Goal: Task Accomplishment & Management: Use online tool/utility

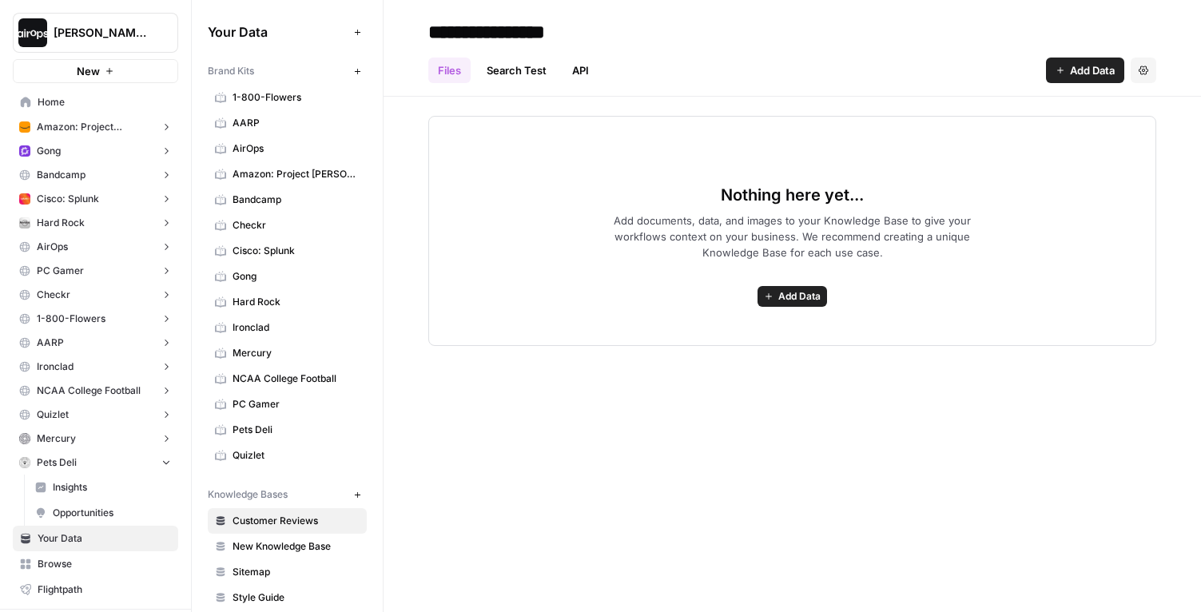
click at [54, 99] on span "Home" at bounding box center [104, 102] width 133 height 14
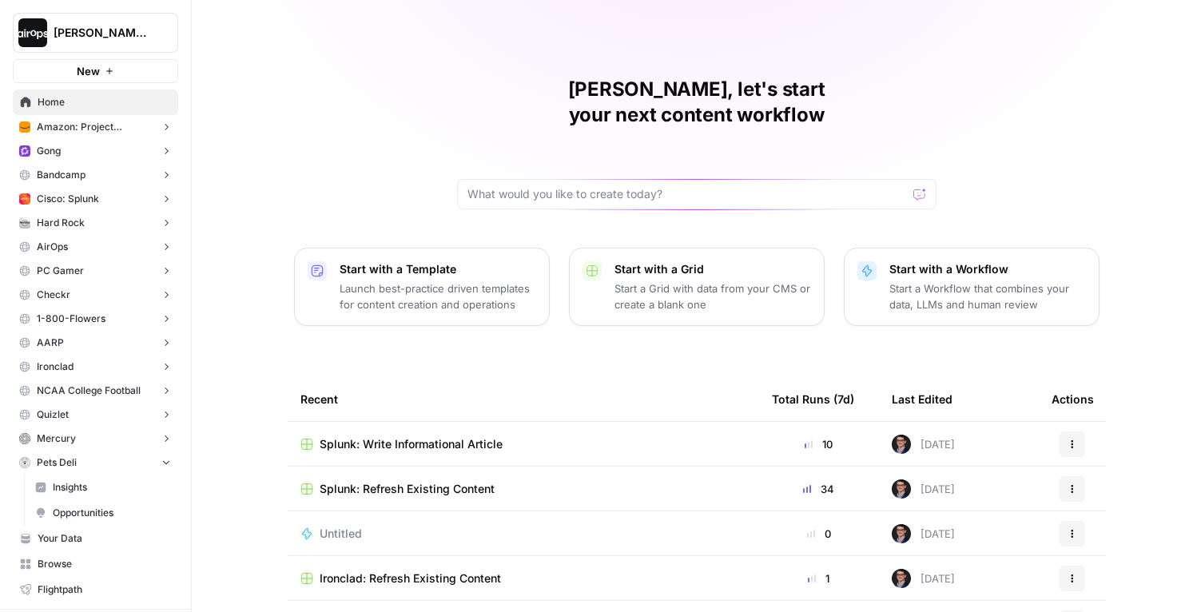
click at [249, 221] on div "[PERSON_NAME], let's start your next content workflow Start with a Template Lau…" at bounding box center [696, 380] width 1009 height 761
click at [247, 327] on div "[PERSON_NAME], let's start your next content workflow Start with a Template Lau…" at bounding box center [696, 380] width 1009 height 761
click at [237, 148] on div "[PERSON_NAME], let's start your next content workflow Start with a Template Lau…" at bounding box center [696, 380] width 1009 height 761
click at [396, 111] on div "[PERSON_NAME], let's start your next content workflow Start with a Template Lau…" at bounding box center [696, 380] width 1009 height 761
click at [447, 97] on div "[PERSON_NAME], let's start your next content workflow Start with a Template Lau…" at bounding box center [696, 380] width 1009 height 761
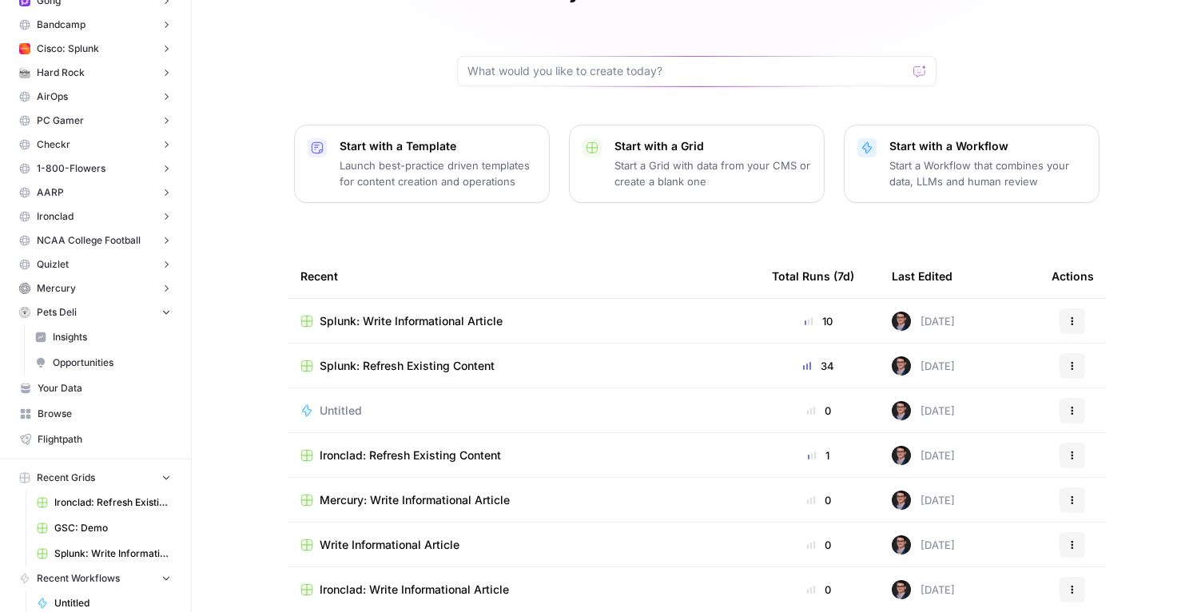
scroll to position [157, 0]
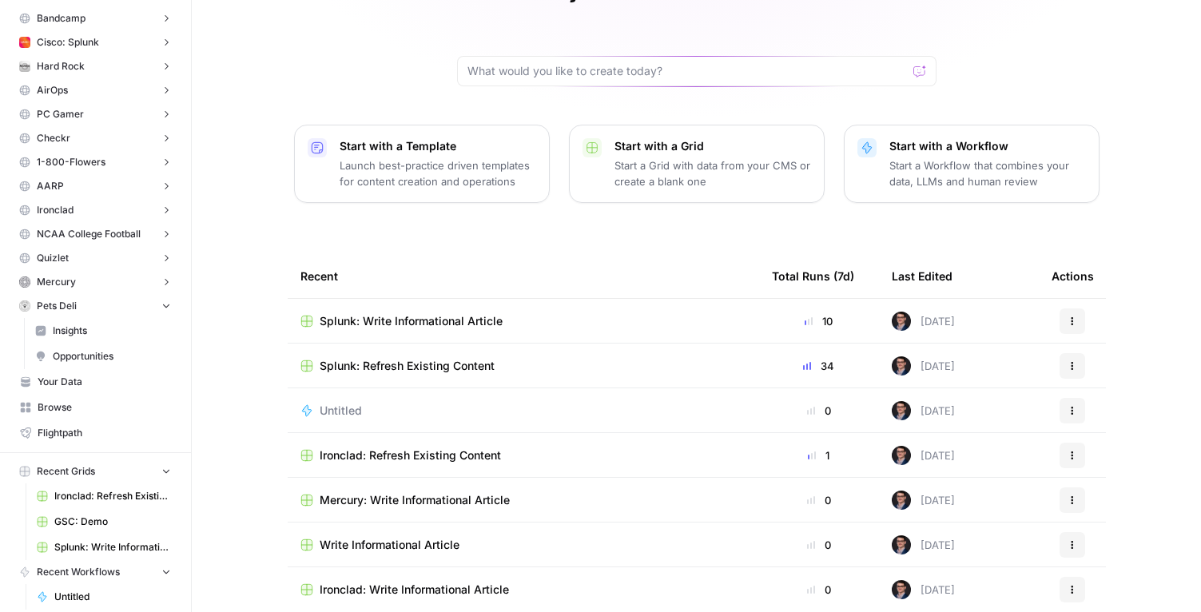
click at [108, 376] on span "Your Data" at bounding box center [104, 382] width 133 height 14
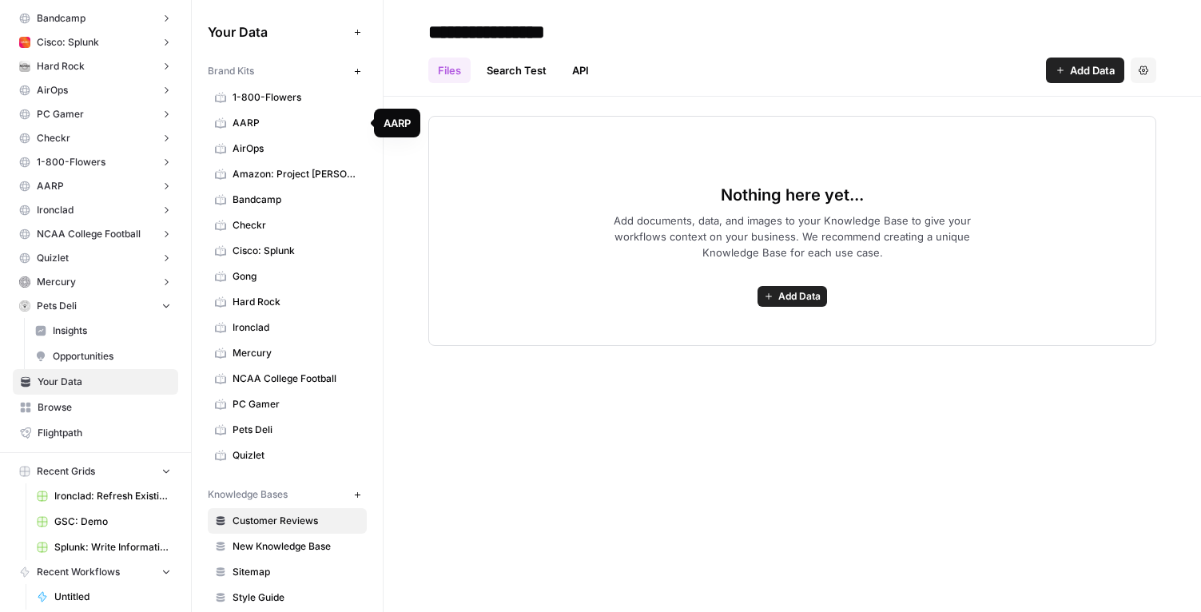
click at [289, 100] on span "1-800-Flowers" at bounding box center [296, 97] width 127 height 14
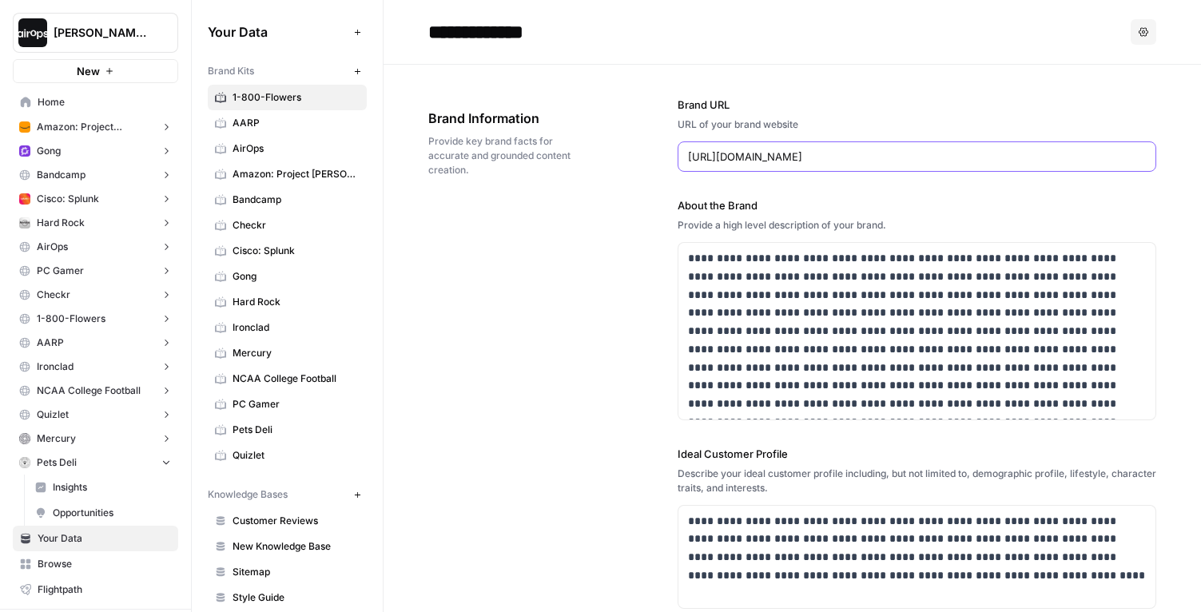
drag, startPoint x: 854, startPoint y: 158, endPoint x: 664, endPoint y: 162, distance: 189.5
click at [664, 162] on div "**********" at bounding box center [792, 528] width 728 height 926
click at [545, 279] on div "**********" at bounding box center [792, 528] width 728 height 926
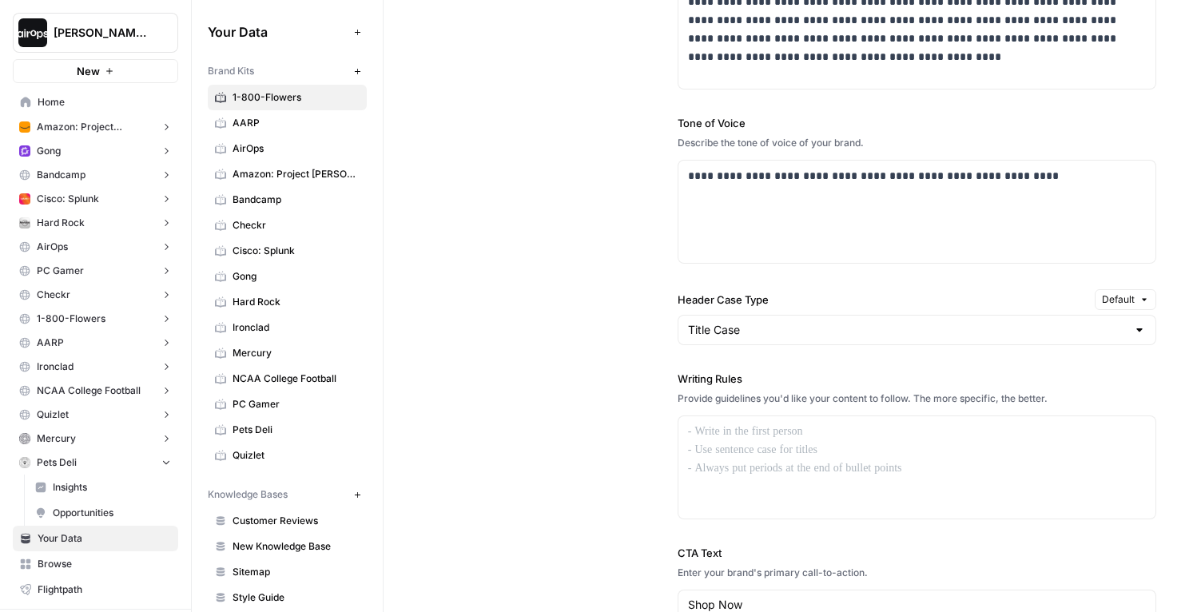
scroll to position [1107, 0]
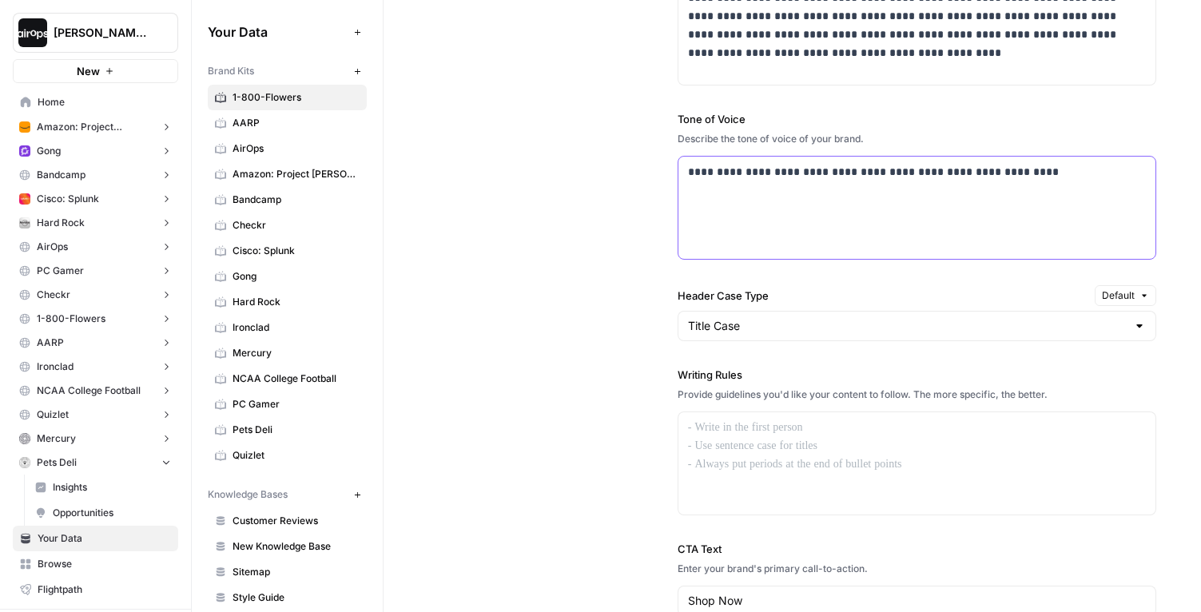
click at [1052, 185] on div "**********" at bounding box center [917, 208] width 477 height 102
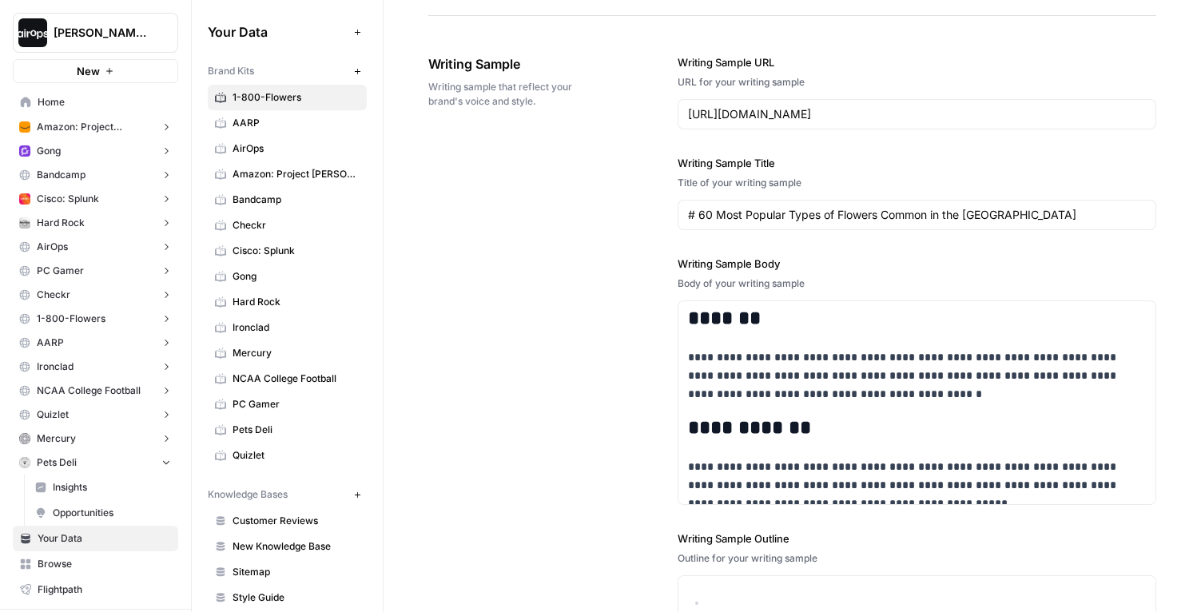
scroll to position [18, 0]
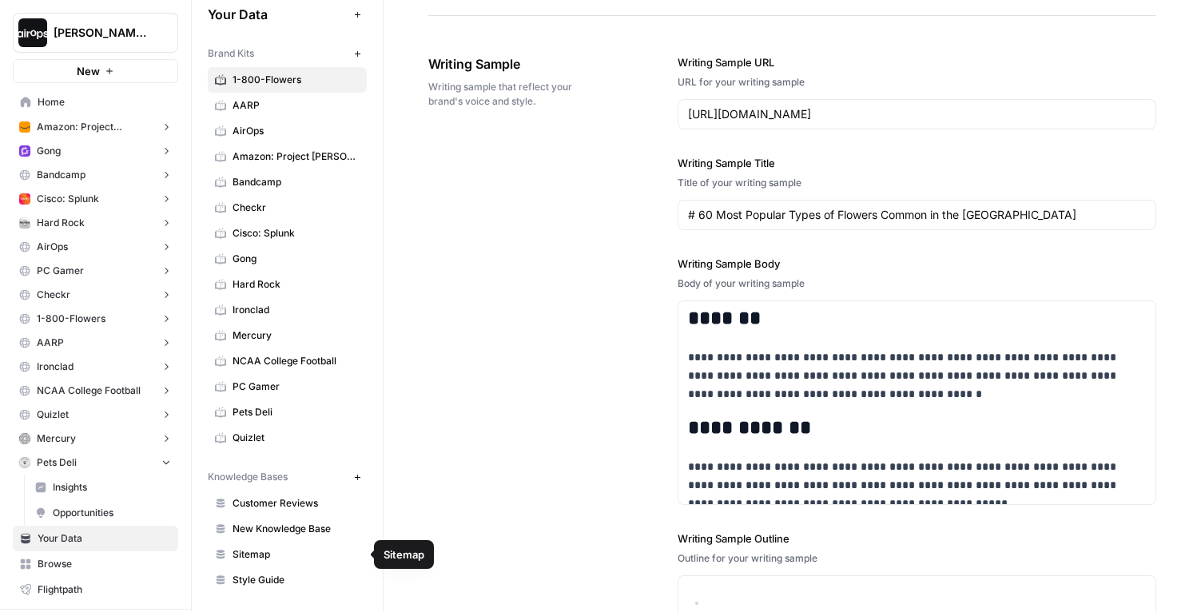
click at [259, 555] on span "Sitemap" at bounding box center [296, 554] width 127 height 14
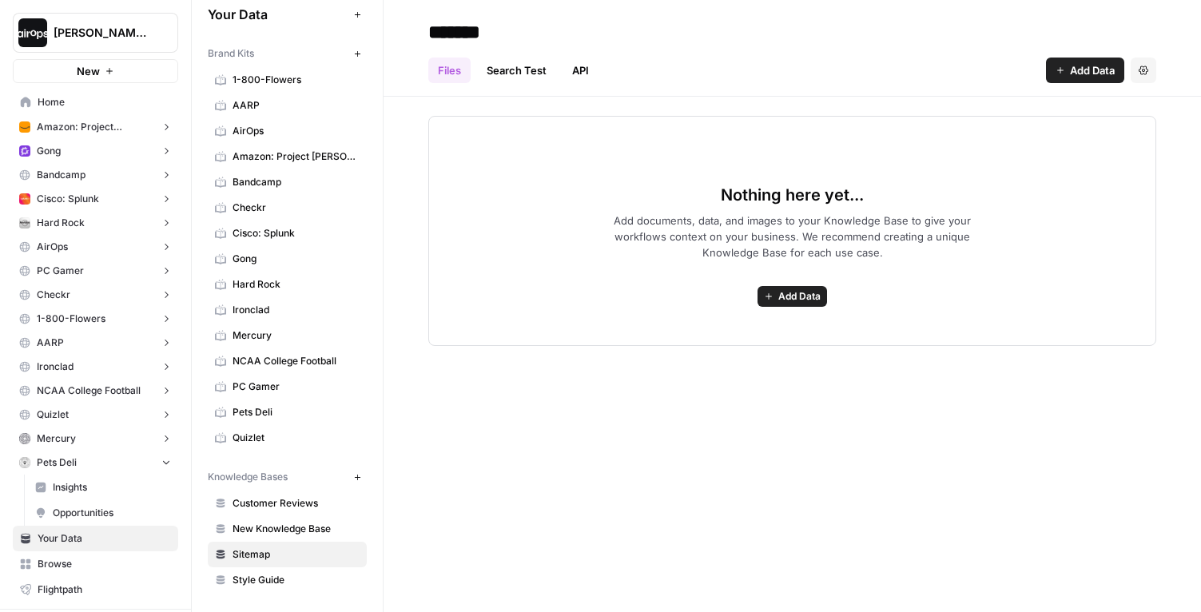
click at [94, 105] on span "Home" at bounding box center [104, 102] width 133 height 14
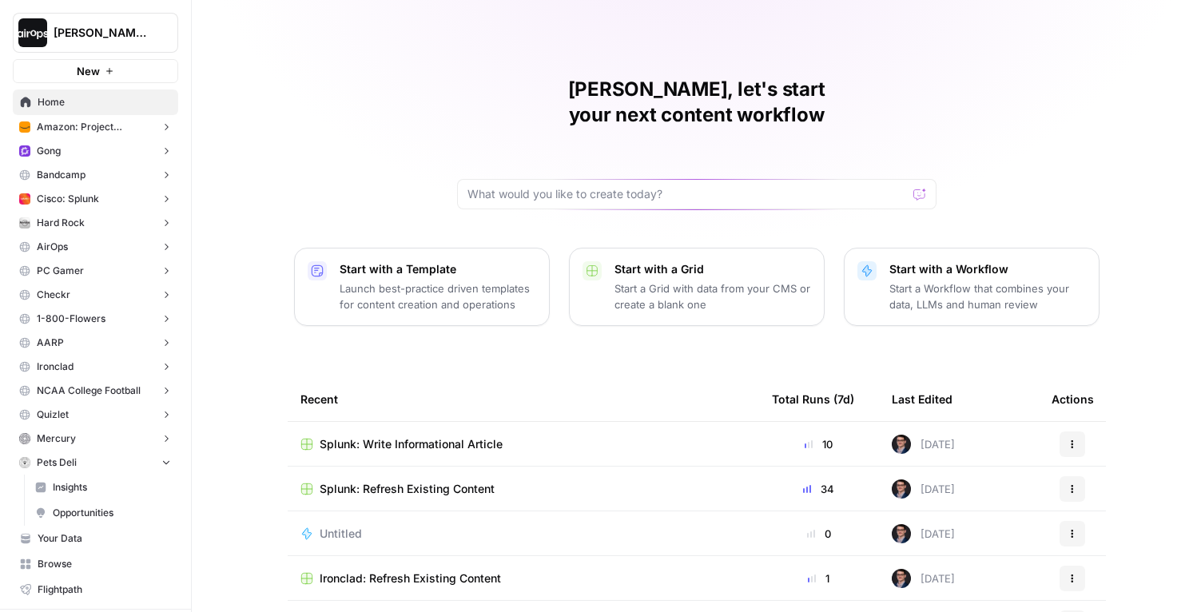
click at [205, 289] on div "[PERSON_NAME], let's start your next content workflow Start with a Template Lau…" at bounding box center [696, 380] width 1009 height 761
click at [388, 436] on span "Splunk: Write Informational Article" at bounding box center [411, 444] width 183 height 16
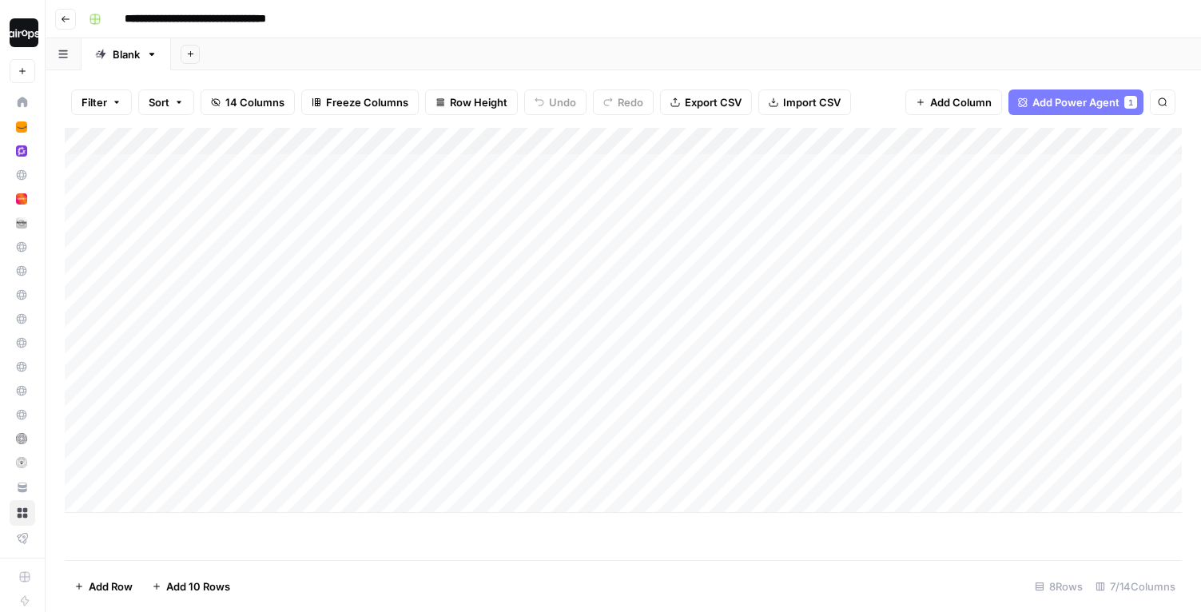
drag, startPoint x: 264, startPoint y: 178, endPoint x: 221, endPoint y: 457, distance: 282.2
click at [221, 457] on div "Add Column" at bounding box center [623, 320] width 1117 height 385
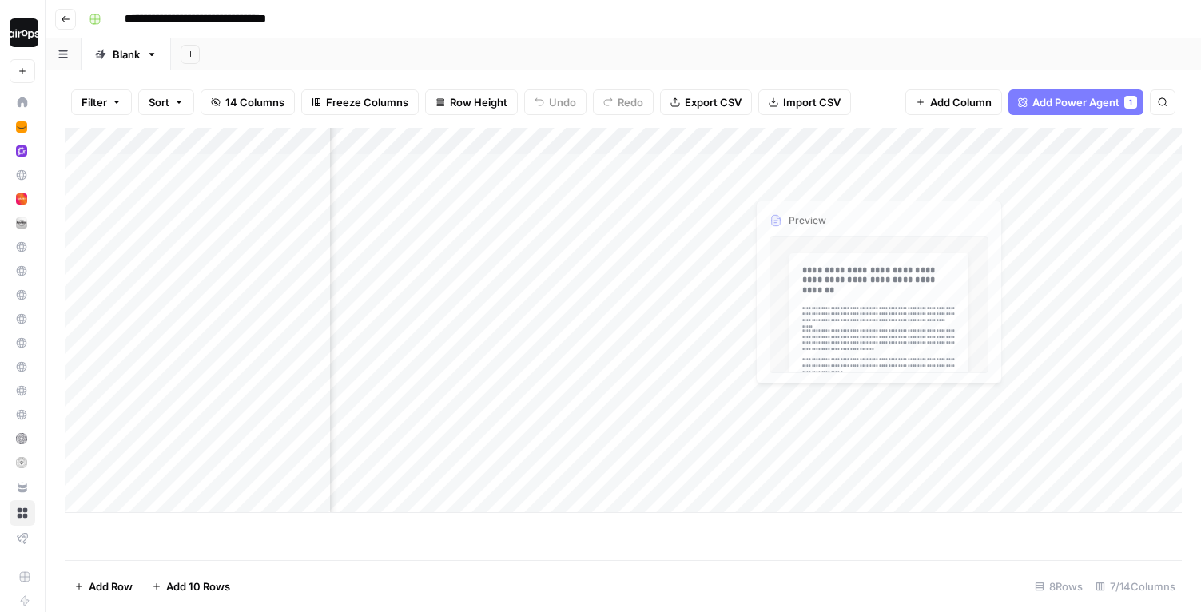
drag, startPoint x: 862, startPoint y: 176, endPoint x: 859, endPoint y: 520, distance: 344.5
click at [859, 520] on div "Add Column" at bounding box center [623, 344] width 1117 height 432
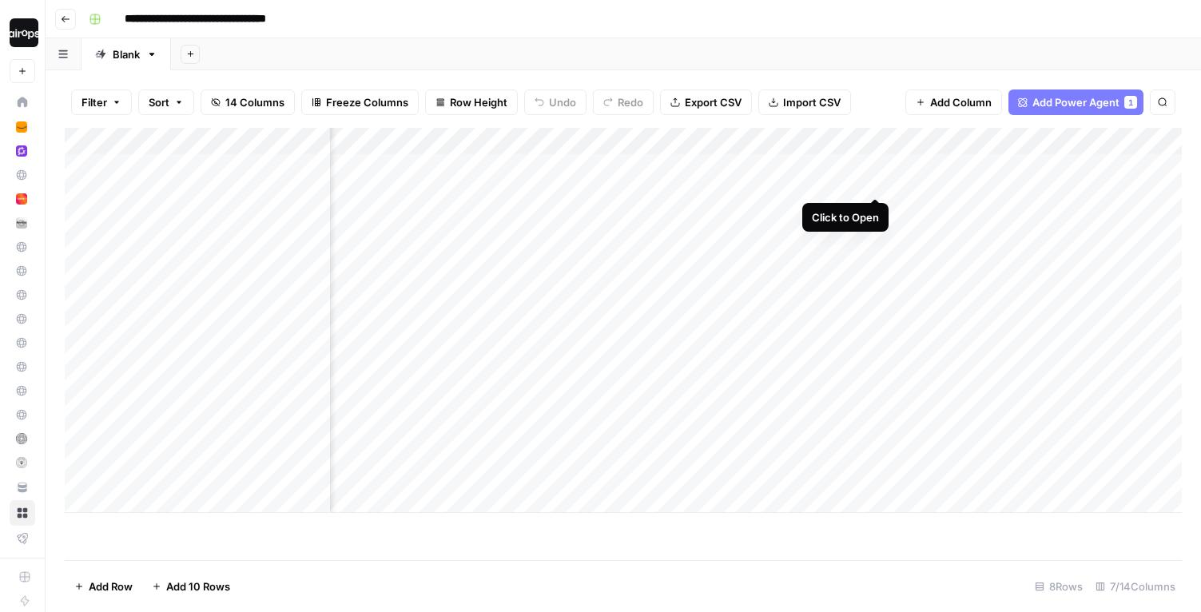
click at [872, 166] on div "Add Column" at bounding box center [623, 320] width 1117 height 385
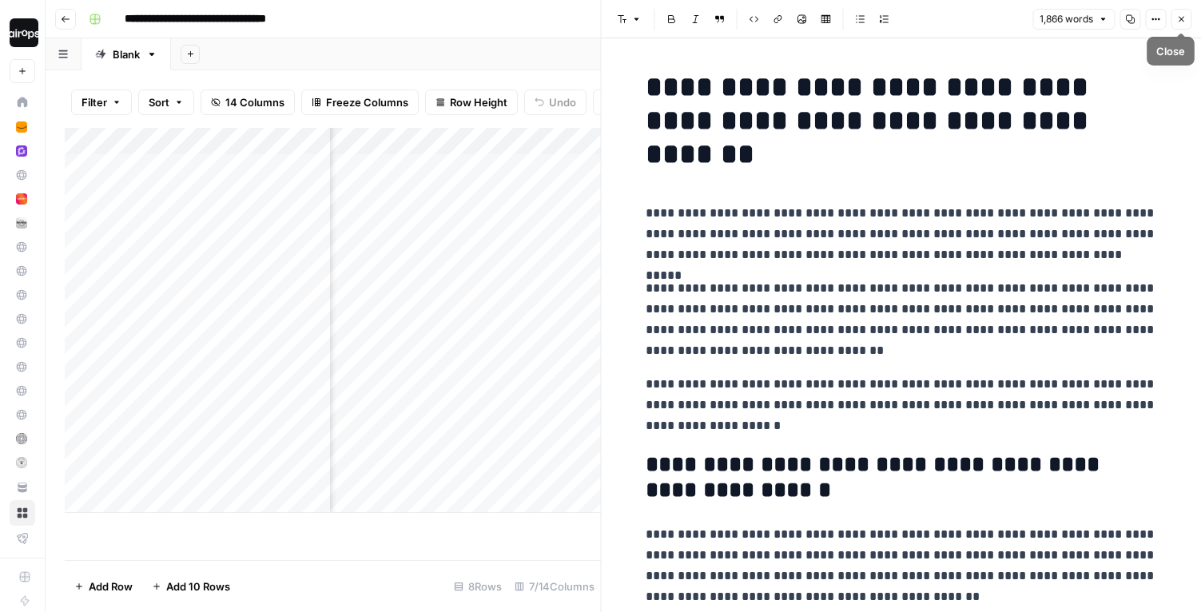
click at [1183, 20] on icon "button" at bounding box center [1181, 19] width 10 height 10
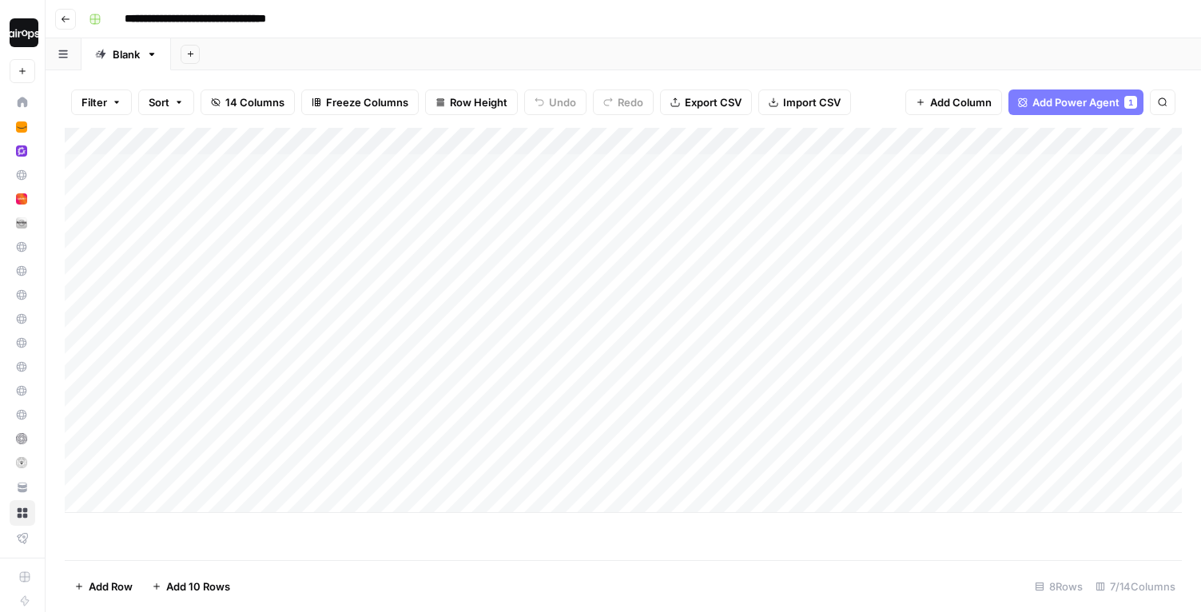
click at [476, 49] on div "Add Sheet" at bounding box center [686, 54] width 1030 height 32
click at [232, 343] on div "Add Column" at bounding box center [623, 320] width 1117 height 385
click at [556, 251] on div "Add Column" at bounding box center [623, 320] width 1117 height 385
drag, startPoint x: 478, startPoint y: 163, endPoint x: 471, endPoint y: 316, distance: 153.6
click at [471, 316] on div "Add Column" at bounding box center [623, 320] width 1117 height 385
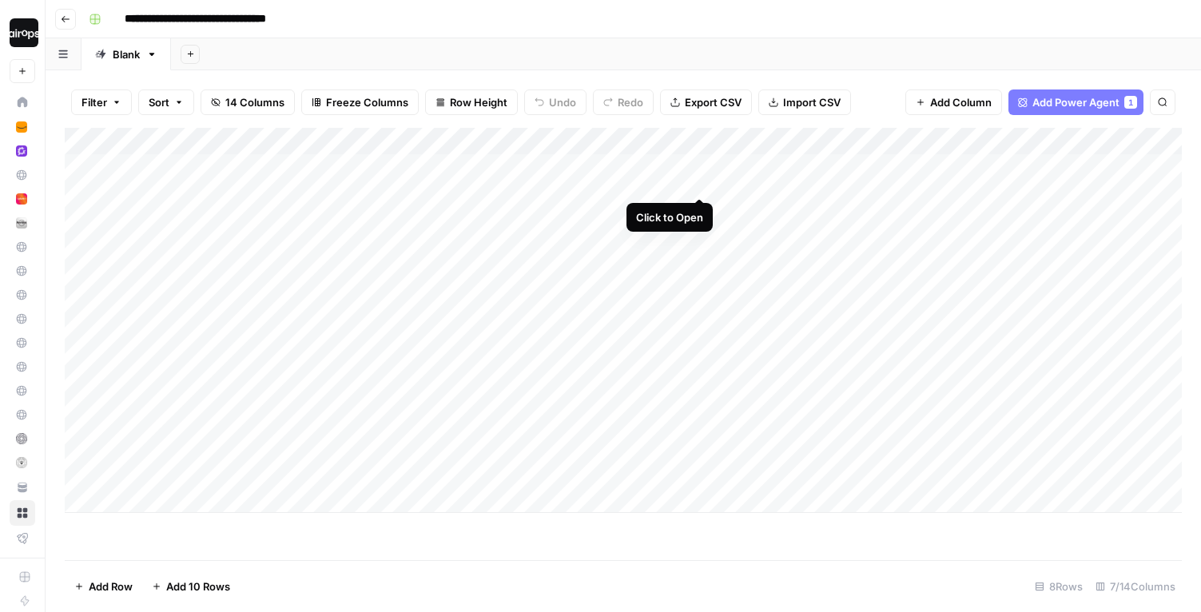
click at [699, 169] on div "Add Column" at bounding box center [623, 320] width 1117 height 385
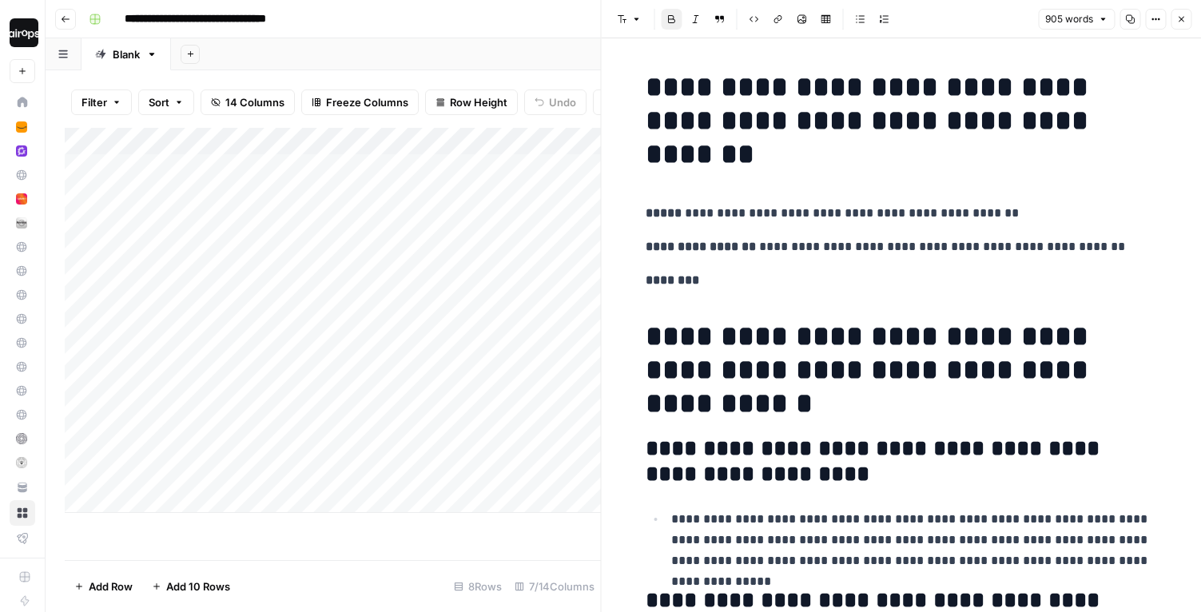
drag, startPoint x: 925, startPoint y: 273, endPoint x: 747, endPoint y: 266, distance: 178.3
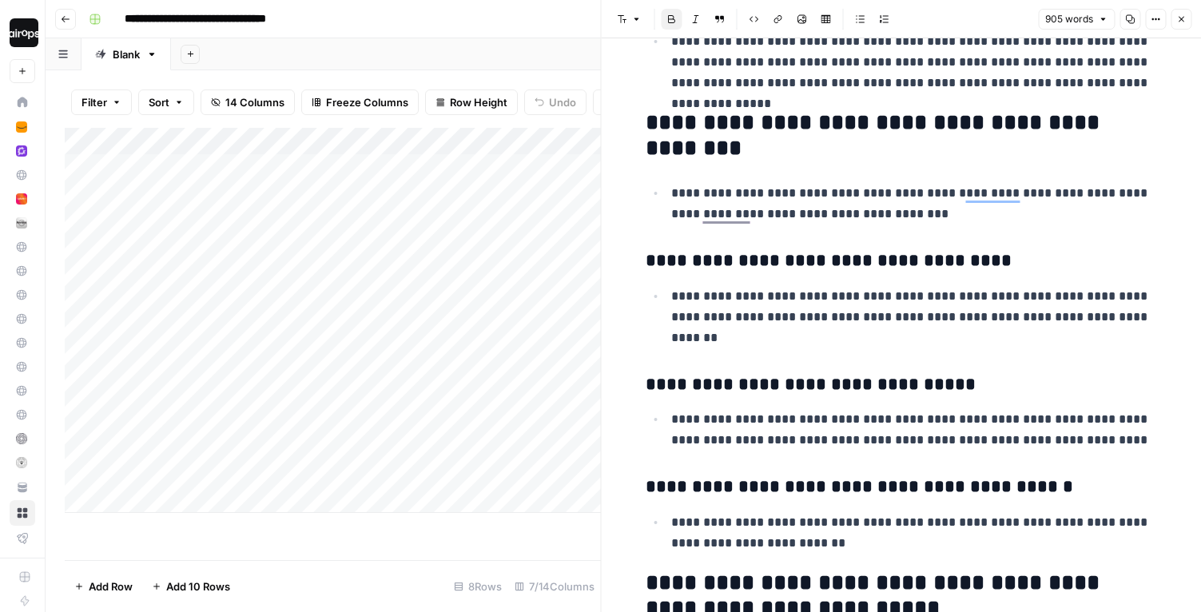
scroll to position [535, 0]
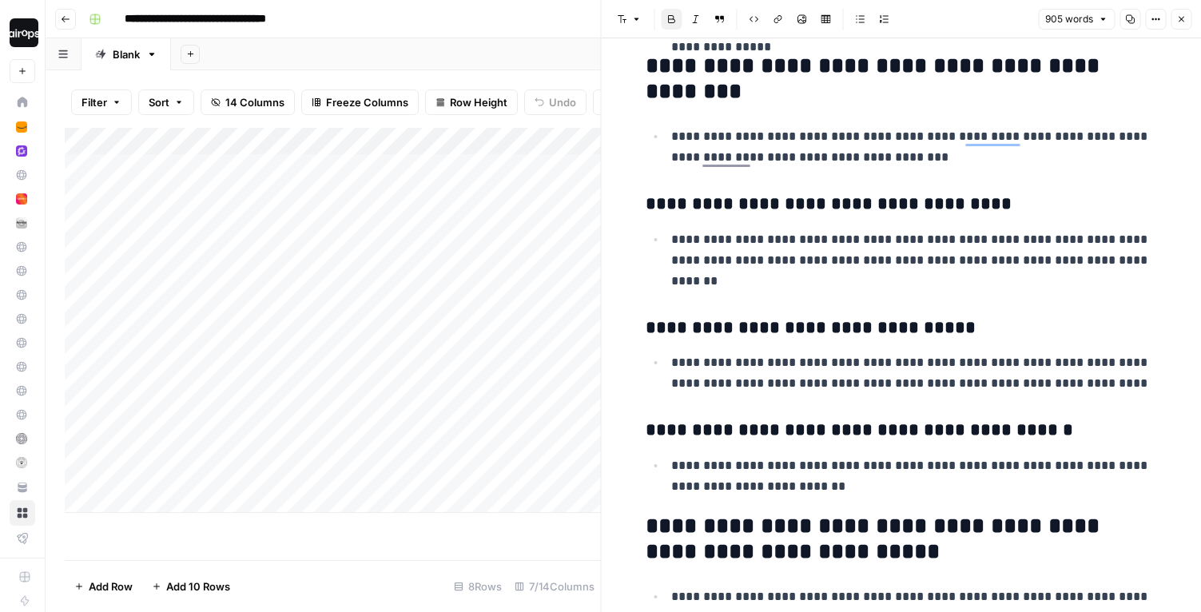
drag, startPoint x: 792, startPoint y: 280, endPoint x: 666, endPoint y: 242, distance: 131.7
click at [667, 242] on li "**********" at bounding box center [912, 260] width 491 height 63
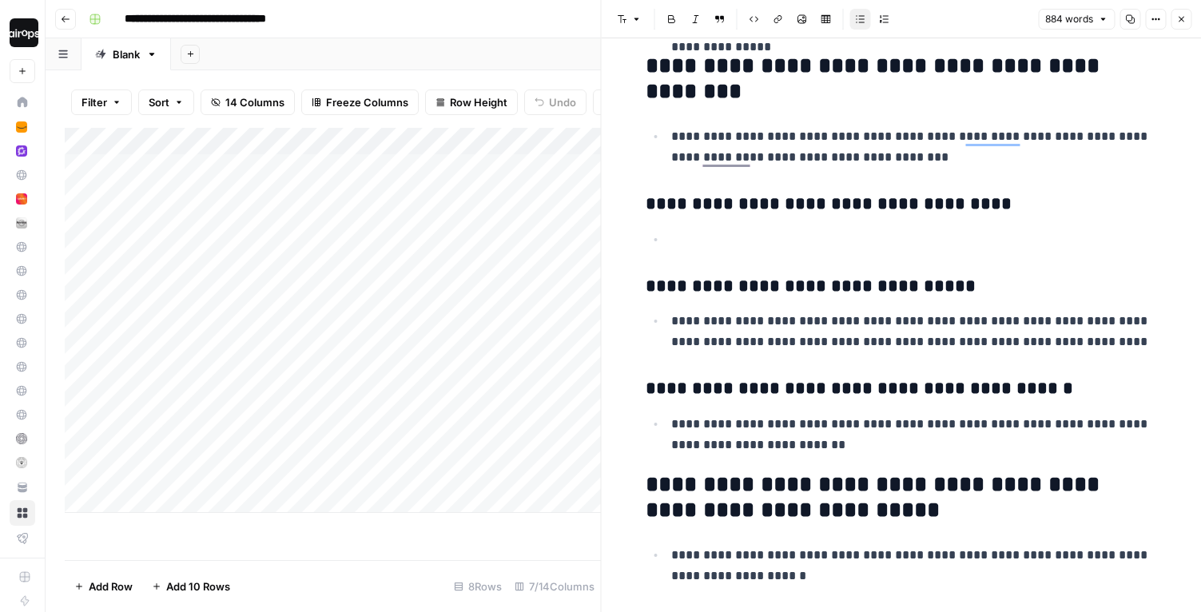
click at [1181, 20] on icon "button" at bounding box center [1181, 19] width 10 height 10
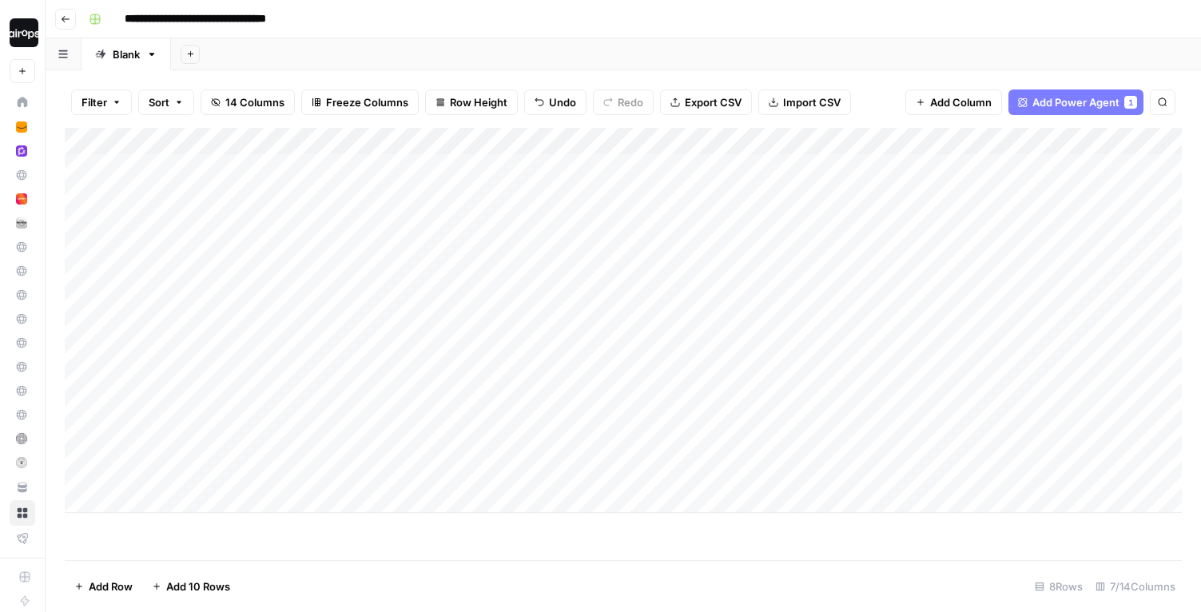
click at [537, 140] on div "Add Column" at bounding box center [623, 320] width 1117 height 385
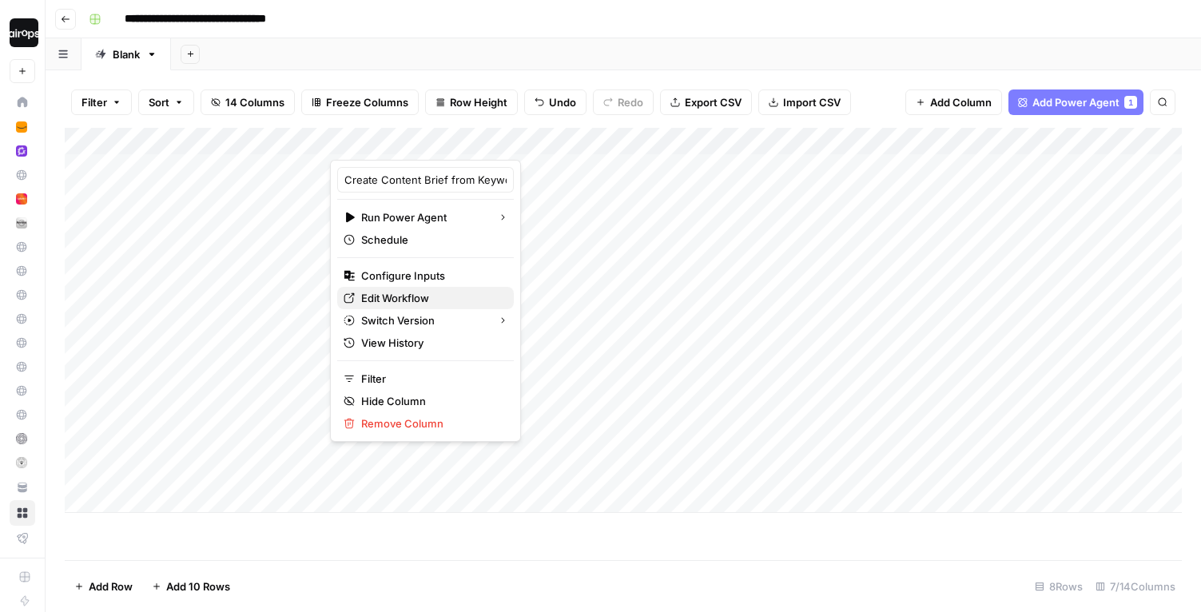
click at [400, 298] on span "Edit Workflow" at bounding box center [431, 298] width 140 height 16
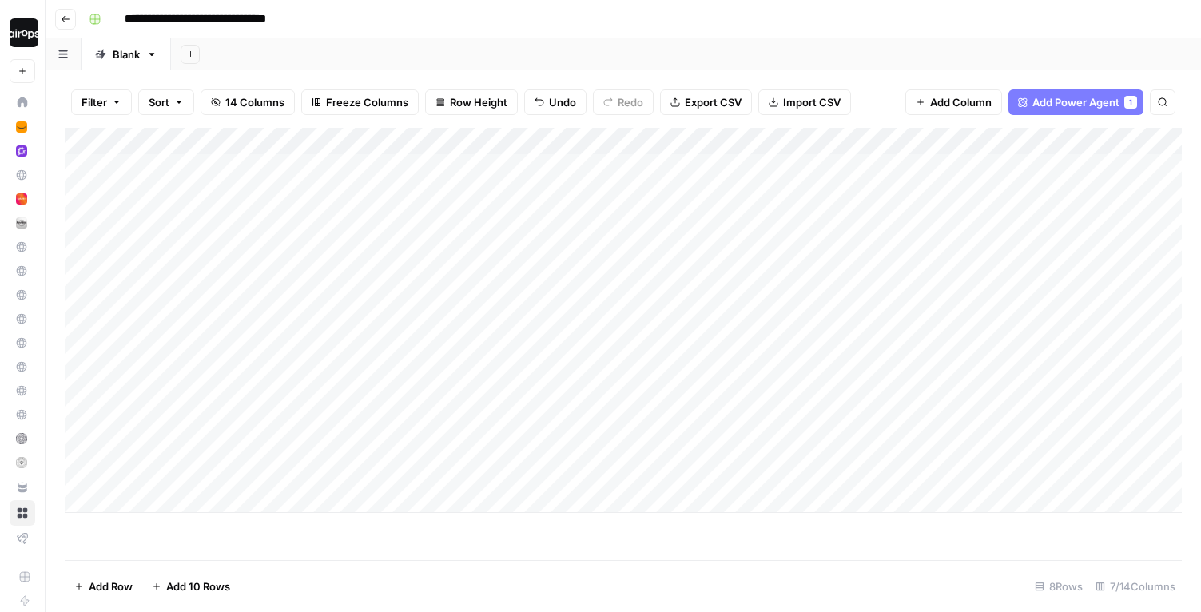
click at [583, 62] on div "Add Sheet" at bounding box center [686, 54] width 1030 height 32
click at [614, 387] on div "Add Column" at bounding box center [623, 320] width 1117 height 385
click at [553, 291] on div "Add Column" at bounding box center [623, 320] width 1117 height 385
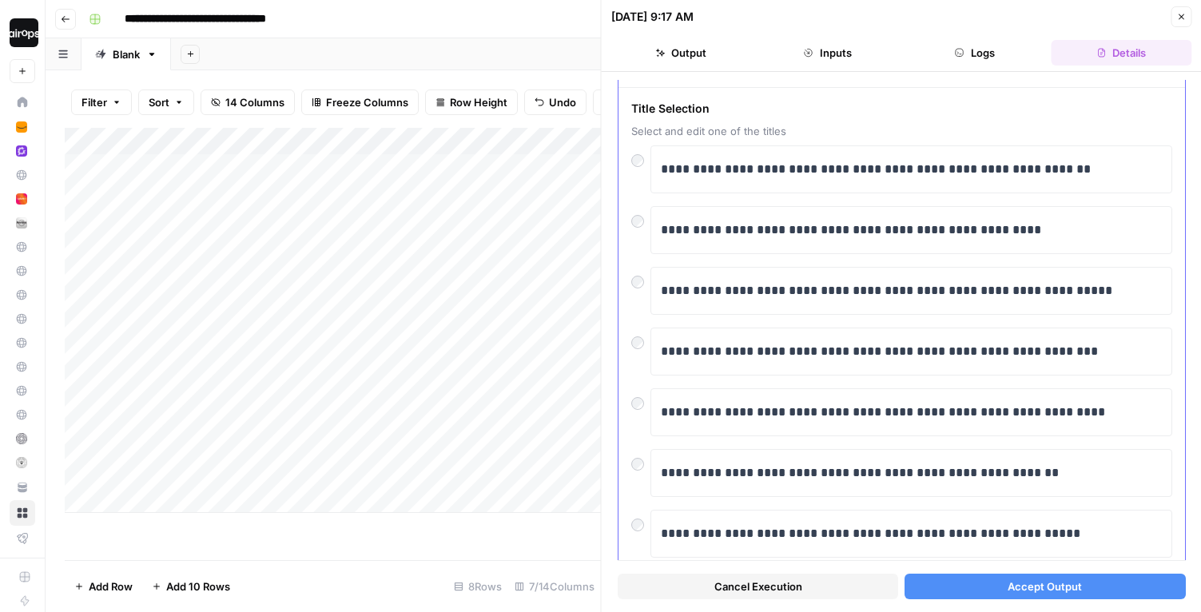
scroll to position [54, 0]
click at [971, 584] on button "Accept Output" at bounding box center [1045, 587] width 281 height 26
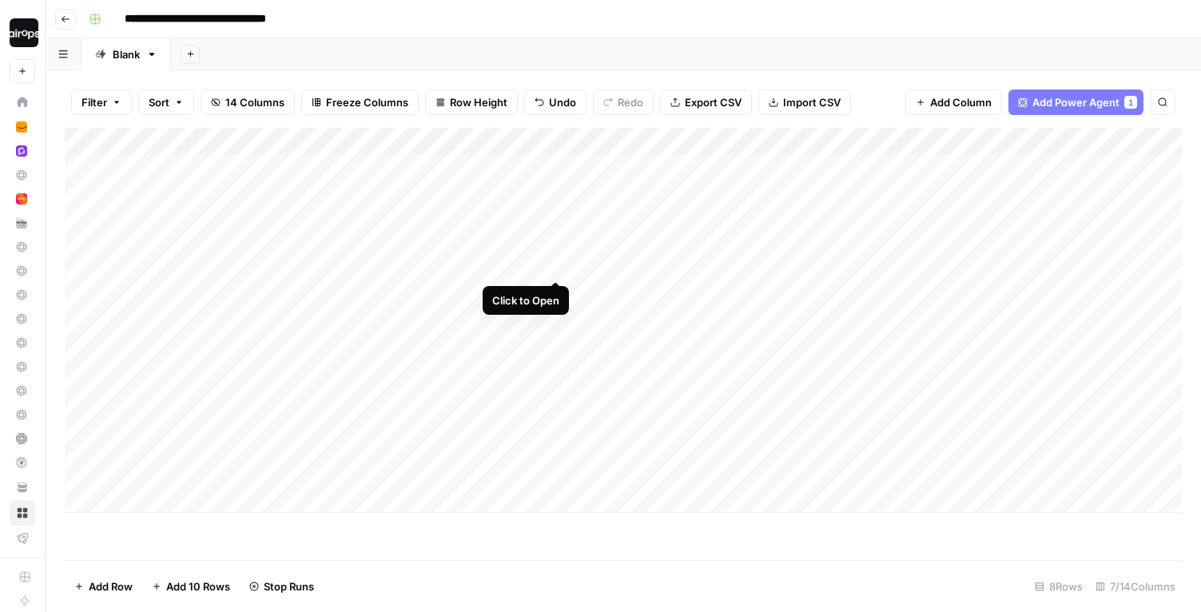
click at [557, 251] on div "Add Column" at bounding box center [623, 320] width 1117 height 385
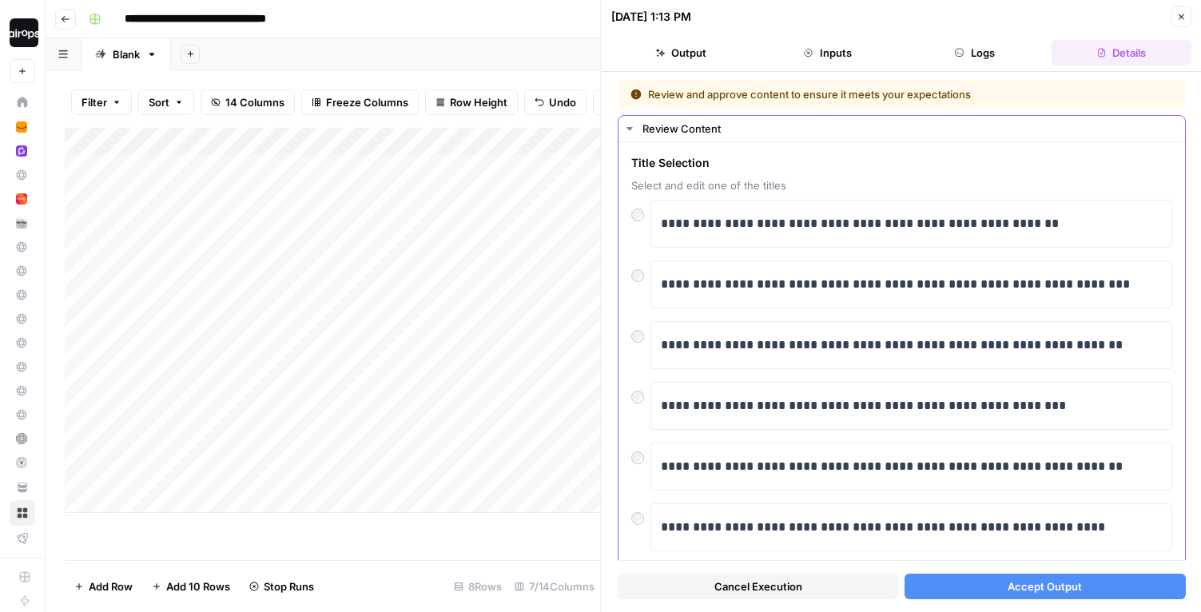
click at [635, 389] on div at bounding box center [640, 393] width 19 height 22
click at [635, 390] on div at bounding box center [640, 393] width 19 height 22
click at [1055, 595] on button "Accept Output" at bounding box center [1045, 587] width 281 height 26
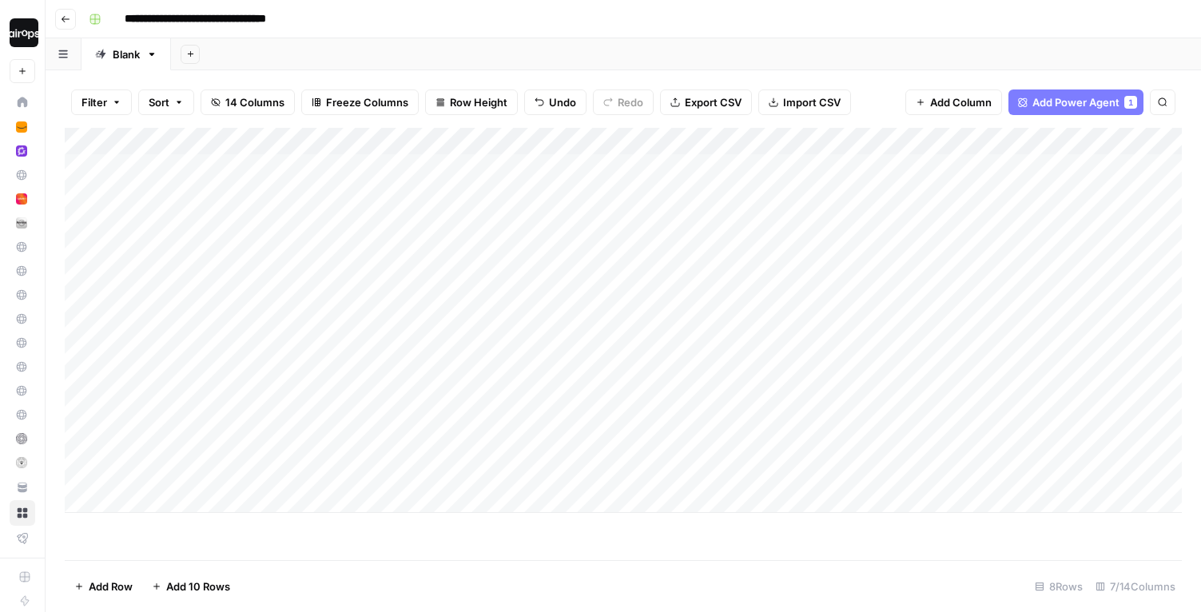
click at [675, 52] on div "Add Sheet" at bounding box center [686, 54] width 1030 height 32
click at [925, 290] on div "Add Column" at bounding box center [623, 320] width 1117 height 385
click at [244, 290] on div "Add Column" at bounding box center [623, 320] width 1117 height 385
click at [349, 57] on div "Add Sheet" at bounding box center [686, 54] width 1030 height 32
click at [722, 9] on div "**********" at bounding box center [633, 19] width 1103 height 26
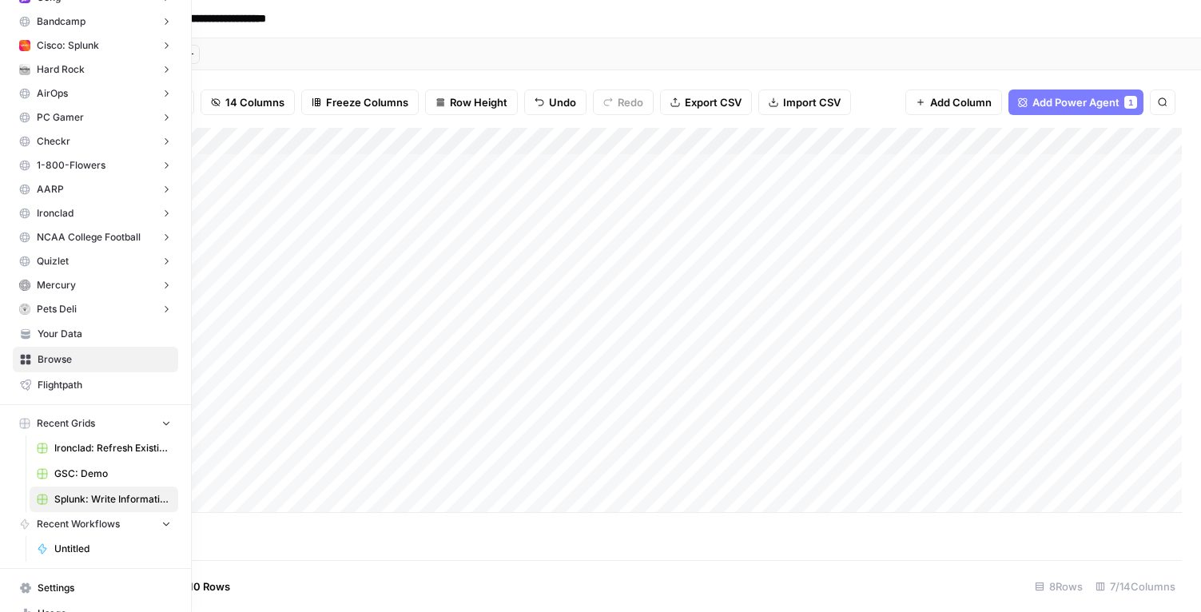
scroll to position [170, 0]
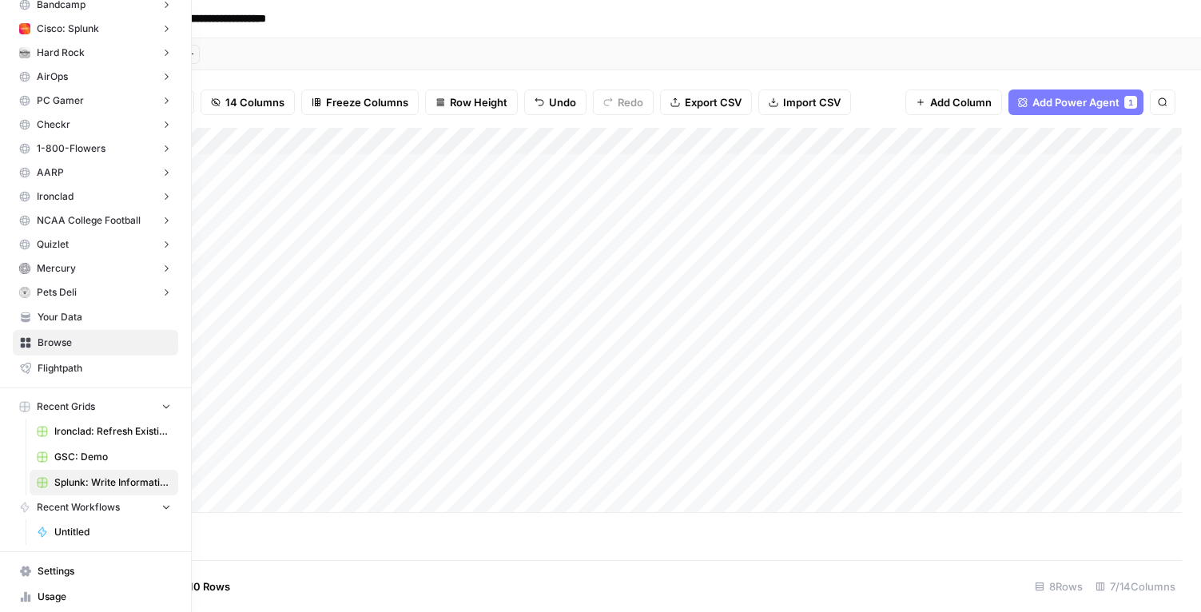
click at [101, 320] on span "Your Data" at bounding box center [104, 317] width 133 height 14
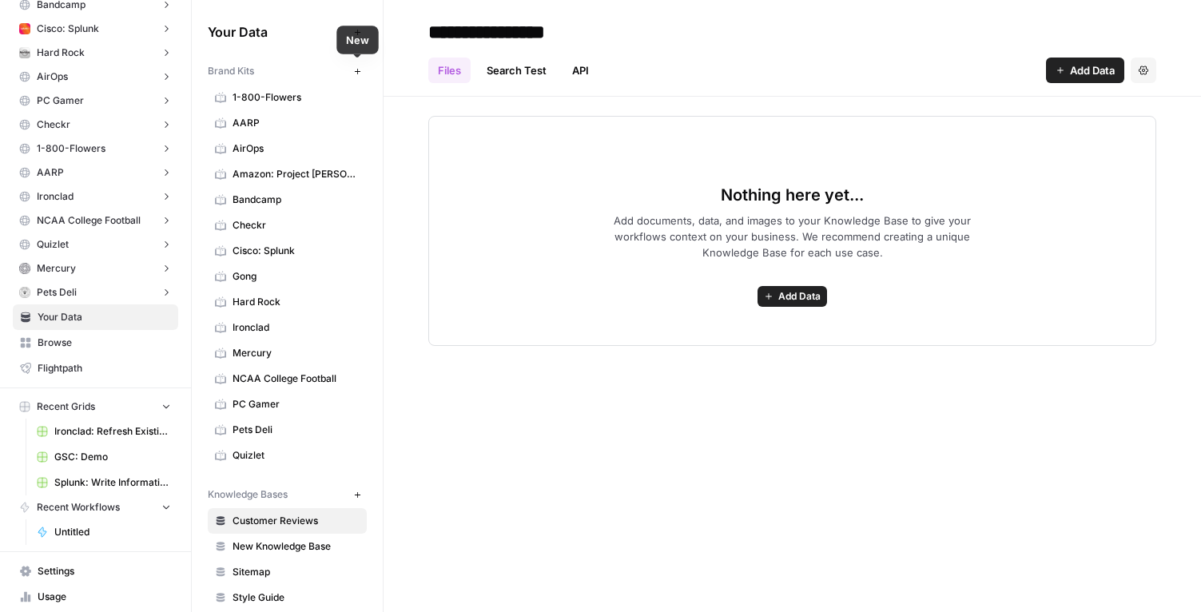
click at [361, 71] on span "New" at bounding box center [361, 71] width 1 height 1
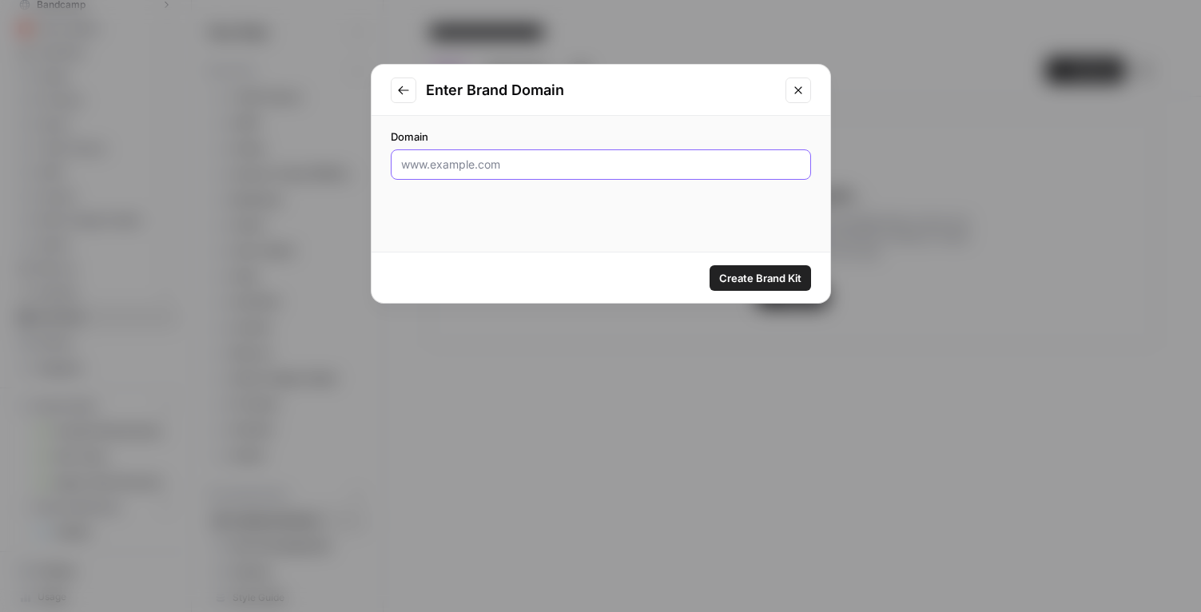
click at [442, 164] on input "Domain" at bounding box center [601, 165] width 400 height 16
click at [802, 97] on button "Close modal" at bounding box center [799, 91] width 26 height 26
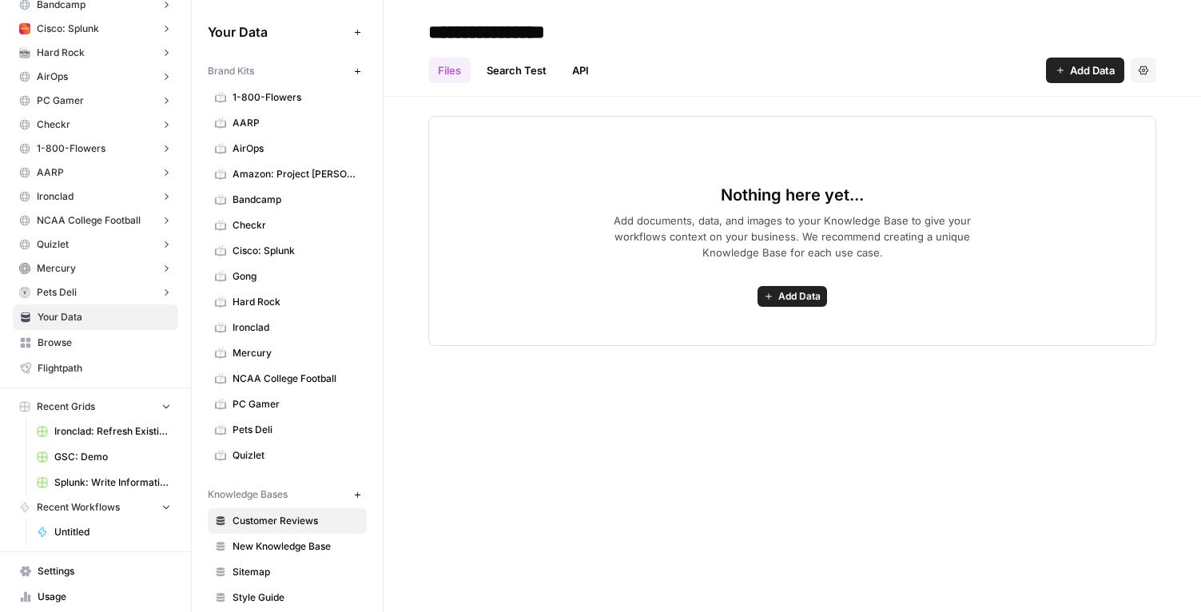
click at [263, 89] on link "1-800-Flowers" at bounding box center [287, 98] width 159 height 26
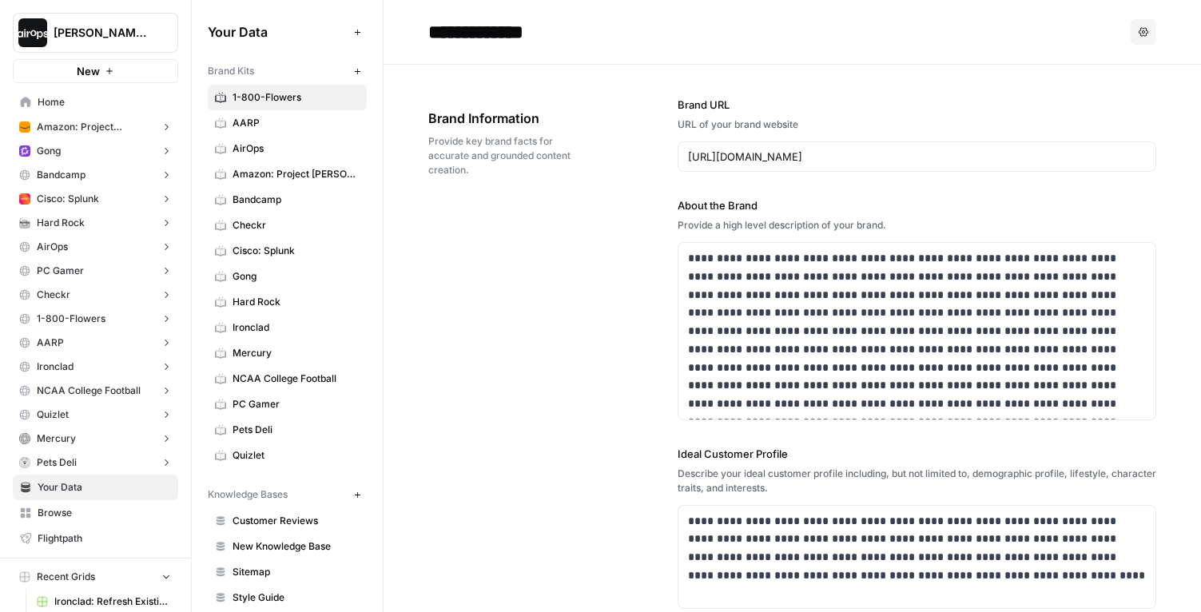
click at [72, 103] on span "Home" at bounding box center [104, 102] width 133 height 14
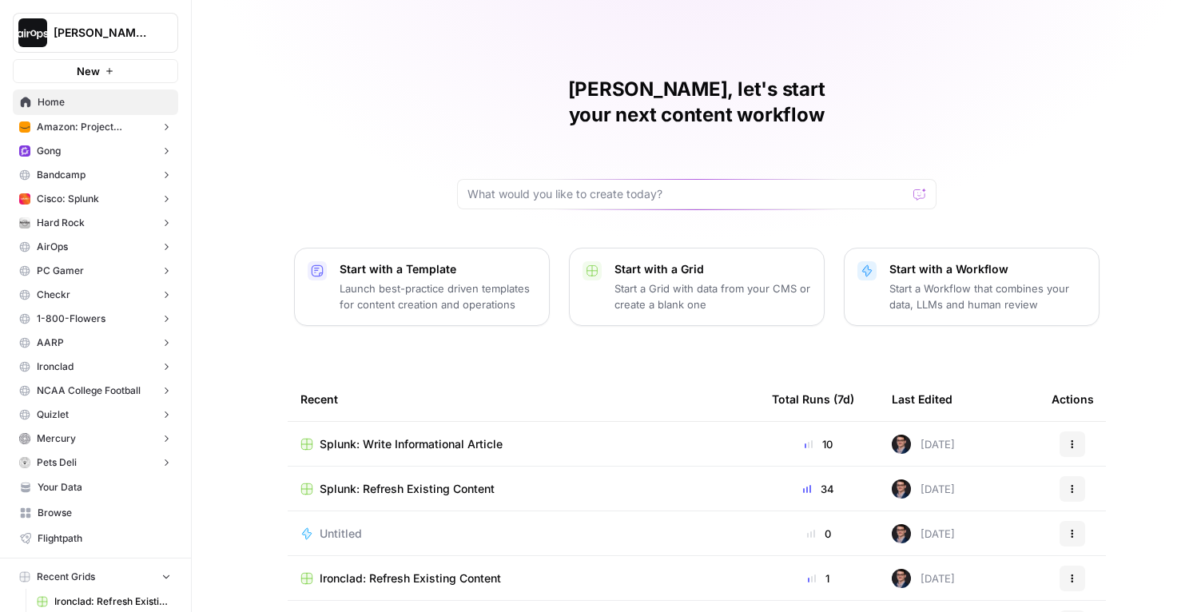
click at [256, 235] on div "[PERSON_NAME], let's start your next content workflow Start with a Template Lau…" at bounding box center [696, 380] width 1009 height 761
click at [385, 281] on p "Launch best-practice driven templates for content creation and operations" at bounding box center [438, 297] width 197 height 32
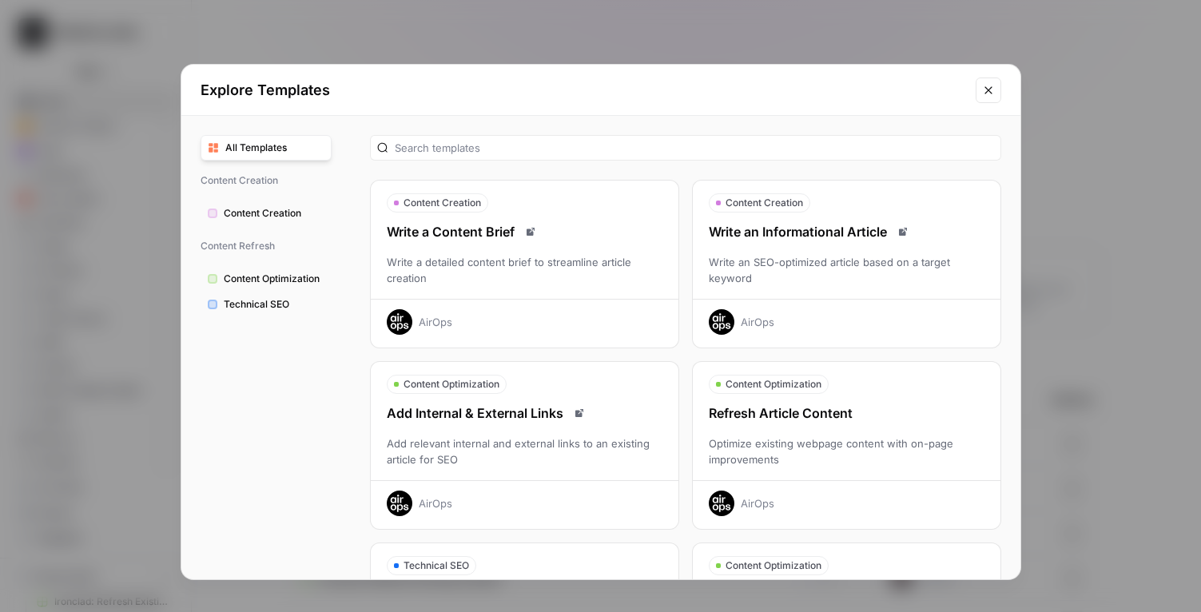
click at [829, 247] on div "Write an Informational Article Write an SEO-optimized article based on a target…" at bounding box center [847, 278] width 308 height 113
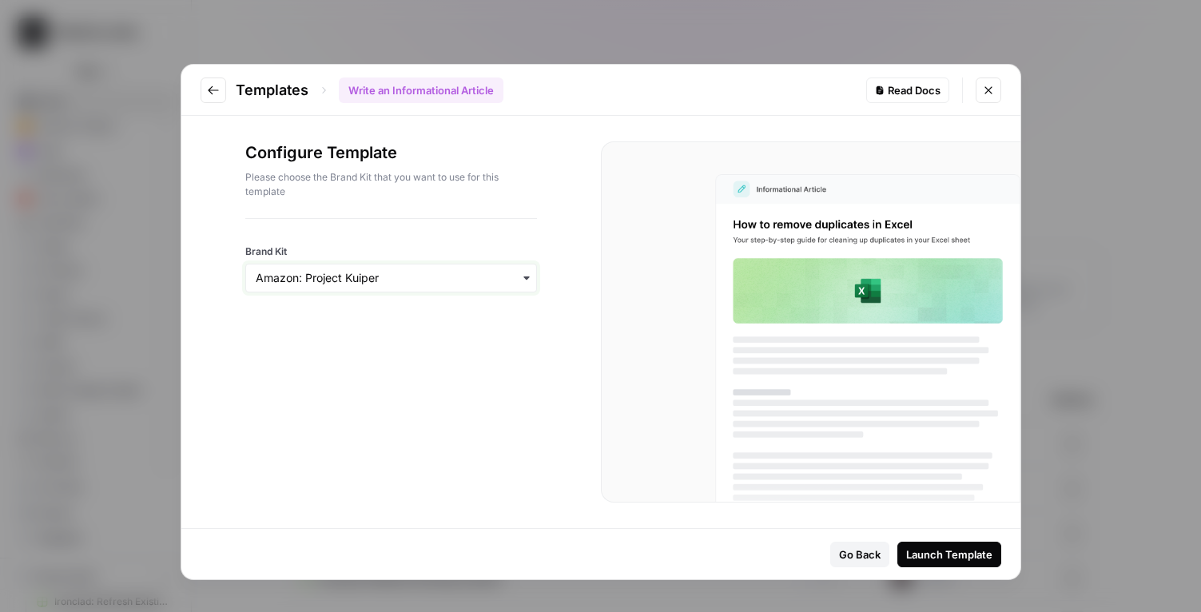
click at [386, 278] on input "Brand Kit" at bounding box center [391, 278] width 271 height 16
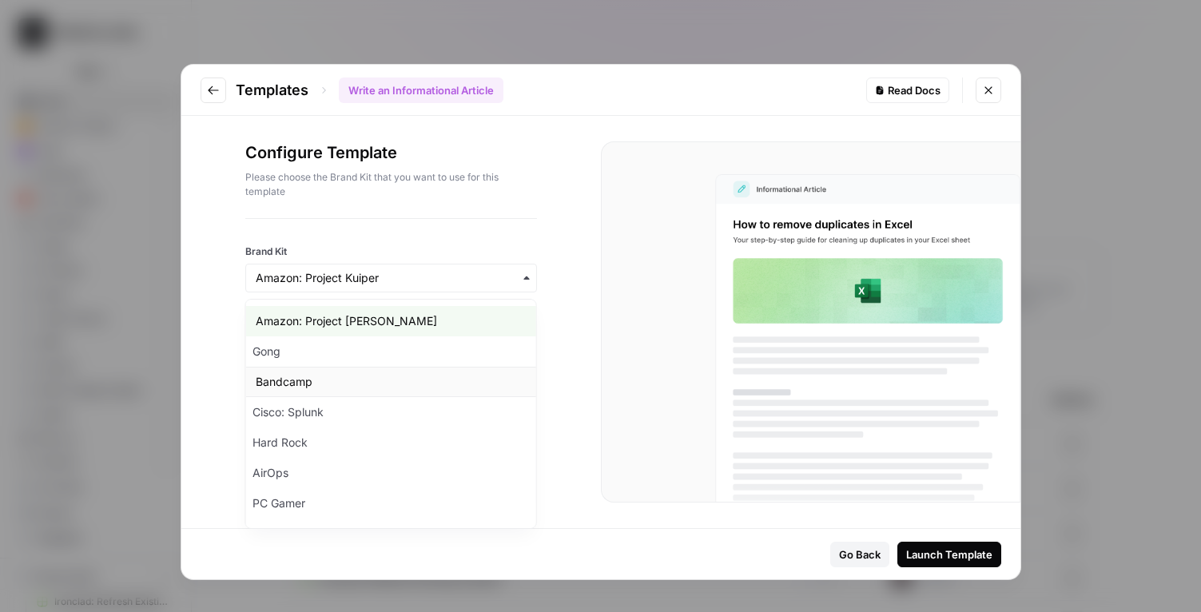
click at [333, 380] on div "Bandcamp" at bounding box center [391, 382] width 290 height 30
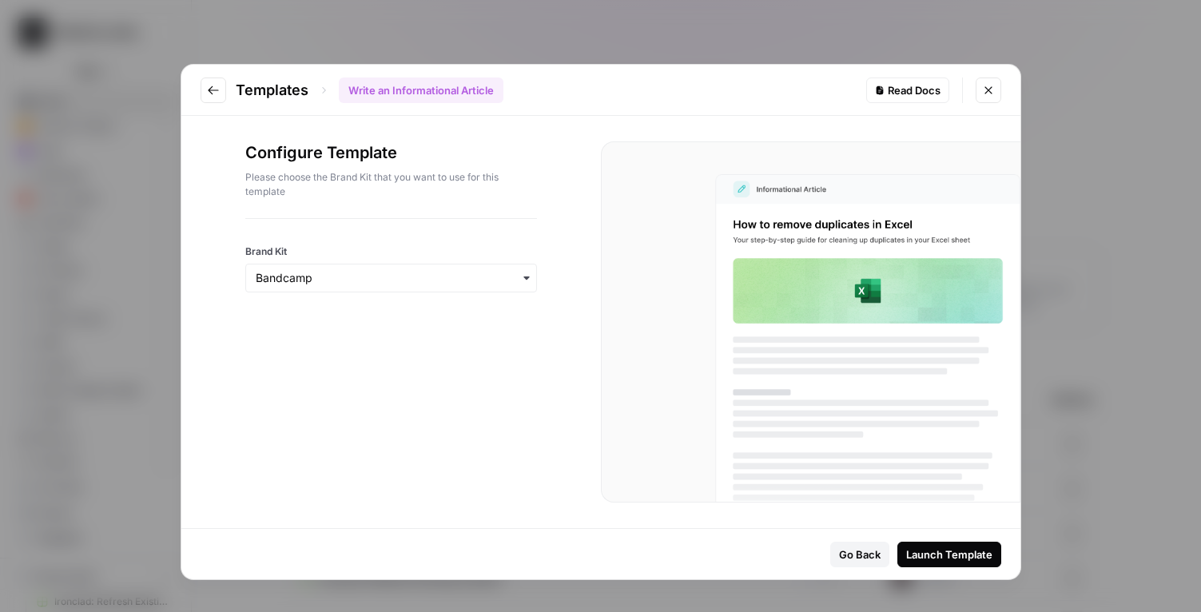
click at [989, 560] on div "Launch Template" at bounding box center [949, 555] width 86 height 16
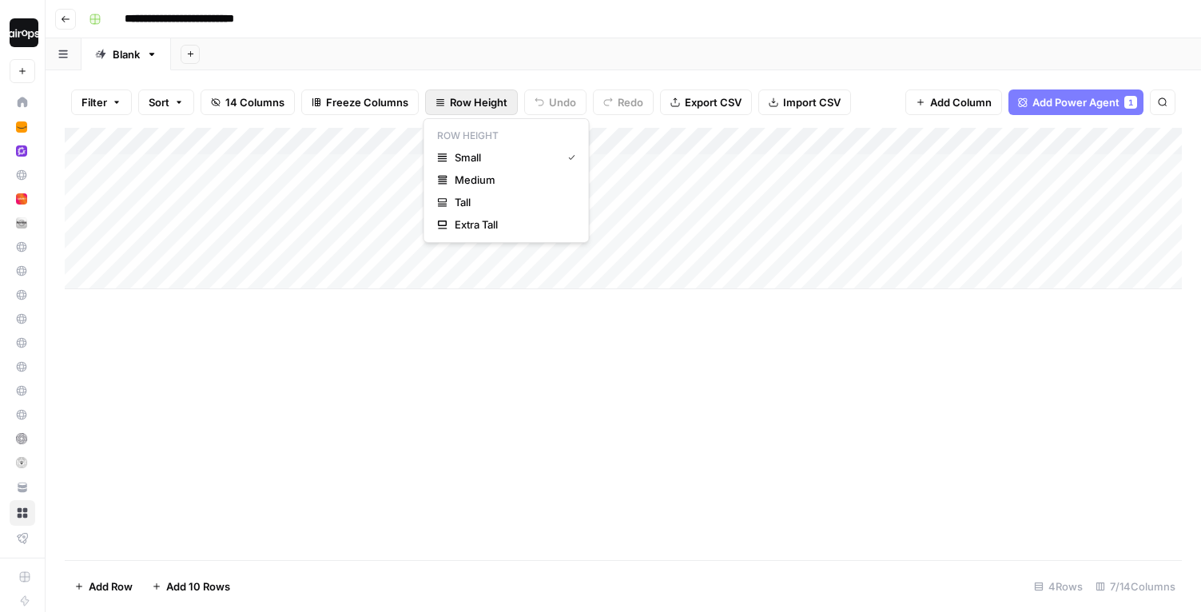
click at [480, 106] on span "Row Height" at bounding box center [479, 102] width 58 height 16
click at [473, 171] on button "Medium" at bounding box center [507, 180] width 152 height 22
click at [402, 377] on div "Add Column" at bounding box center [623, 344] width 1117 height 432
drag, startPoint x: 208, startPoint y: 165, endPoint x: 197, endPoint y: 275, distance: 110.8
click at [197, 275] on div "Add Column" at bounding box center [623, 237] width 1117 height 219
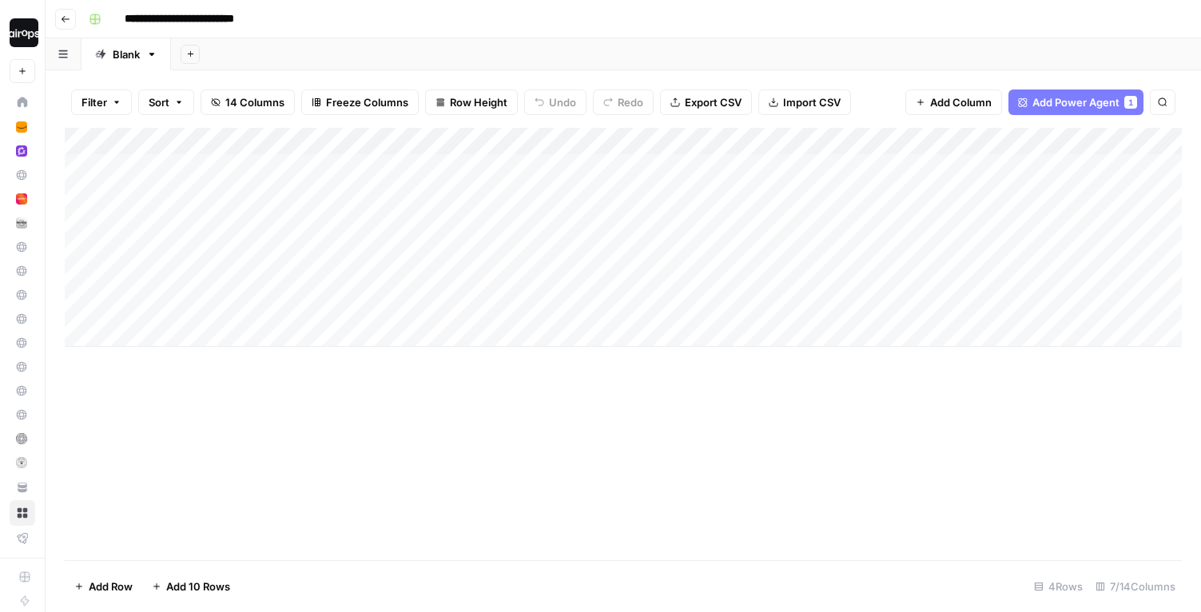
click at [212, 397] on div "Add Column" at bounding box center [623, 344] width 1117 height 432
click at [186, 344] on div "Add Column" at bounding box center [623, 237] width 1117 height 219
click at [171, 376] on div "Add Column" at bounding box center [623, 258] width 1117 height 261
click at [157, 414] on div "Add Column" at bounding box center [623, 279] width 1117 height 302
click at [193, 520] on div "Add Column" at bounding box center [623, 344] width 1117 height 432
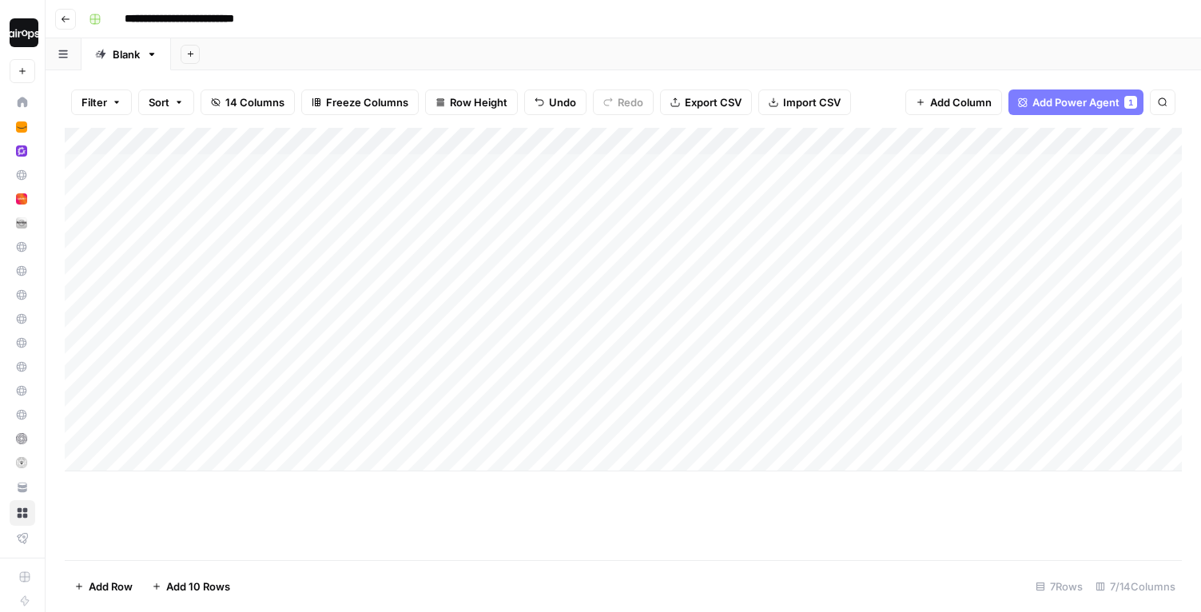
click at [447, 296] on div "Add Column" at bounding box center [623, 300] width 1117 height 344
click at [452, 245] on div "Add Column" at bounding box center [623, 300] width 1117 height 344
click at [452, 208] on div "Add Column" at bounding box center [623, 300] width 1117 height 344
click at [449, 167] on div "Add Column" at bounding box center [623, 300] width 1117 height 344
drag, startPoint x: 660, startPoint y: 181, endPoint x: 653, endPoint y: 233, distance: 53.2
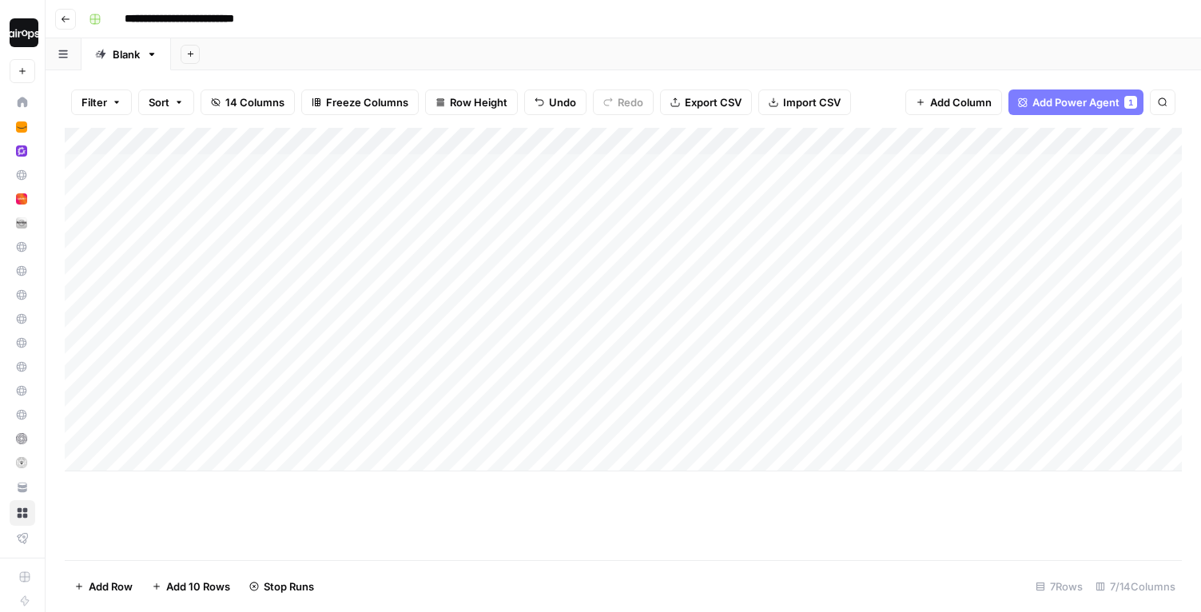
click at [654, 228] on div "Add Column" at bounding box center [623, 300] width 1117 height 344
click at [653, 269] on div "Add Column" at bounding box center [623, 300] width 1117 height 344
drag, startPoint x: 675, startPoint y: 168, endPoint x: 658, endPoint y: 332, distance: 164.8
click at [658, 332] on div "Add Column" at bounding box center [623, 300] width 1117 height 344
click at [650, 531] on div "Add Column" at bounding box center [623, 344] width 1117 height 432
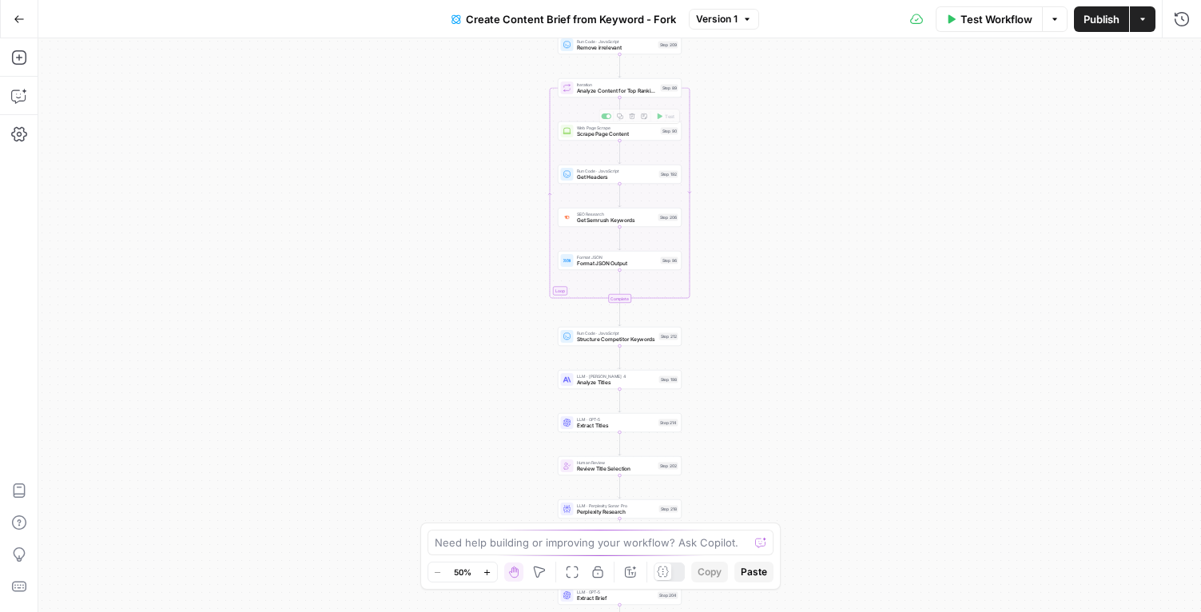
click at [722, 87] on div "Workflow Set Inputs Inputs Google Search Perform Google Search Step 51 Loop Ite…" at bounding box center [619, 325] width 1163 height 574
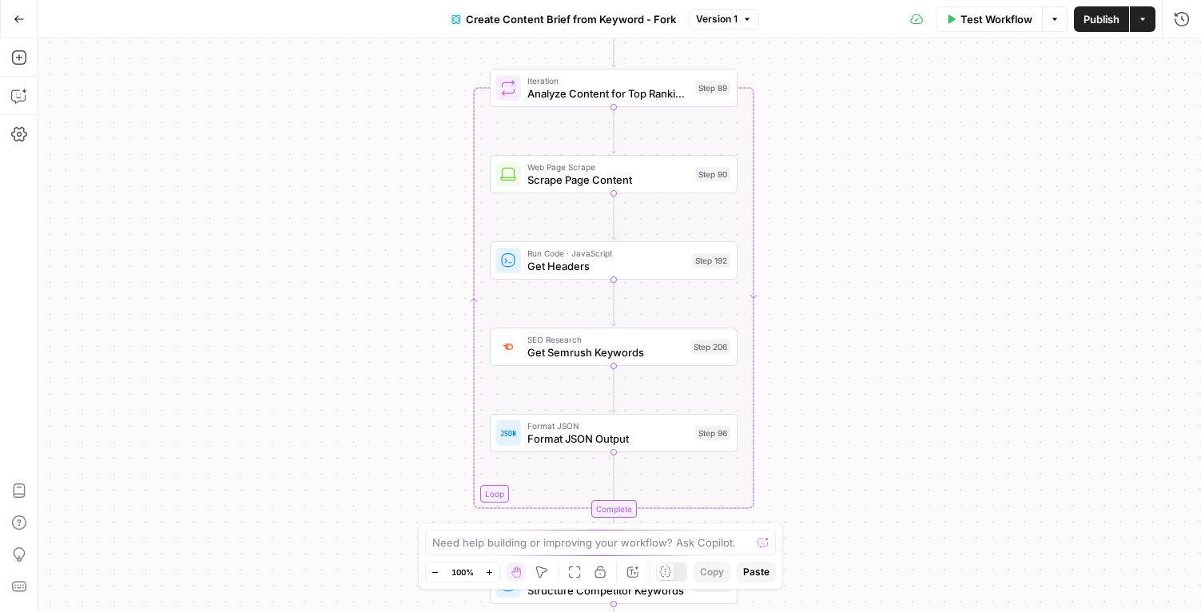
drag, startPoint x: 712, startPoint y: 92, endPoint x: 806, endPoint y: 88, distance: 93.6
click at [806, 88] on div "Workflow Set Inputs Inputs Google Search Perform Google Search Step 51 Loop Ite…" at bounding box center [619, 325] width 1163 height 574
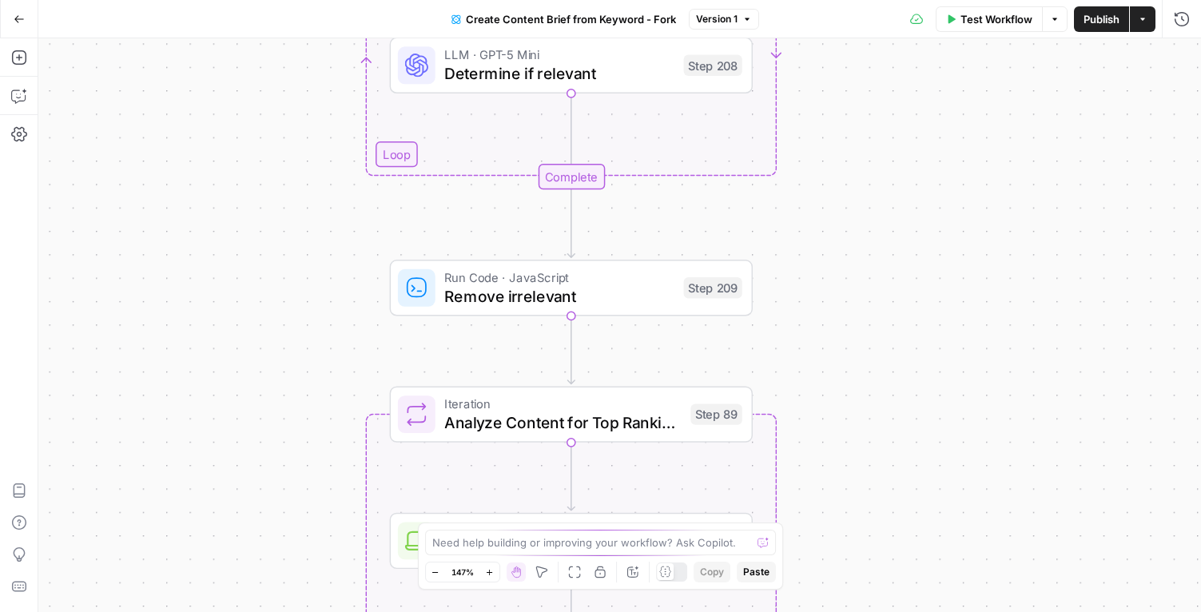
drag, startPoint x: 806, startPoint y: 87, endPoint x: 856, endPoint y: 442, distance: 358.4
click at [856, 441] on div "Workflow Set Inputs Inputs Google Search Perform Google Search Step 51 Loop Ite…" at bounding box center [619, 325] width 1163 height 574
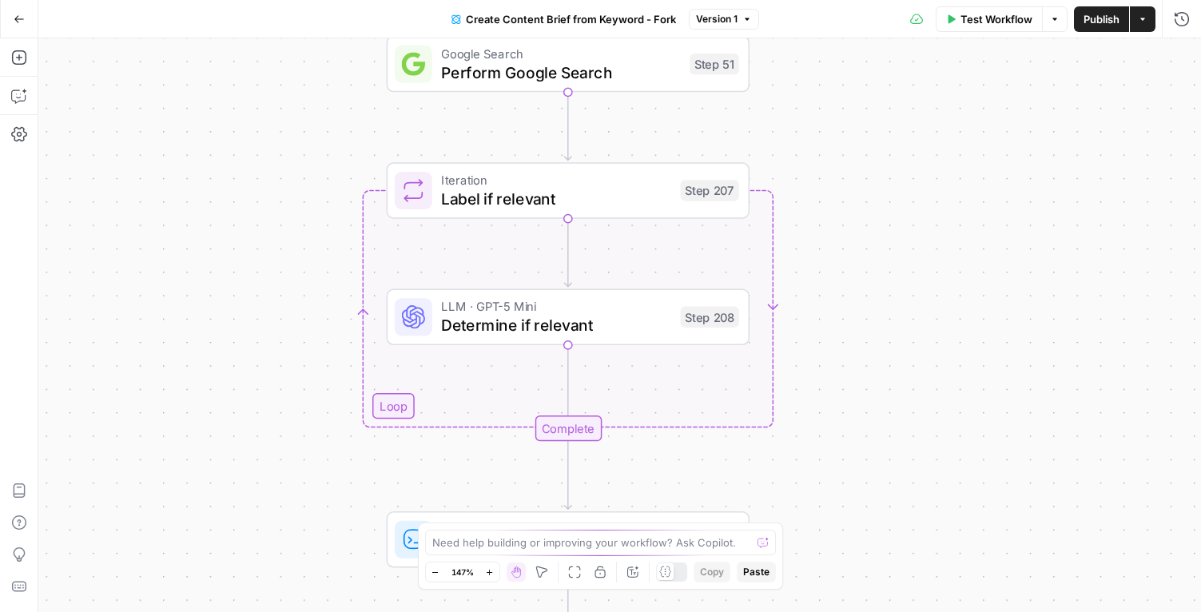
drag, startPoint x: 857, startPoint y: 205, endPoint x: 857, endPoint y: 438, distance: 232.6
click at [856, 438] on div "Workflow Set Inputs Inputs Google Search Perform Google Search Step 51 Loop Ite…" at bounding box center [619, 325] width 1163 height 574
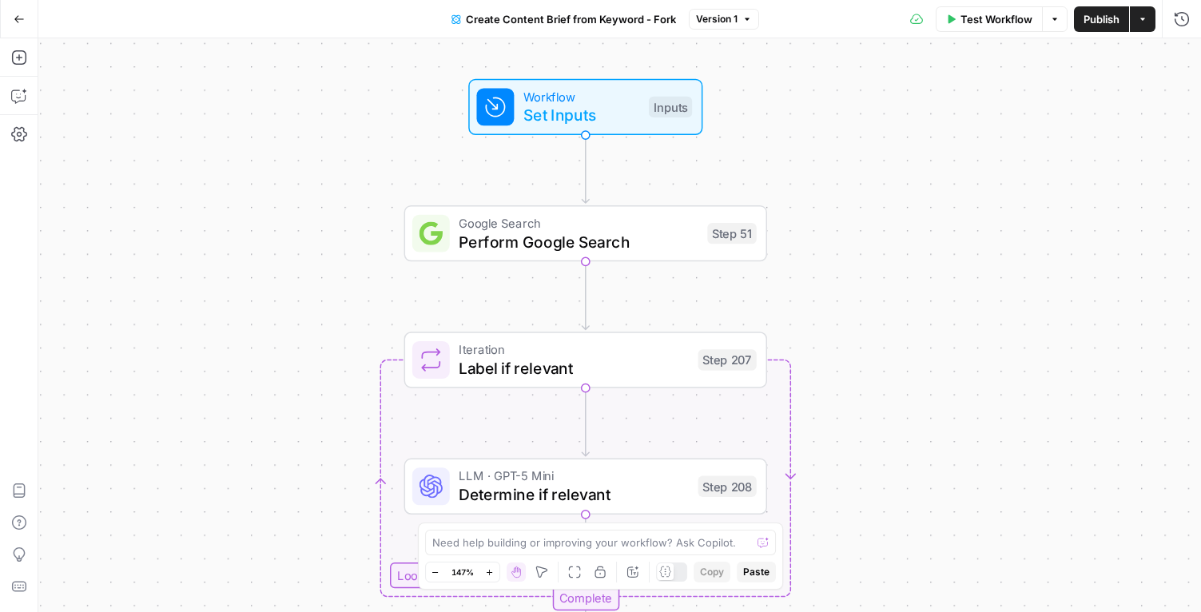
drag, startPoint x: 866, startPoint y: 242, endPoint x: 881, endPoint y: 408, distance: 166.1
click at [881, 408] on div "Workflow Set Inputs Inputs Google Search Perform Google Search Step 51 Loop Ite…" at bounding box center [619, 325] width 1163 height 574
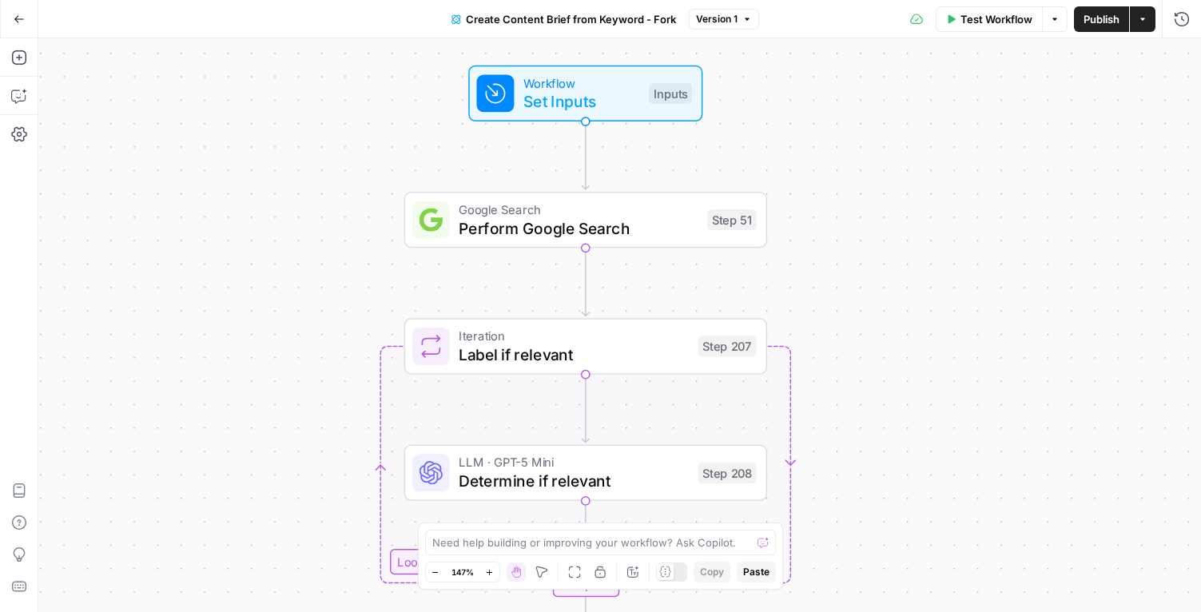
drag, startPoint x: 881, startPoint y: 408, endPoint x: 881, endPoint y: 394, distance: 13.6
click at [881, 394] on div "Workflow Set Inputs Inputs Google Search Perform Google Search Step 51 Loop Ite…" at bounding box center [619, 325] width 1163 height 574
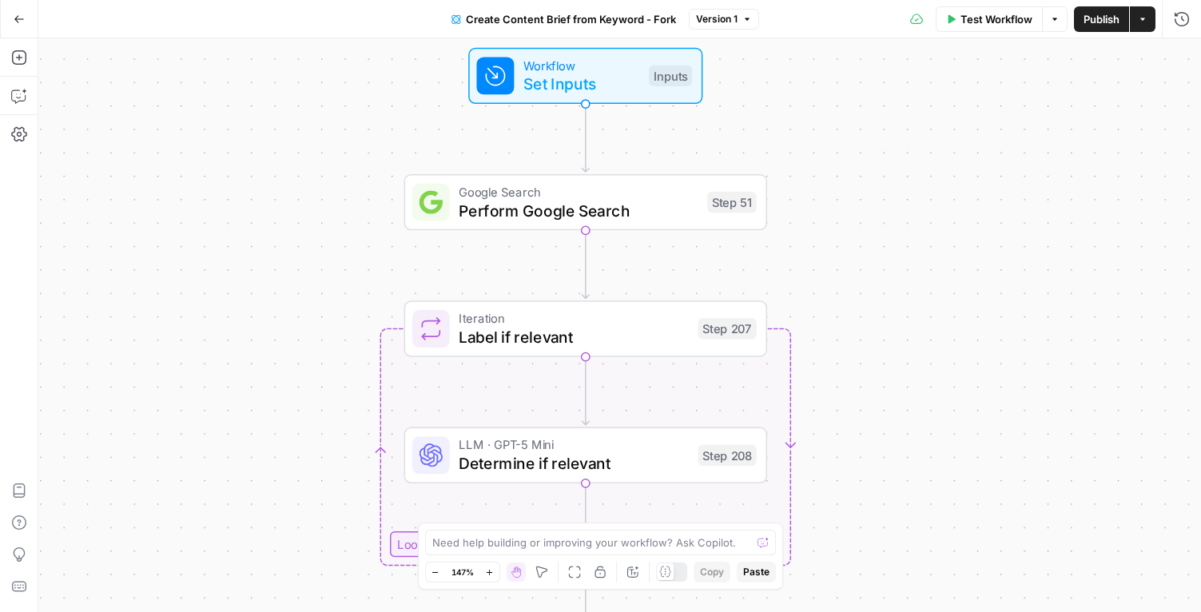
drag, startPoint x: 883, startPoint y: 429, endPoint x: 884, endPoint y: 411, distance: 18.4
click at [884, 411] on div "Workflow Set Inputs Inputs Google Search Perform Google Search Step 51 Loop Ite…" at bounding box center [619, 325] width 1163 height 574
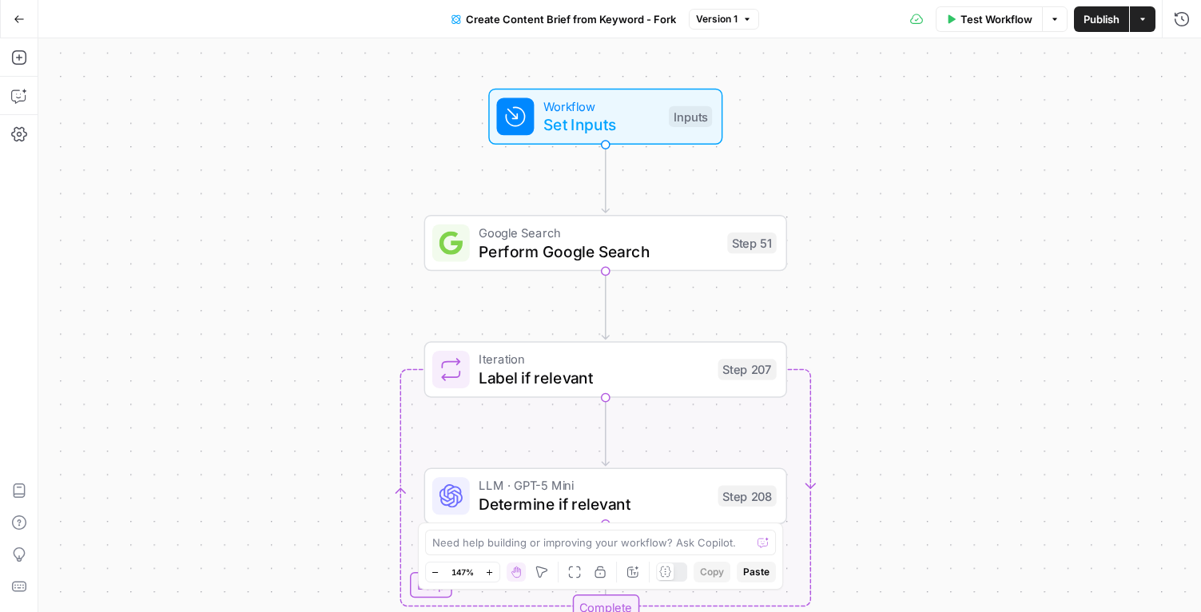
drag, startPoint x: 884, startPoint y: 411, endPoint x: 903, endPoint y: 452, distance: 45.8
click at [903, 452] on div "Workflow Set Inputs Inputs Google Search Perform Google Search Step 51 Loop Ite…" at bounding box center [619, 325] width 1163 height 574
click at [21, 61] on icon "button" at bounding box center [19, 58] width 16 height 16
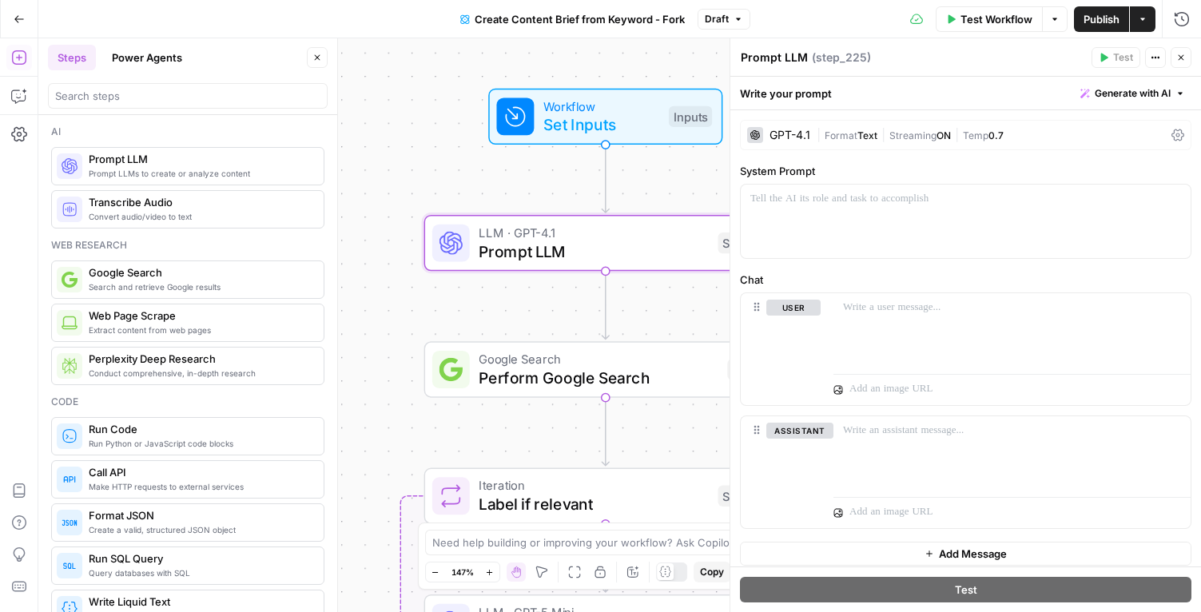
click at [772, 142] on div "GPT-4.1" at bounding box center [778, 135] width 63 height 16
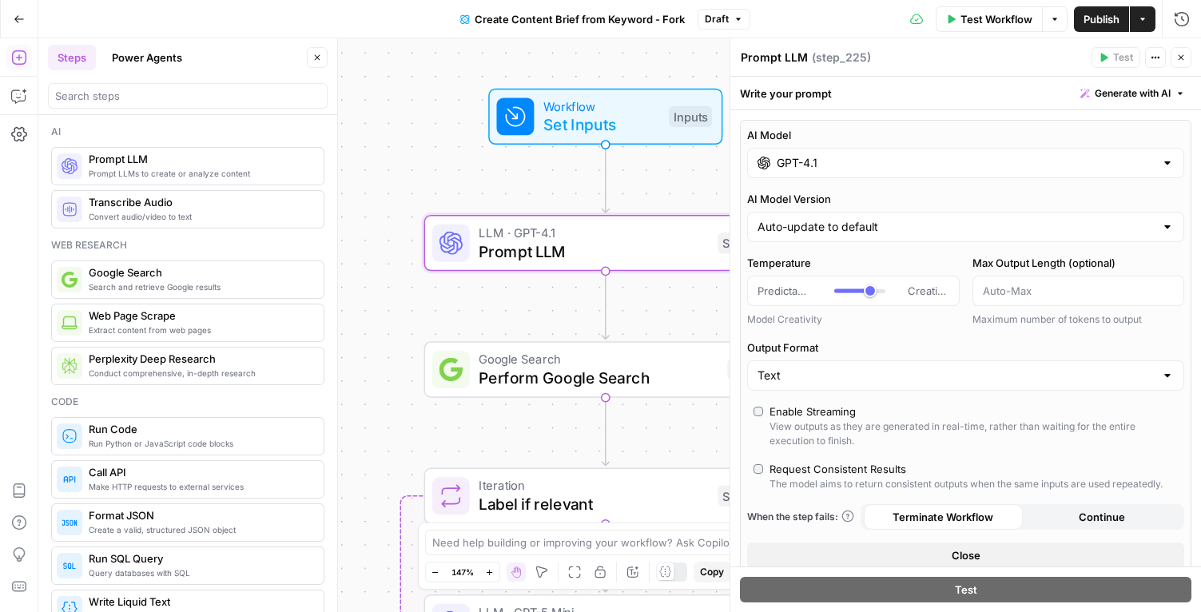
click at [791, 161] on input "GPT-4.1" at bounding box center [966, 163] width 378 height 16
click at [1179, 58] on icon "button" at bounding box center [1181, 58] width 10 height 10
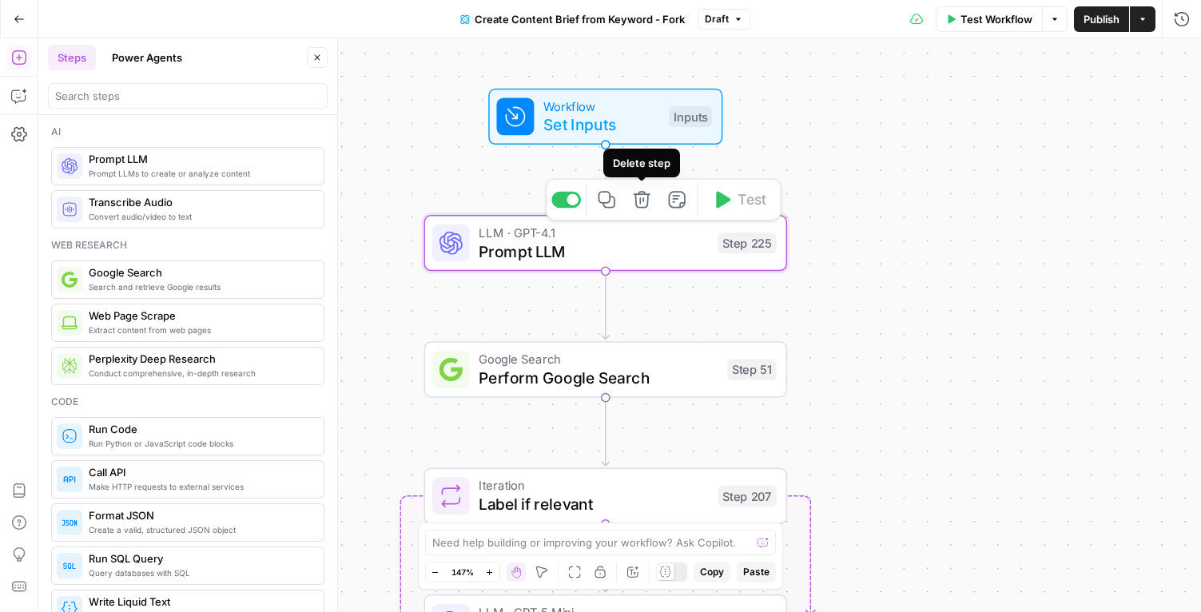
click at [647, 200] on icon "button" at bounding box center [642, 199] width 17 height 17
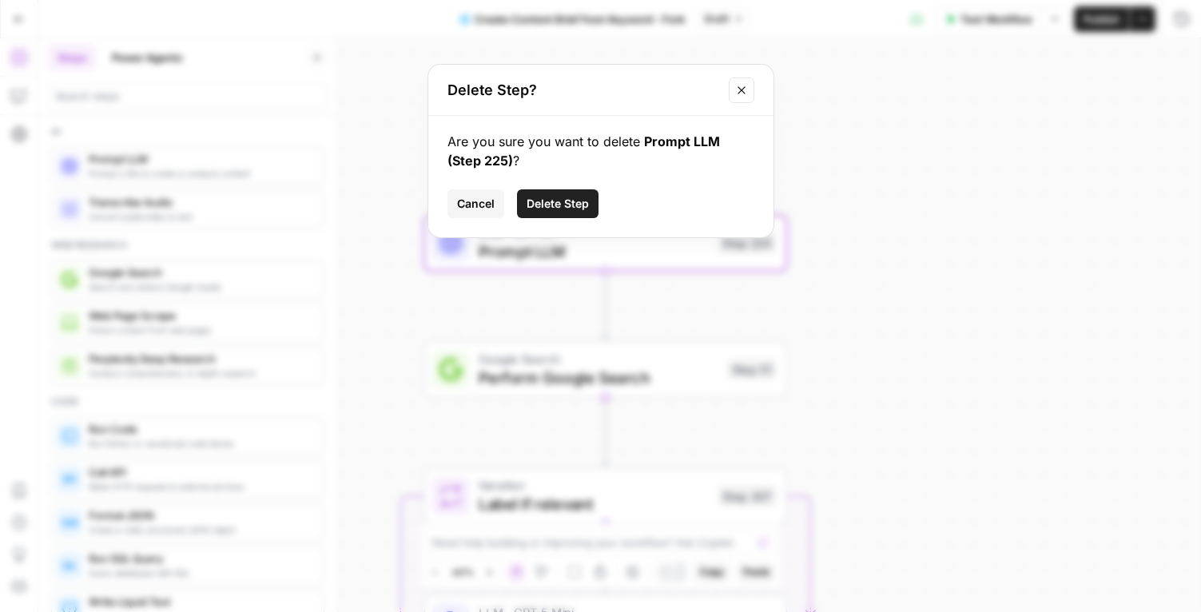
click at [575, 199] on span "Delete Step" at bounding box center [558, 204] width 62 height 16
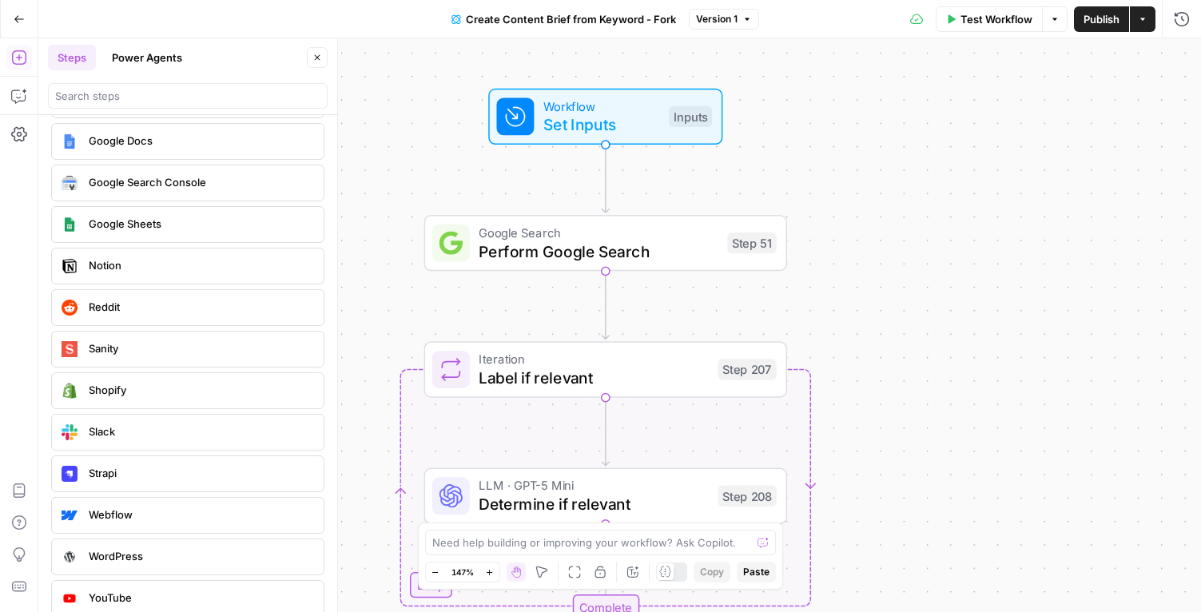
scroll to position [2986, 0]
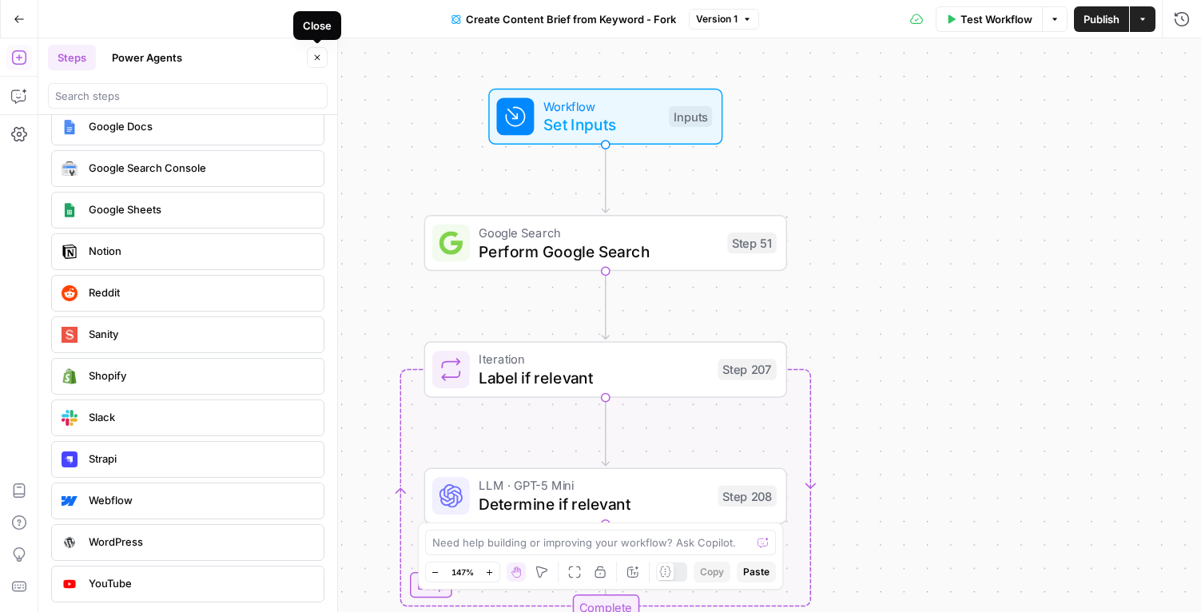
click at [317, 58] on icon "button" at bounding box center [317, 58] width 10 height 10
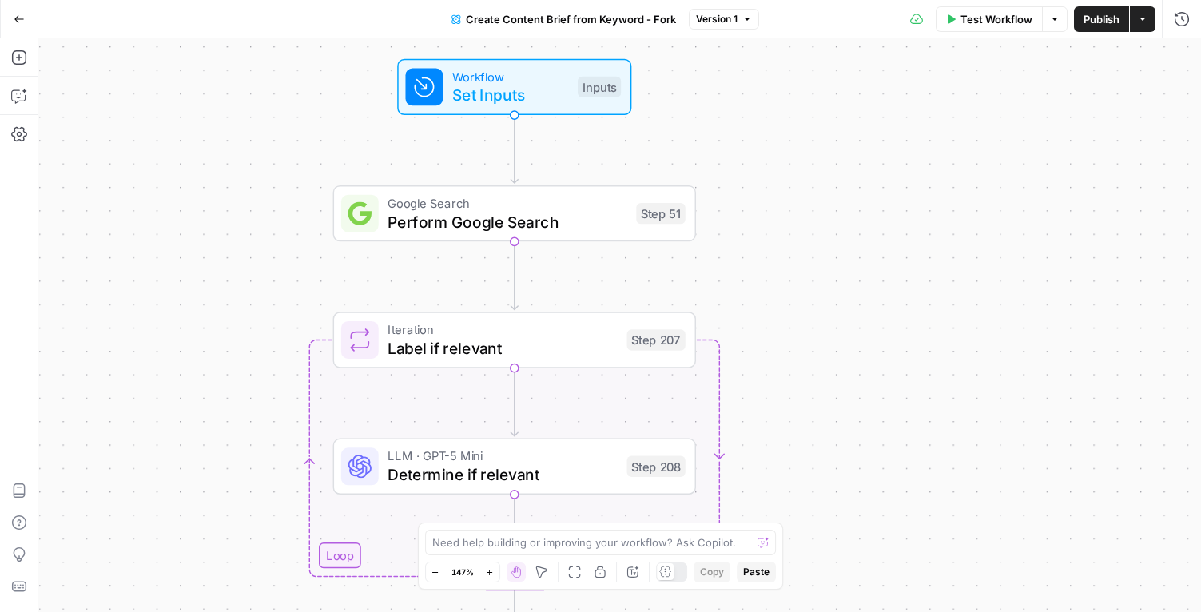
drag, startPoint x: 1053, startPoint y: 338, endPoint x: 968, endPoint y: 308, distance: 89.7
click at [968, 308] on div "Workflow Set Inputs Inputs Google Search Perform Google Search Step 51 Loop Ite…" at bounding box center [619, 325] width 1163 height 574
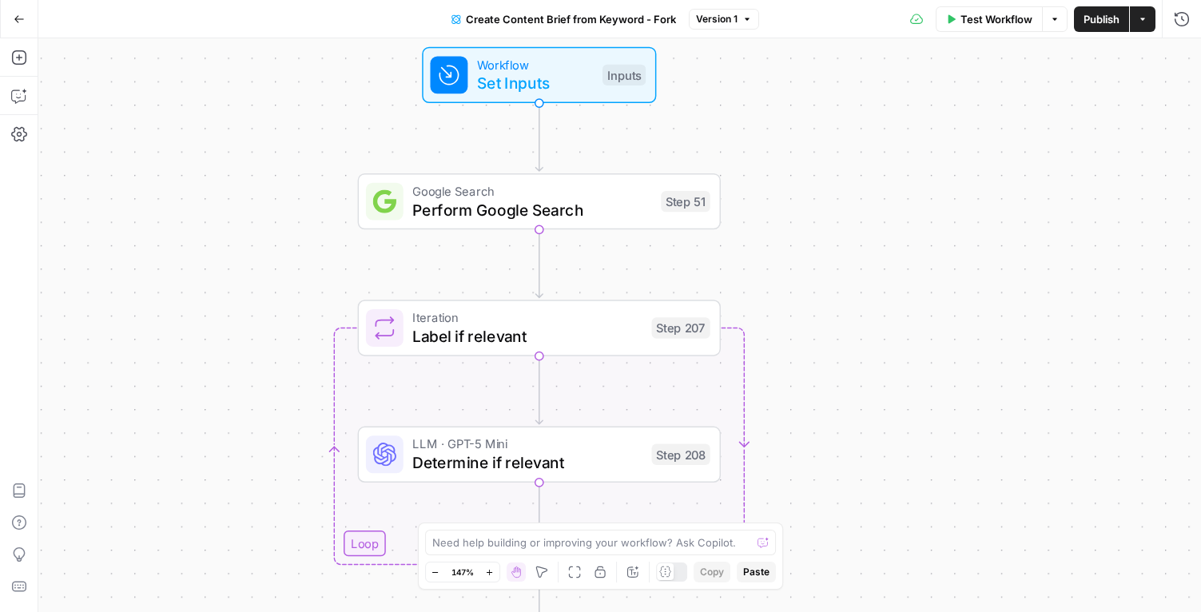
drag, startPoint x: 852, startPoint y: 241, endPoint x: 889, endPoint y: 218, distance: 43.0
click at [889, 218] on div "Workflow Set Inputs Inputs Google Search Perform Google Search Step 51 Loop Ite…" at bounding box center [619, 325] width 1163 height 574
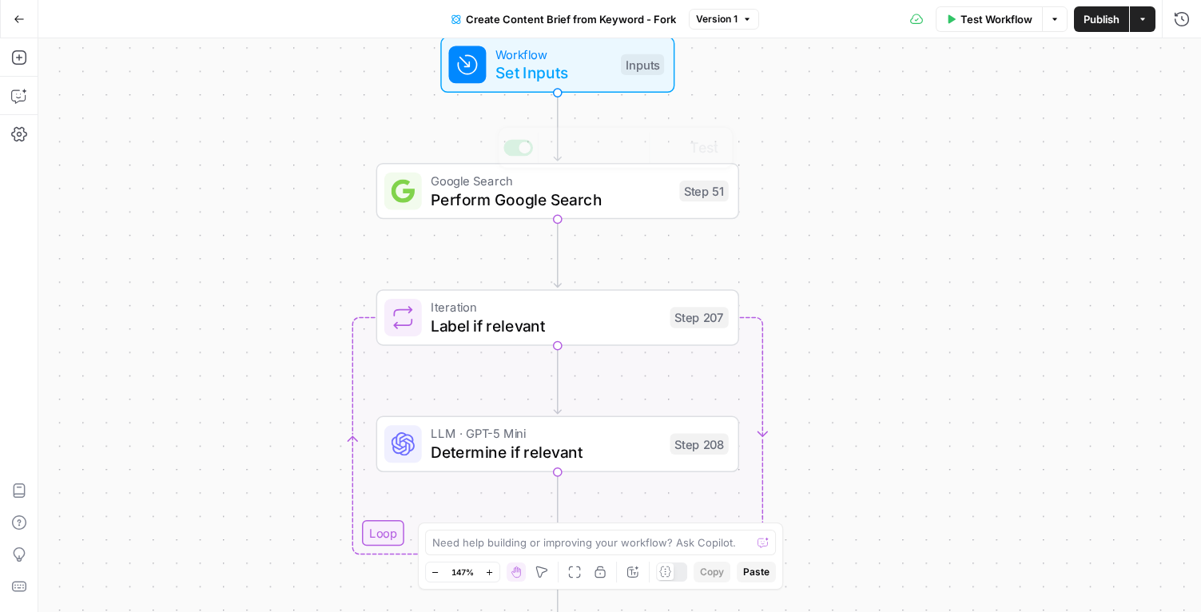
click at [568, 69] on span "Set Inputs" at bounding box center [554, 72] width 116 height 23
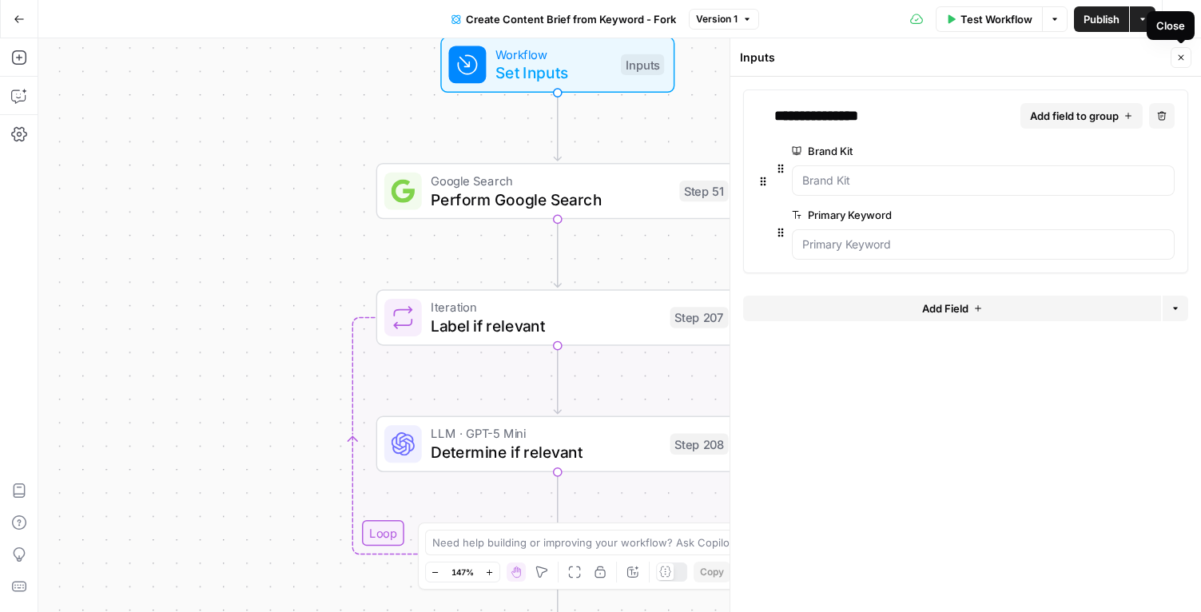
click at [1184, 59] on icon "button" at bounding box center [1181, 58] width 10 height 10
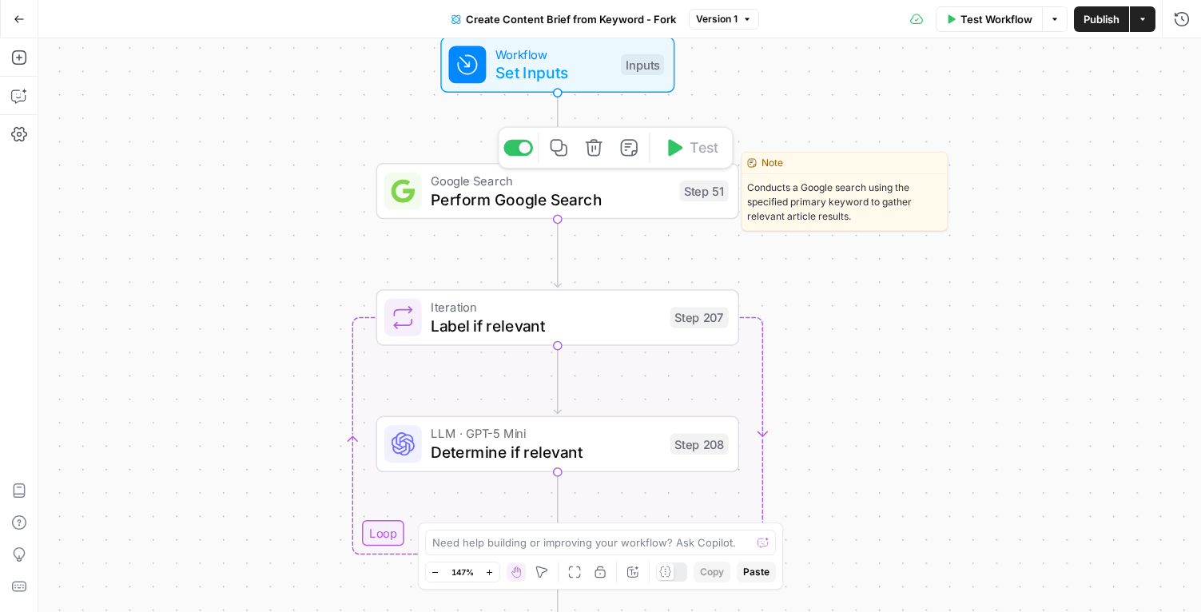
click at [633, 190] on span "Perform Google Search" at bounding box center [550, 199] width 239 height 23
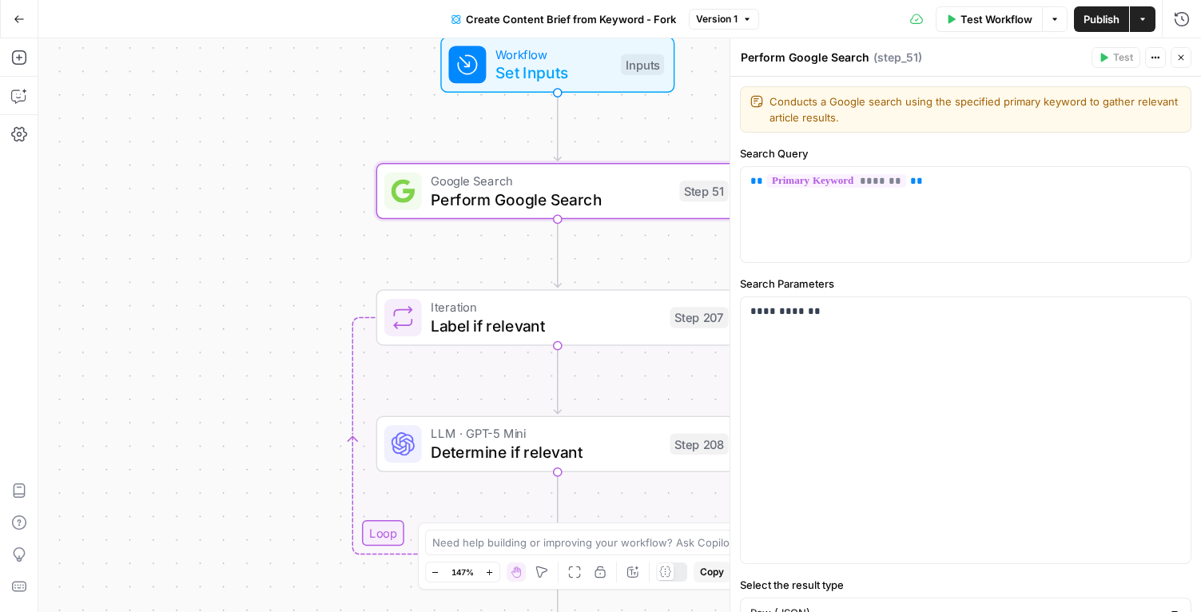
click at [718, 240] on div "Workflow Set Inputs Inputs Google Search Perform Google Search Step 51 Loop Ite…" at bounding box center [619, 325] width 1163 height 574
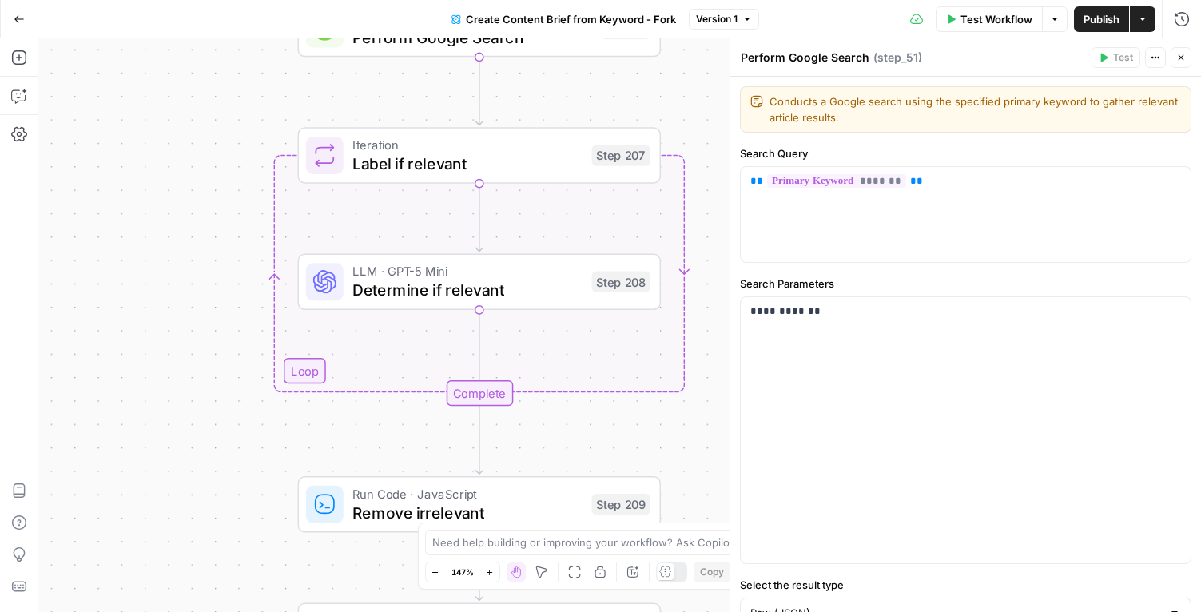
drag, startPoint x: 714, startPoint y: 240, endPoint x: 635, endPoint y: 78, distance: 179.4
click at [635, 78] on div "Workflow Set Inputs Inputs Google Search Perform Google Search Step 51 Loop Ite…" at bounding box center [619, 325] width 1163 height 574
click at [526, 301] on span "Determine if relevant" at bounding box center [466, 289] width 229 height 23
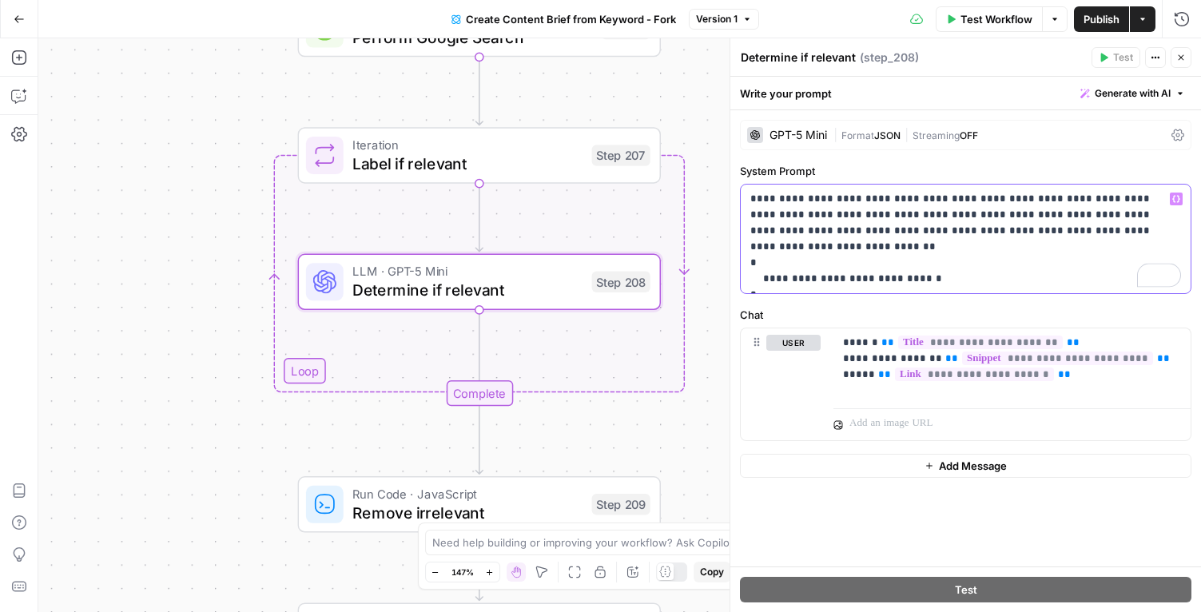
drag, startPoint x: 991, startPoint y: 215, endPoint x: 1074, endPoint y: 221, distance: 83.3
click at [1074, 221] on p "**********" at bounding box center [965, 239] width 431 height 96
click at [1184, 59] on icon "button" at bounding box center [1181, 58] width 10 height 10
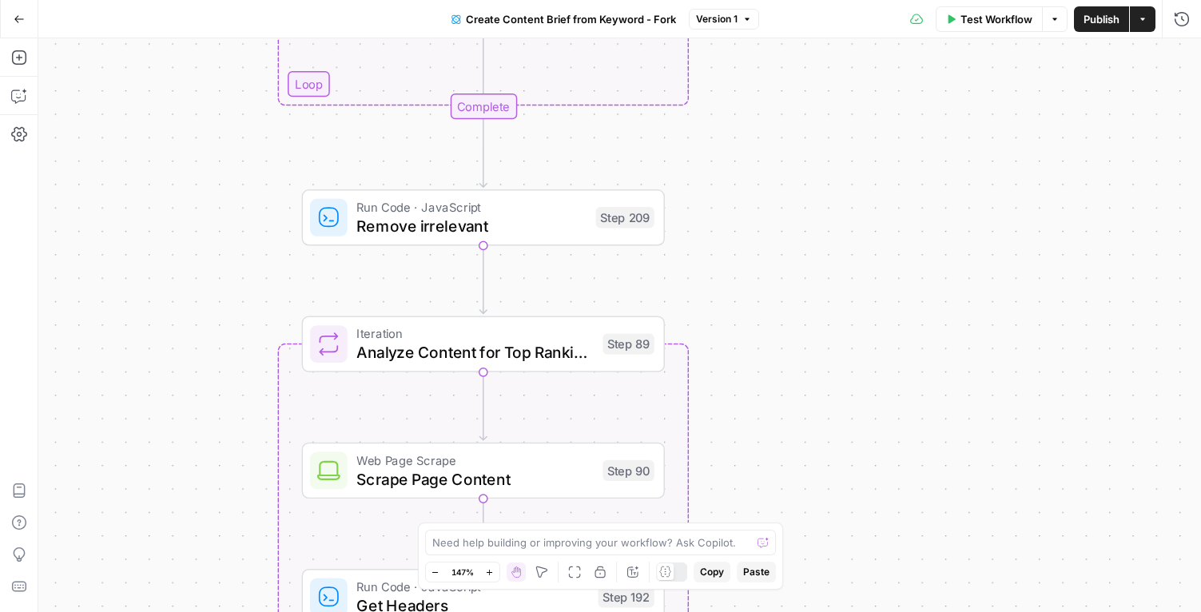
drag, startPoint x: 797, startPoint y: 496, endPoint x: 805, endPoint y: 191, distance: 305.4
click at [805, 191] on div "Workflow Set Inputs Inputs Google Search Perform Google Search Step 51 Loop Ite…" at bounding box center [619, 325] width 1163 height 574
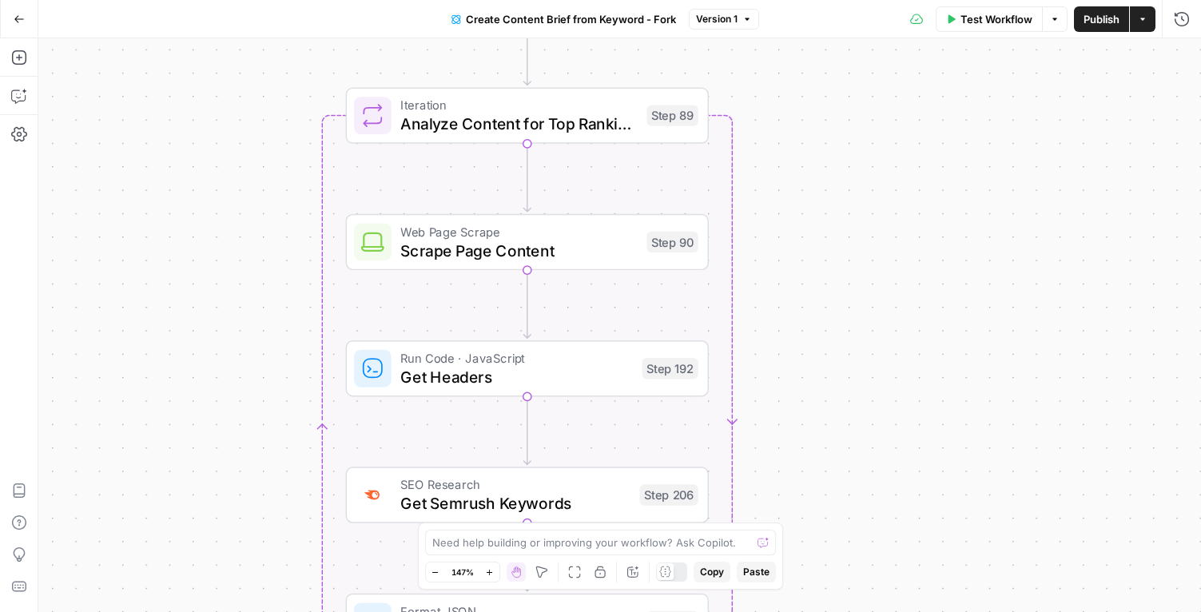
drag, startPoint x: 773, startPoint y: 352, endPoint x: 817, endPoint y: 114, distance: 242.2
click at [817, 114] on div "Workflow Set Inputs Inputs Google Search Perform Google Search Step 51 Loop Ite…" at bounding box center [619, 325] width 1163 height 574
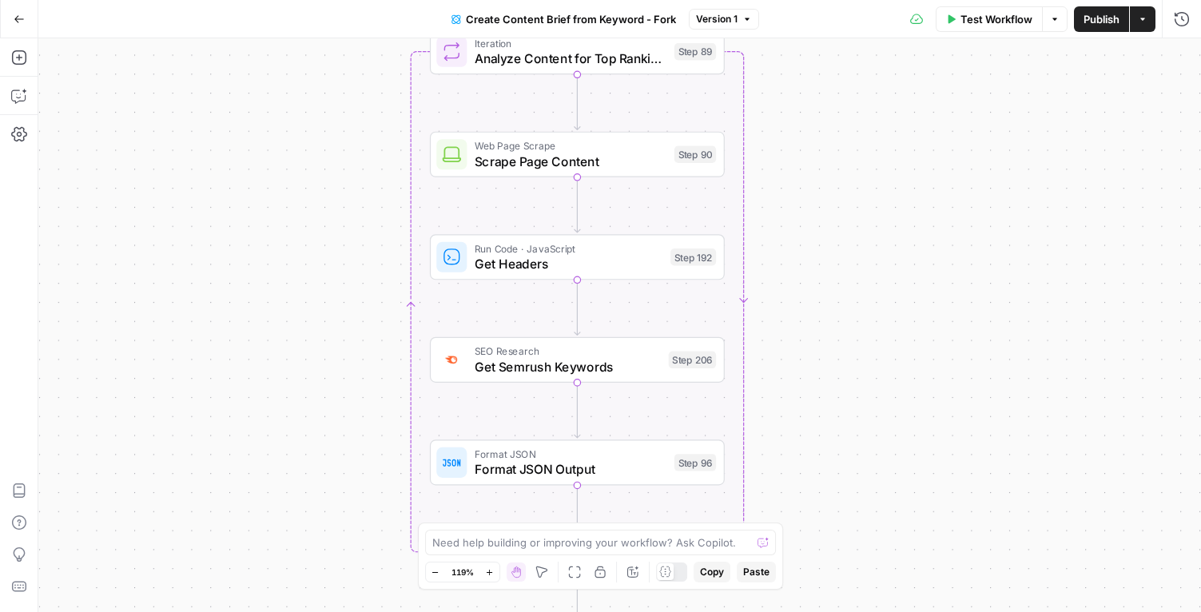
drag, startPoint x: 819, startPoint y: 322, endPoint x: 813, endPoint y: 262, distance: 60.3
click at [813, 261] on div "Workflow Set Inputs Inputs Google Search Perform Google Search Step 51 Loop Ite…" at bounding box center [619, 325] width 1163 height 574
click at [624, 169] on span "Scrape Page Content" at bounding box center [569, 161] width 192 height 19
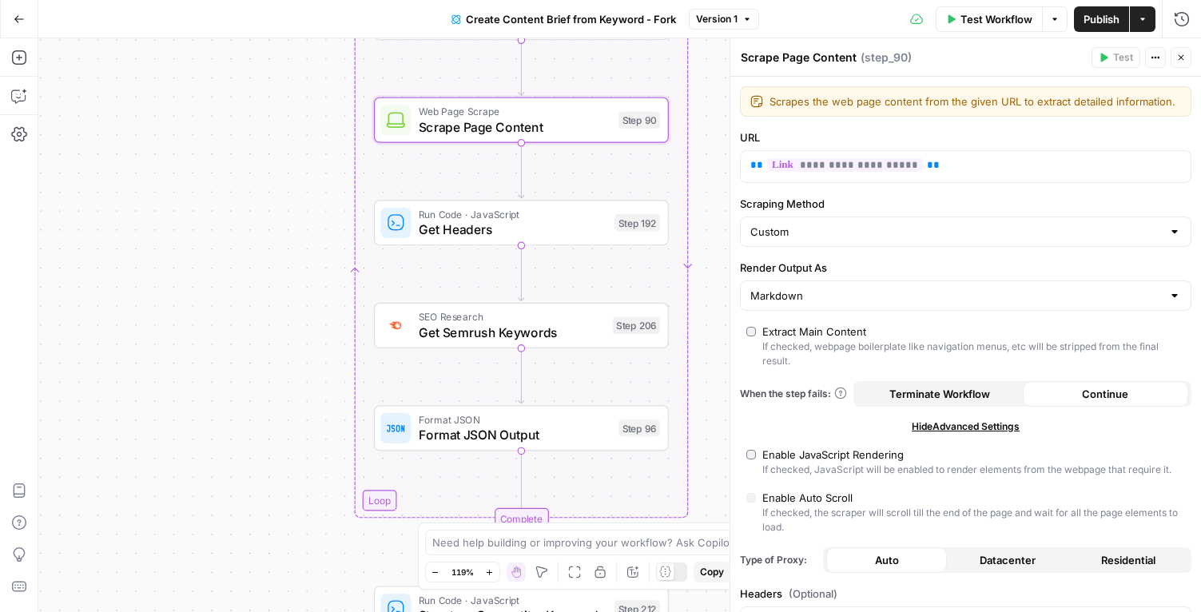
drag, startPoint x: 330, startPoint y: 241, endPoint x: 273, endPoint y: 205, distance: 67.2
click at [273, 205] on div "Workflow Set Inputs Inputs Google Search Perform Google Search Step 51 Loop Ite…" at bounding box center [619, 325] width 1163 height 574
click at [452, 237] on div "Run Code · JavaScript Get Headers Step 192 Copy step Delete step Edit Note Test" at bounding box center [519, 221] width 295 height 46
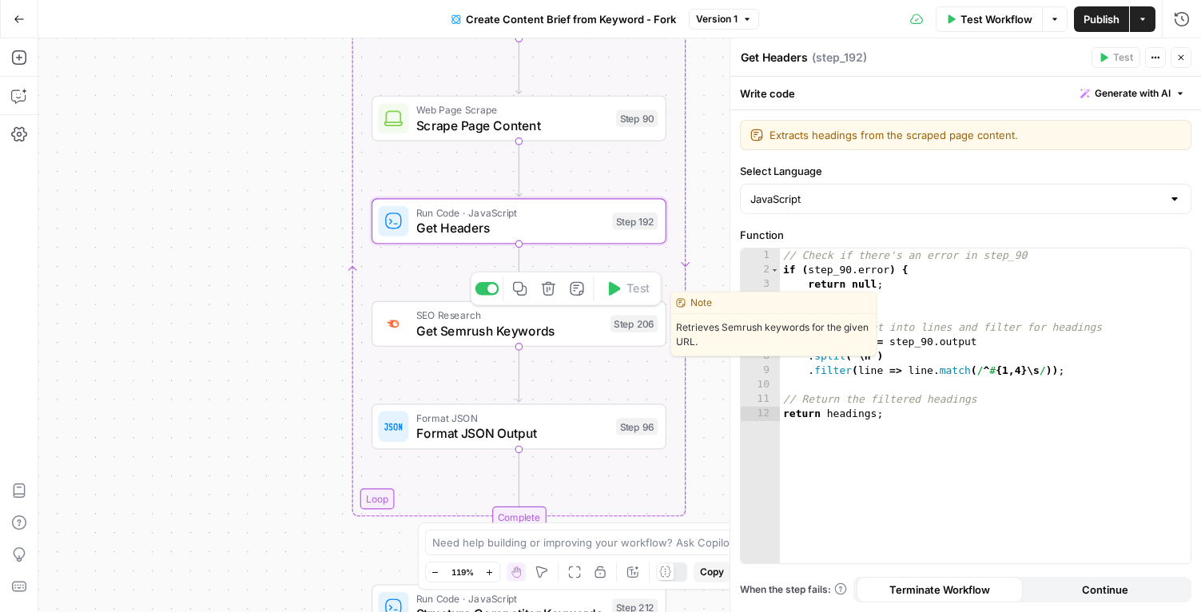
click at [510, 322] on span "Get Semrush Keywords" at bounding box center [509, 330] width 186 height 19
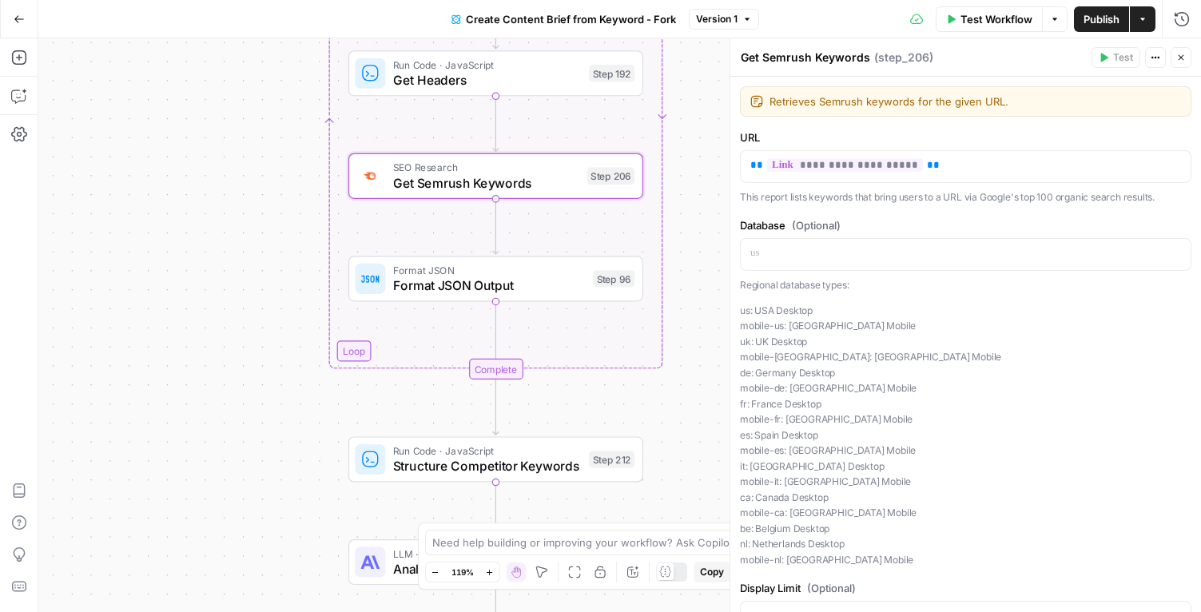
drag, startPoint x: 299, startPoint y: 408, endPoint x: 274, endPoint y: 258, distance: 151.5
click at [274, 258] on div "Workflow Set Inputs Inputs Google Search Perform Google Search Step 51 Loop Ite…" at bounding box center [619, 325] width 1163 height 574
click at [1180, 60] on icon "button" at bounding box center [1181, 58] width 10 height 10
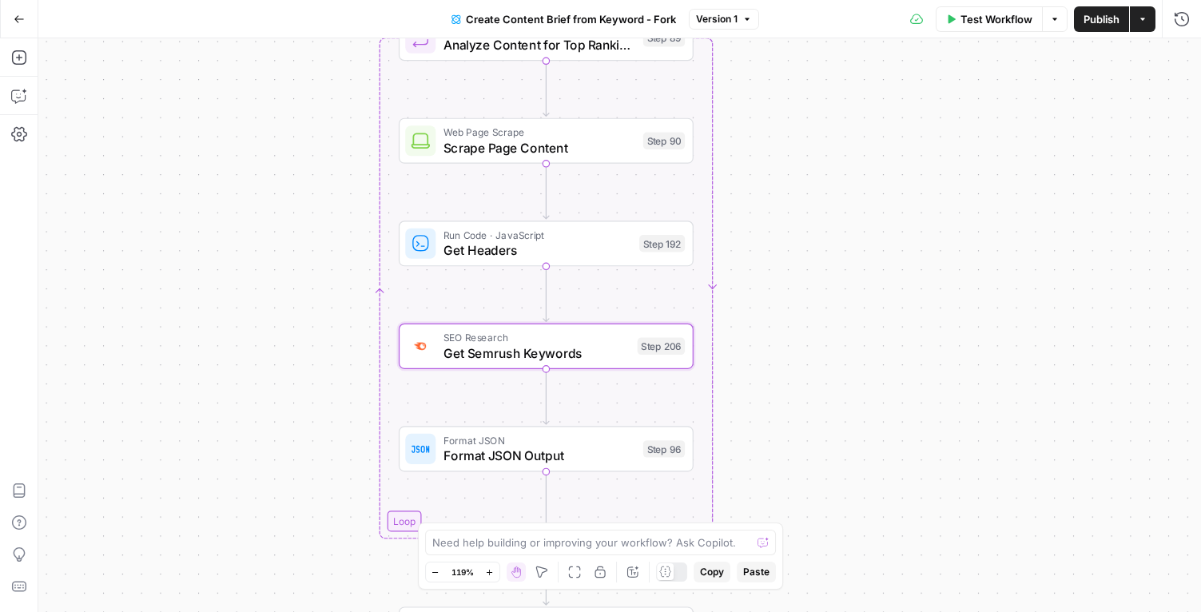
drag, startPoint x: 784, startPoint y: 161, endPoint x: 836, endPoint y: 333, distance: 179.5
click at [836, 333] on div "Workflow Set Inputs Inputs Google Search Perform Google Search Step 51 Loop Ite…" at bounding box center [619, 325] width 1163 height 574
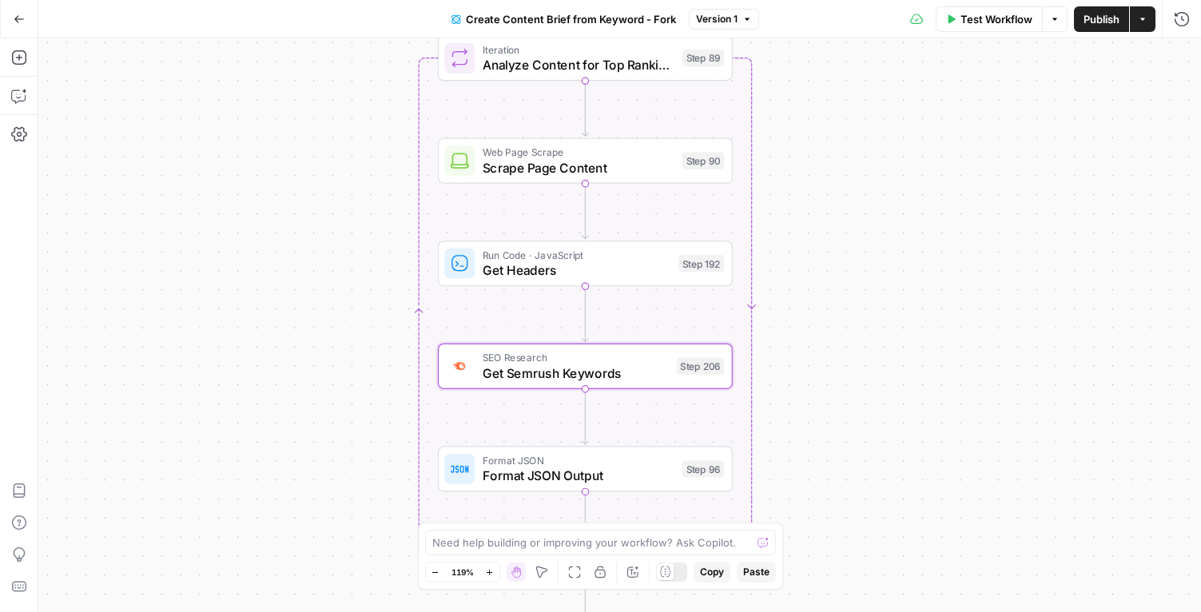
drag, startPoint x: 836, startPoint y: 333, endPoint x: 876, endPoint y: 355, distance: 45.4
click at [875, 354] on div "Workflow Set Inputs Inputs Google Search Perform Google Search Step 51 Loop Ite…" at bounding box center [619, 325] width 1163 height 574
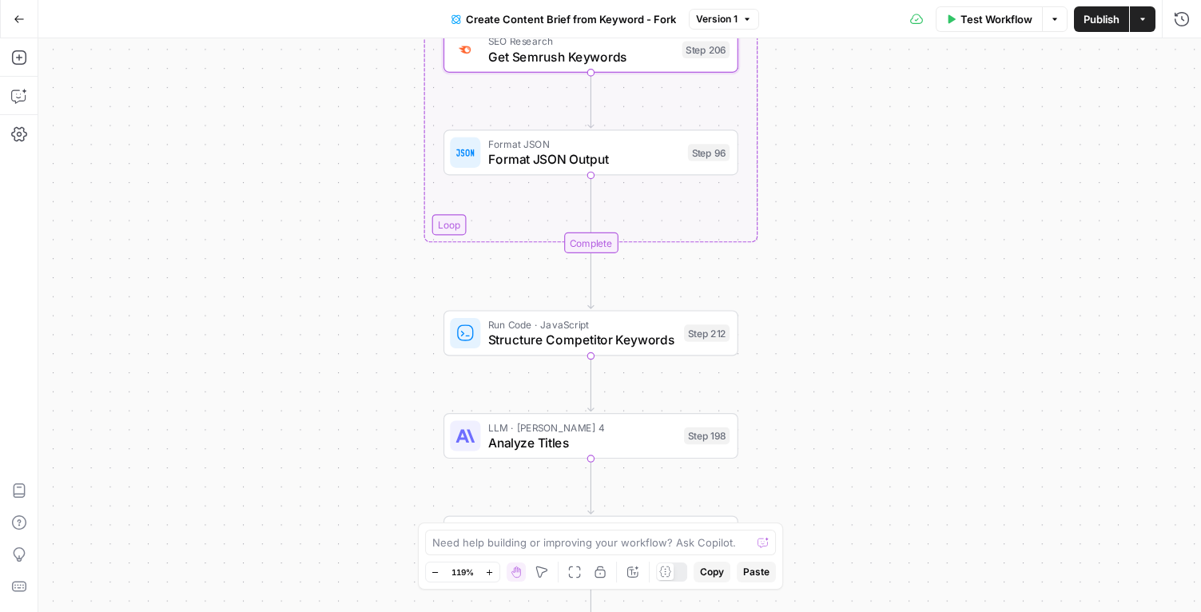
drag, startPoint x: 849, startPoint y: 506, endPoint x: 849, endPoint y: 154, distance: 351.7
click at [850, 155] on div "Workflow Set Inputs Inputs Google Search Perform Google Search Step 51 Loop Ite…" at bounding box center [619, 325] width 1163 height 574
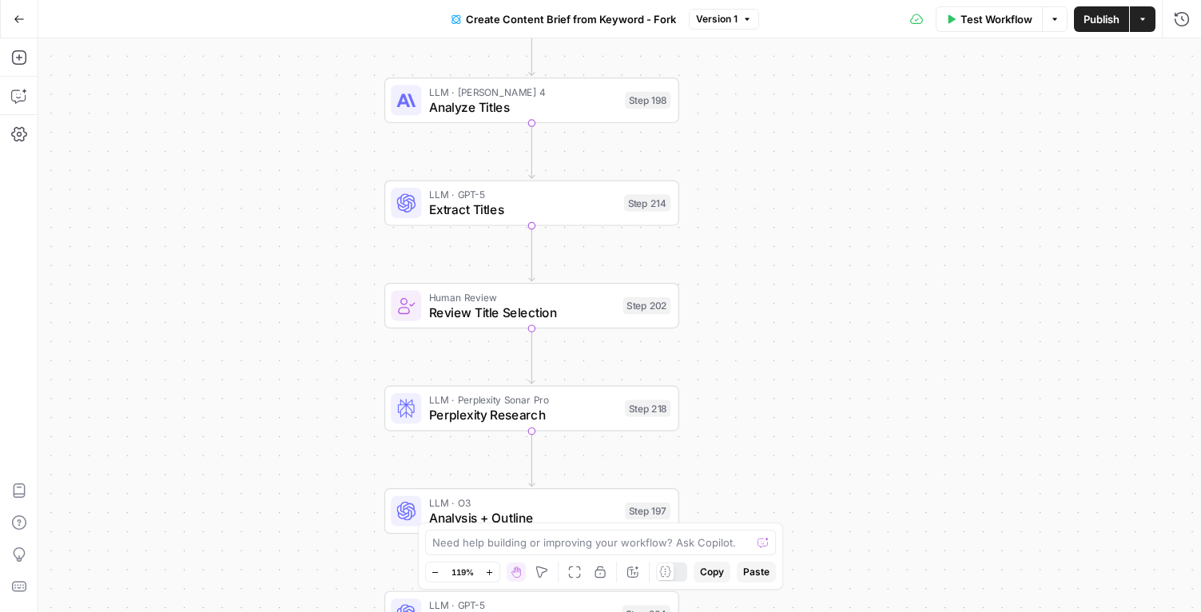
drag, startPoint x: 845, startPoint y: 390, endPoint x: 790, endPoint y: 87, distance: 307.7
click at [790, 87] on div "Workflow Set Inputs Inputs Google Search Perform Google Search Step 51 Loop Ite…" at bounding box center [619, 325] width 1163 height 574
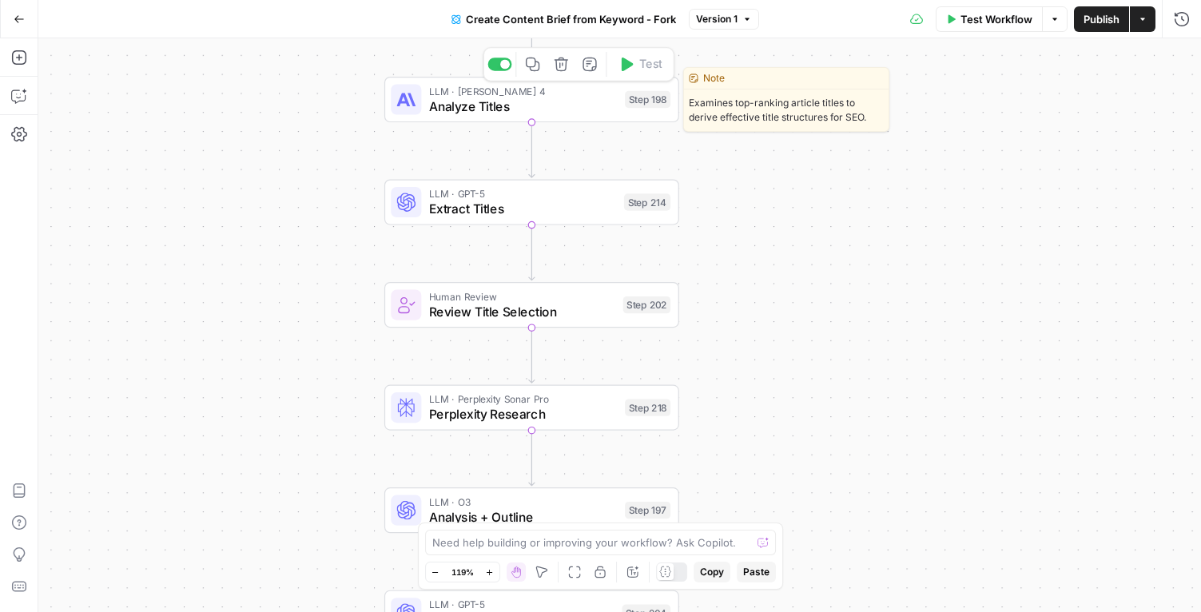
click at [532, 110] on span "Analyze Titles" at bounding box center [523, 106] width 189 height 19
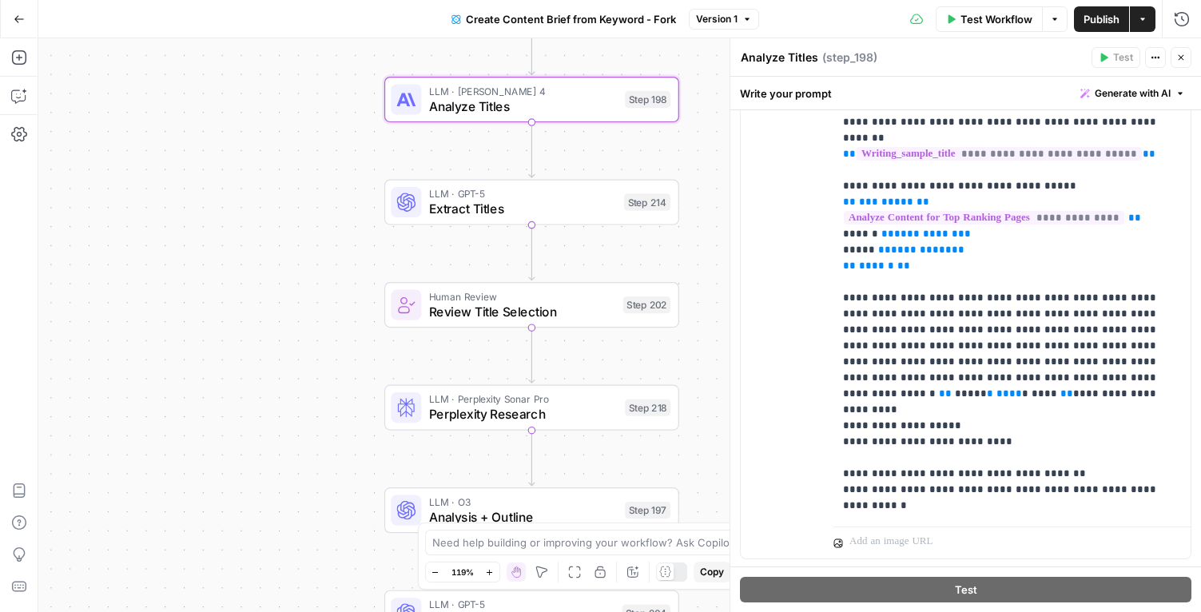
scroll to position [294, 0]
click at [1186, 58] on button "Close" at bounding box center [1181, 57] width 21 height 21
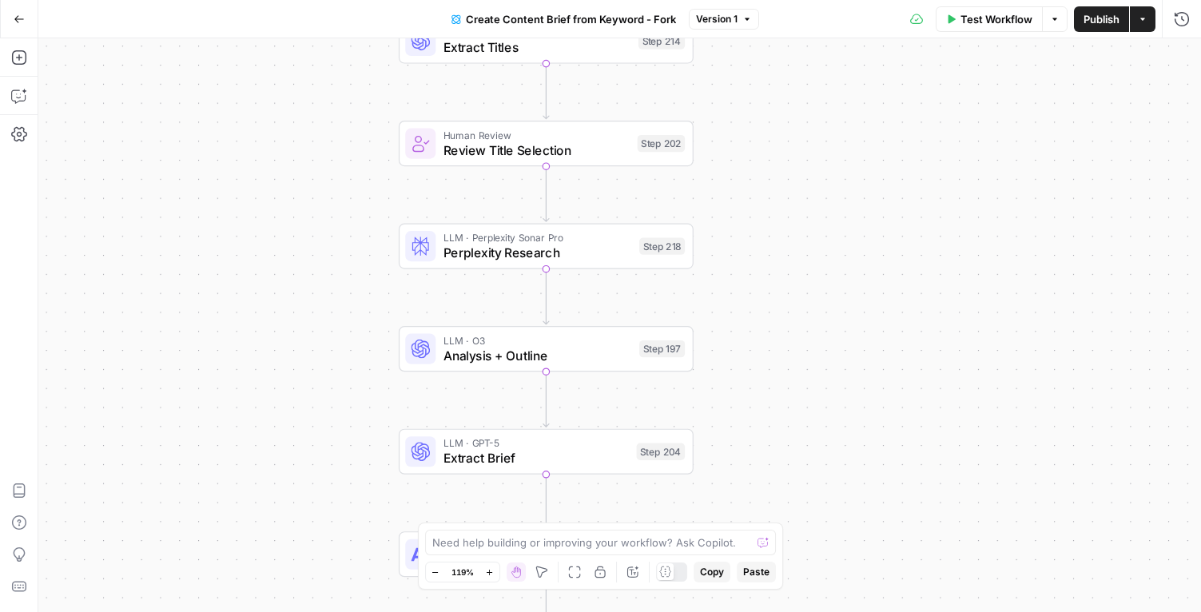
drag, startPoint x: 854, startPoint y: 432, endPoint x: 869, endPoint y: 267, distance: 165.3
click at [869, 267] on div "Workflow Set Inputs Inputs Google Search Perform Google Search Step 51 Loop Ite…" at bounding box center [619, 325] width 1163 height 574
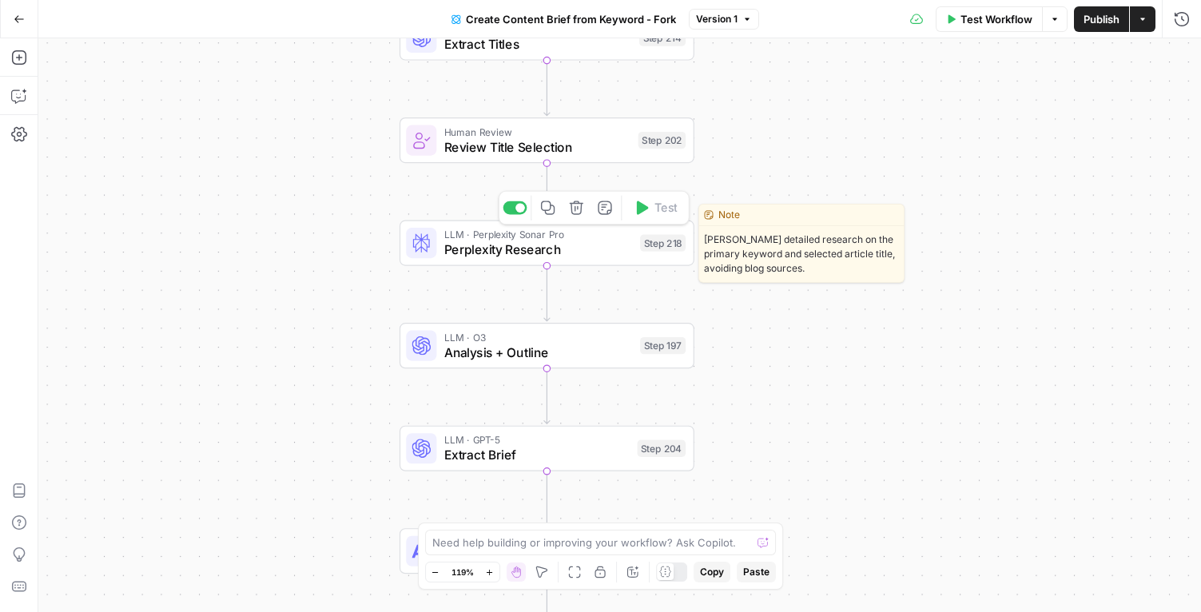
click at [589, 253] on span "Perplexity Research" at bounding box center [538, 250] width 189 height 19
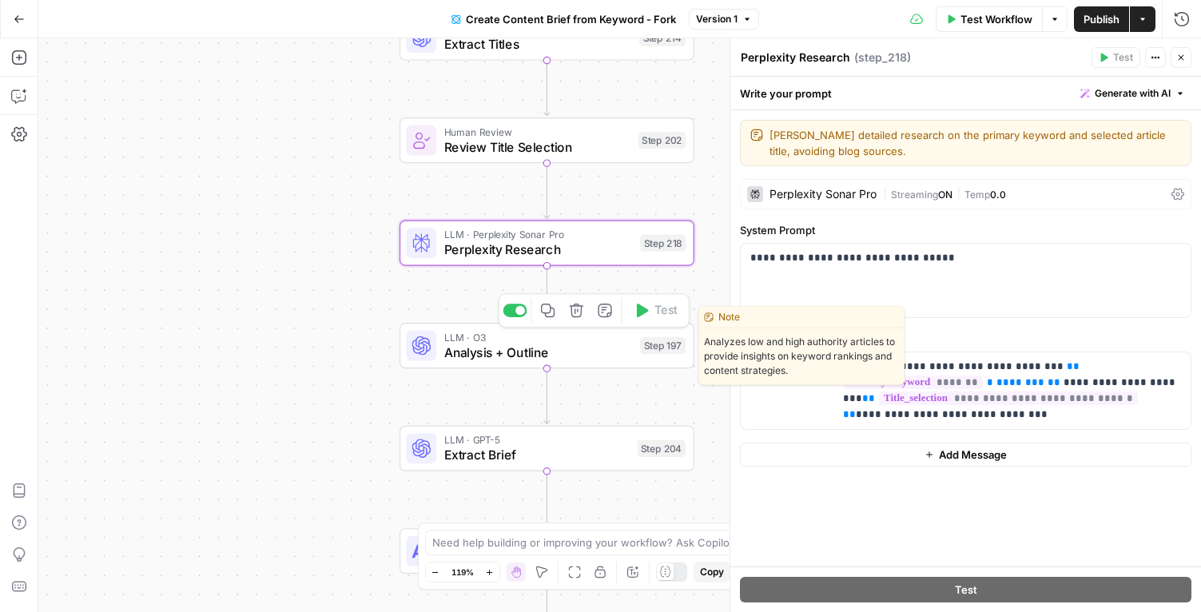
click at [571, 357] on span "Analysis + Outline" at bounding box center [538, 352] width 189 height 19
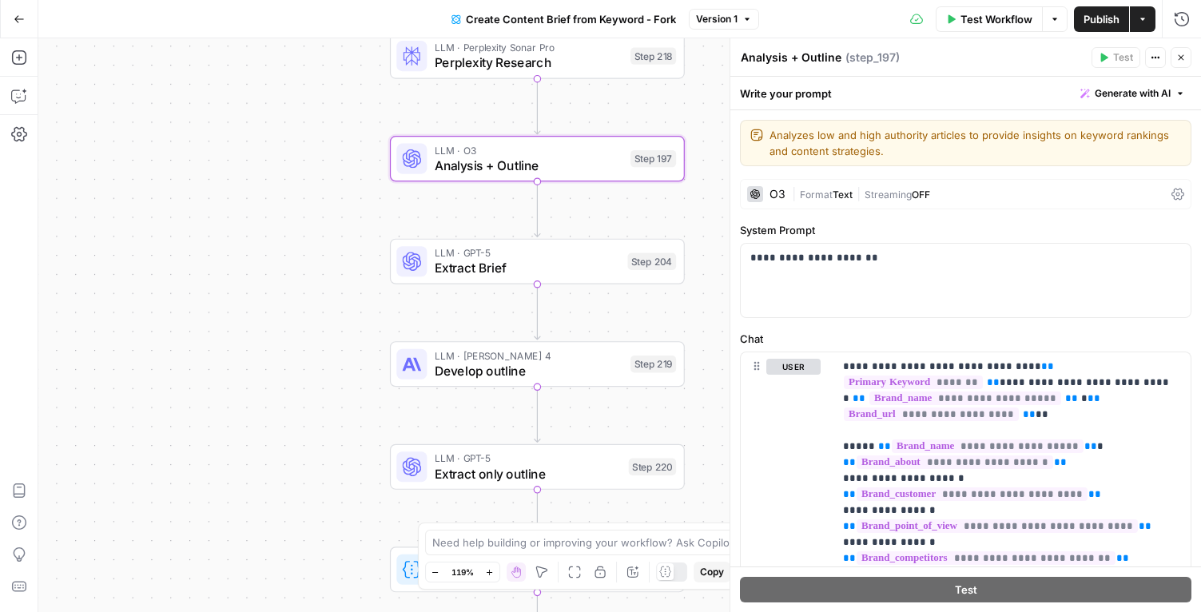
drag, startPoint x: 341, startPoint y: 405, endPoint x: 328, endPoint y: 210, distance: 195.4
click at [328, 210] on div "Workflow Set Inputs Inputs Google Search Perform Google Search Step 51 Loop Ite…" at bounding box center [619, 325] width 1163 height 574
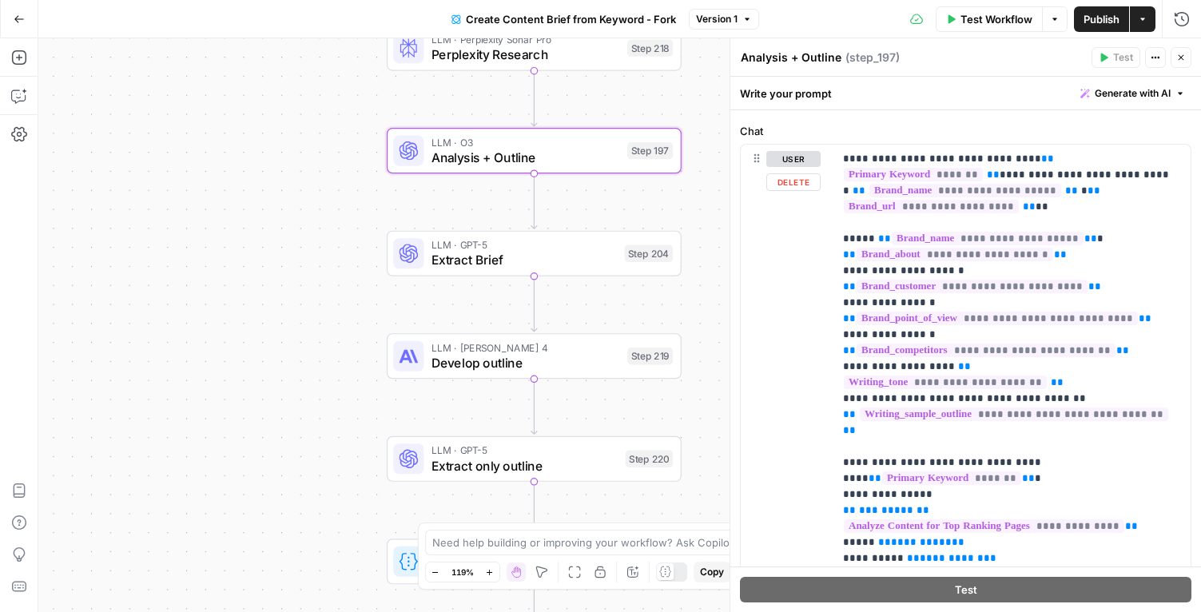
scroll to position [206, 0]
click at [1180, 58] on icon "button" at bounding box center [1181, 58] width 10 height 10
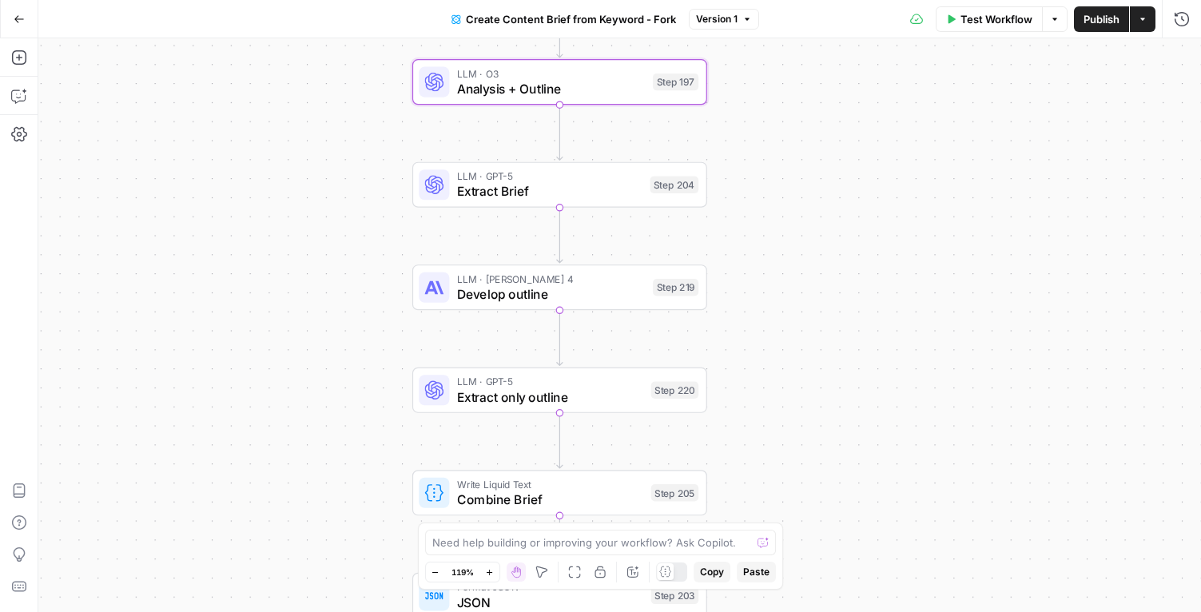
drag, startPoint x: 834, startPoint y: 479, endPoint x: 859, endPoint y: 410, distance: 73.3
click at [859, 410] on div "Workflow Set Inputs Inputs Google Search Perform Google Search Step 51 Loop Ite…" at bounding box center [619, 325] width 1163 height 574
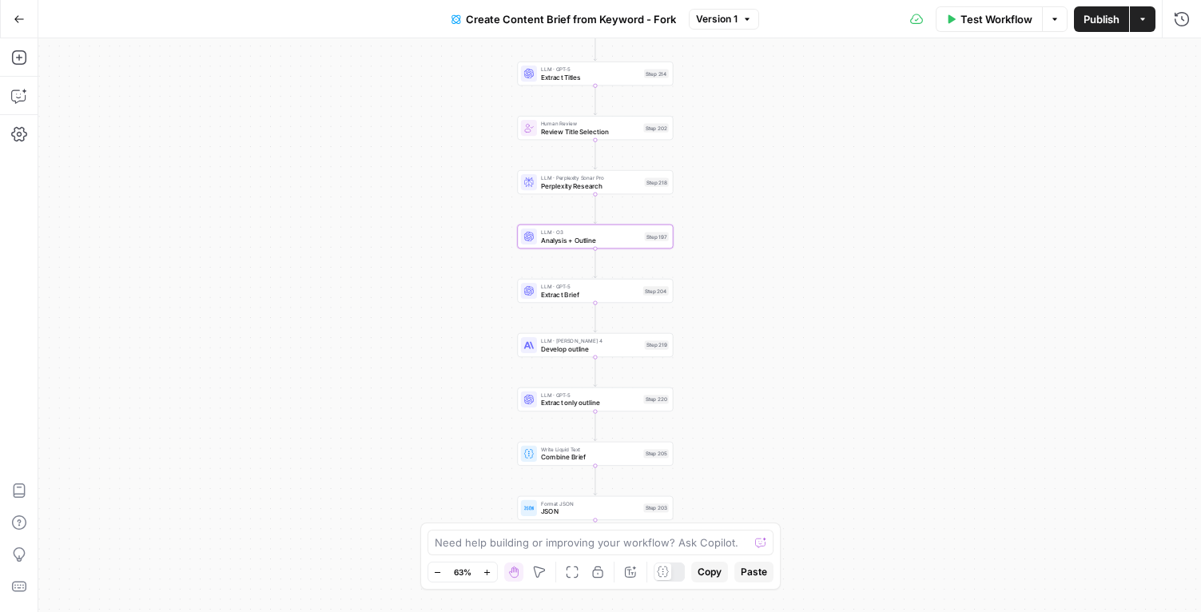
drag, startPoint x: 889, startPoint y: 406, endPoint x: 784, endPoint y: 406, distance: 104.7
click at [784, 406] on div "Workflow Set Inputs Inputs Google Search Perform Google Search Step 51 Loop Ite…" at bounding box center [619, 325] width 1163 height 574
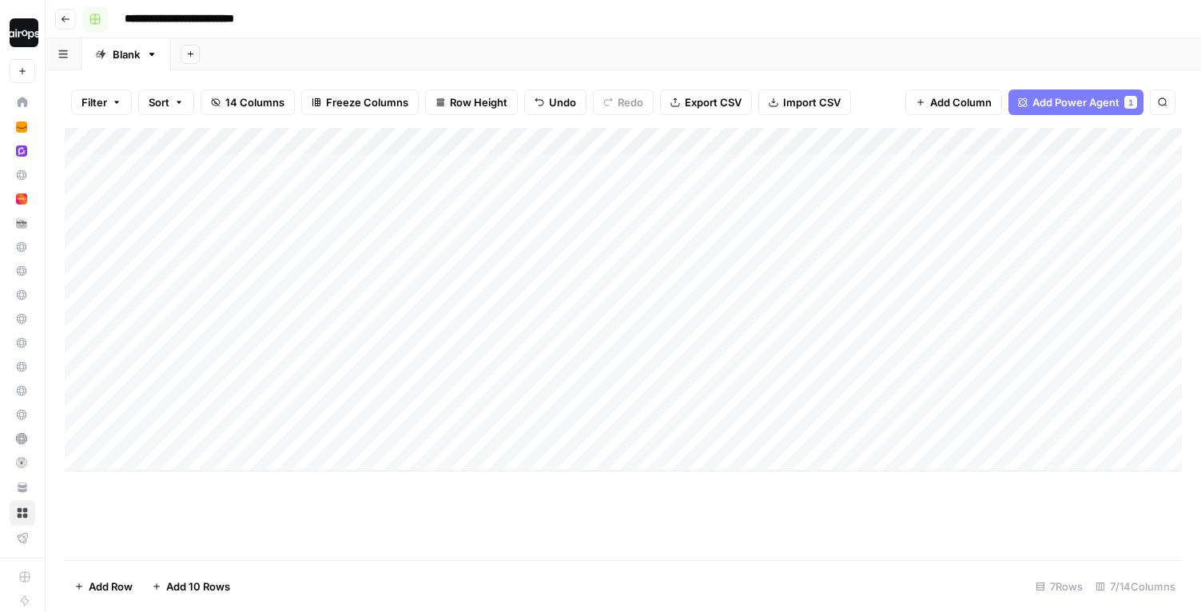
click at [75, 18] on button "Go back" at bounding box center [65, 19] width 21 height 21
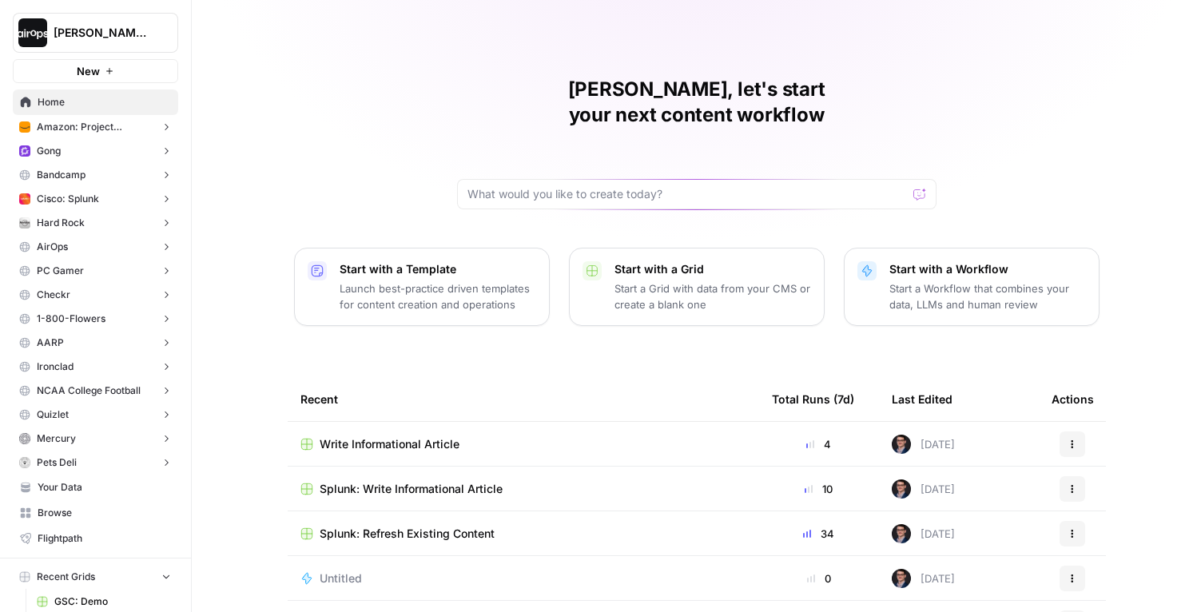
click at [1081, 432] on button "Actions" at bounding box center [1073, 445] width 26 height 26
click at [958, 490] on span "Delete" at bounding box center [1001, 492] width 128 height 16
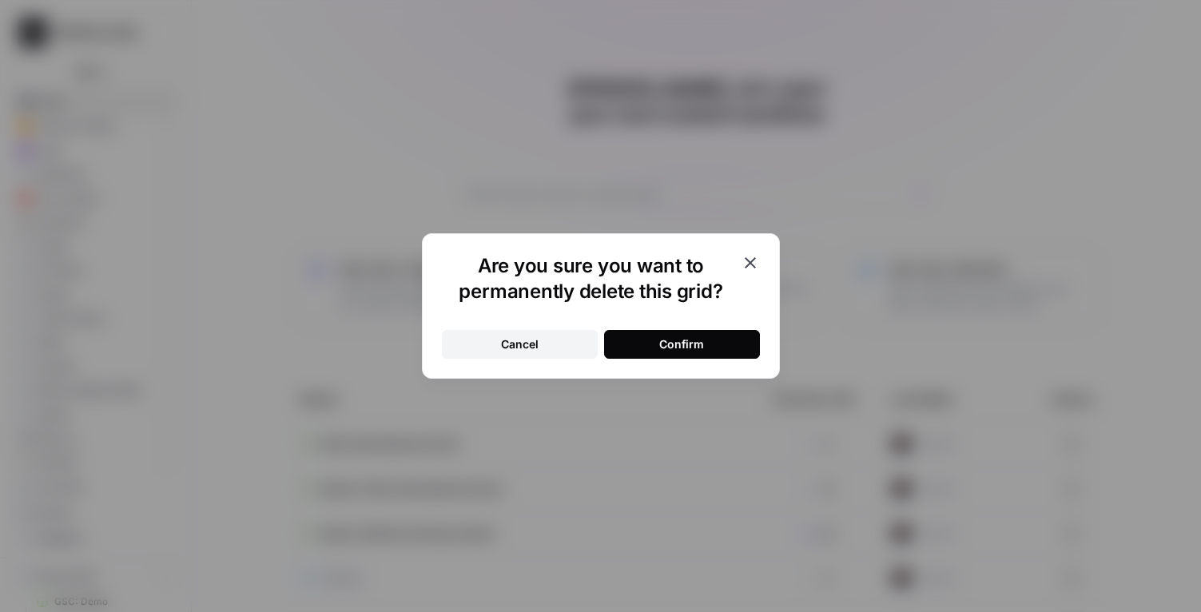
click at [671, 342] on div "Confirm" at bounding box center [681, 344] width 45 height 16
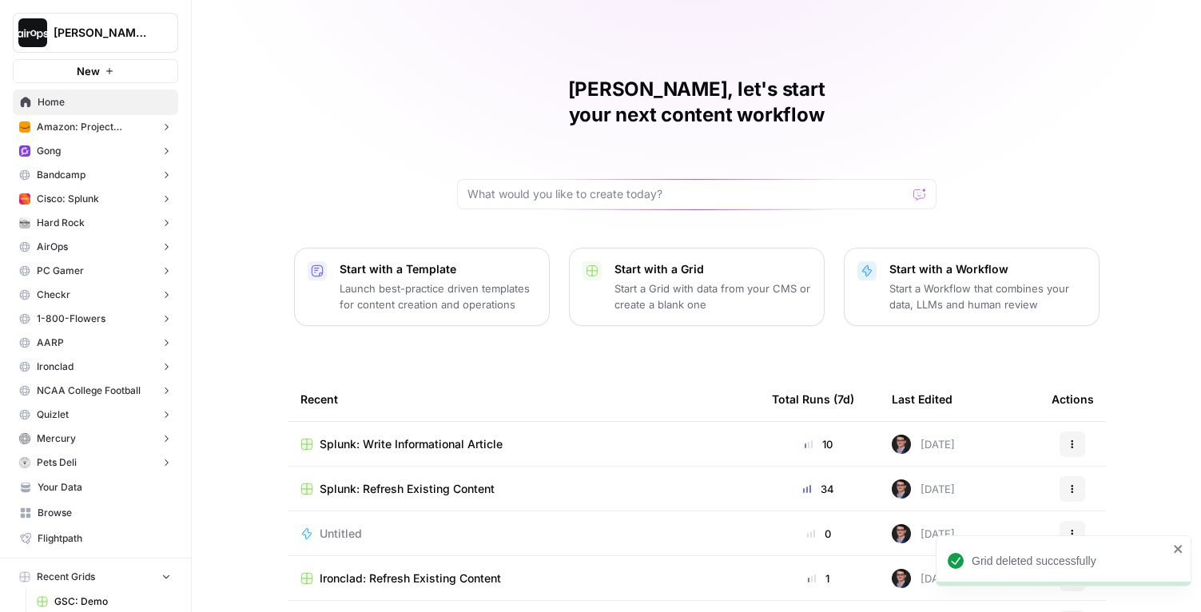
click at [205, 338] on div "[PERSON_NAME], let's start your next content workflow Start with a Template Lau…" at bounding box center [696, 380] width 1009 height 761
click at [475, 436] on span "Splunk: Write Informational Article" at bounding box center [411, 444] width 183 height 16
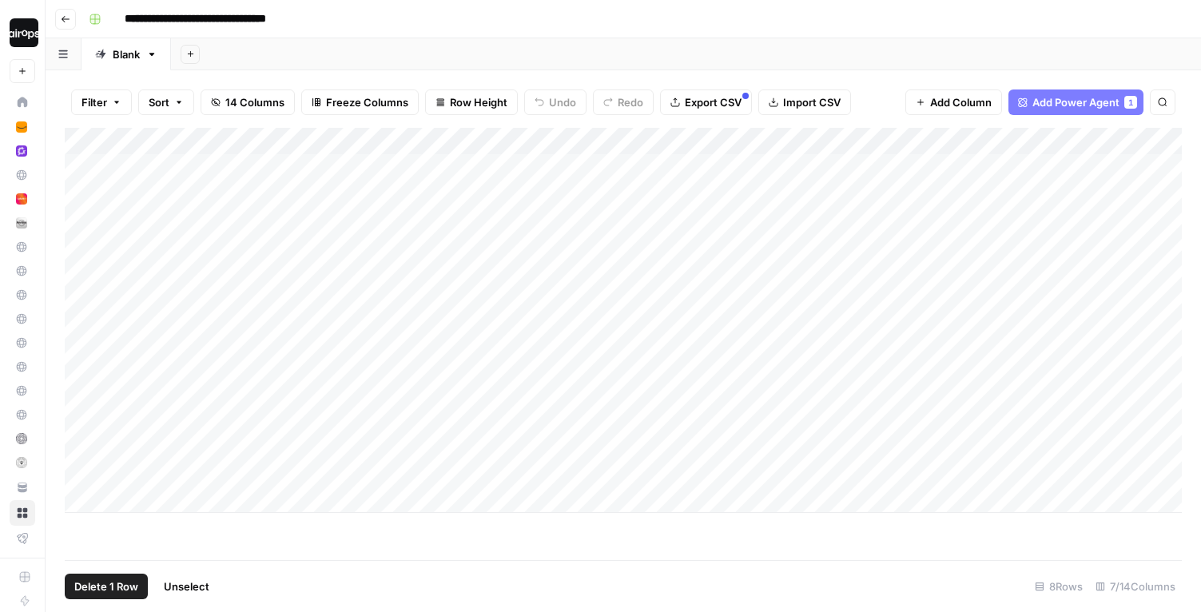
click at [83, 468] on div "Add Column" at bounding box center [623, 320] width 1117 height 385
click at [83, 432] on div "Add Column" at bounding box center [623, 320] width 1117 height 385
click at [85, 383] on div "Add Column" at bounding box center [623, 320] width 1117 height 385
click at [83, 583] on span "Delete 3 Rows" at bounding box center [109, 587] width 71 height 16
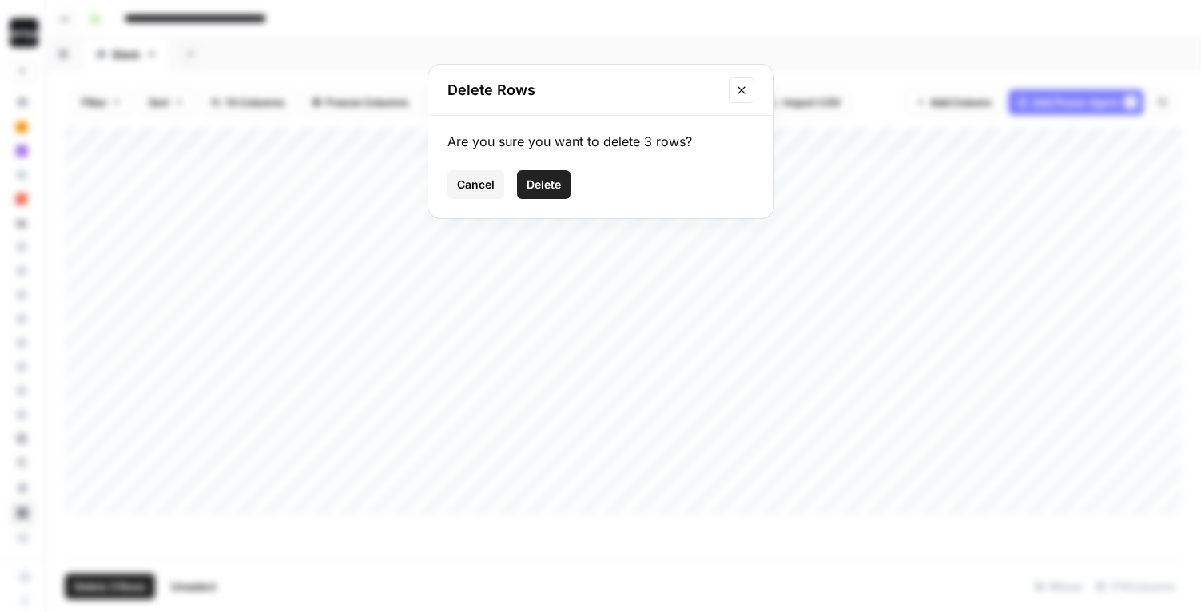
click at [555, 183] on span "Delete" at bounding box center [544, 185] width 34 height 16
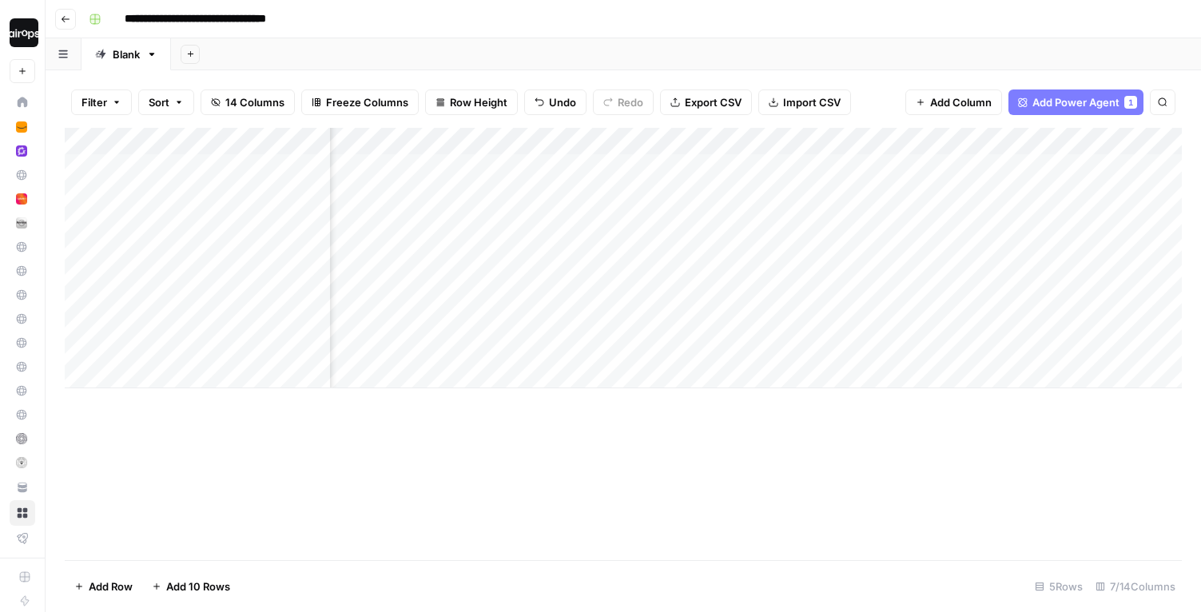
scroll to position [0, 190]
click at [1107, 247] on div "Add Column" at bounding box center [623, 258] width 1117 height 261
click at [1104, 292] on div "Add Column" at bounding box center [623, 258] width 1117 height 261
click at [1105, 164] on div "Add Column" at bounding box center [623, 258] width 1117 height 261
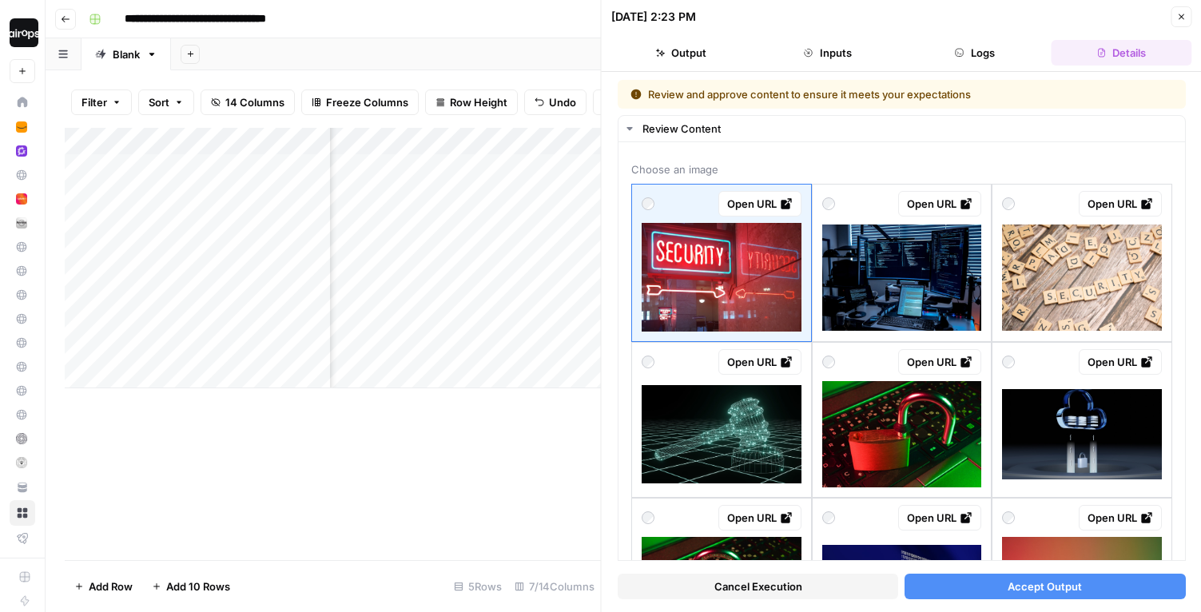
click at [1178, 13] on icon "button" at bounding box center [1181, 17] width 10 height 10
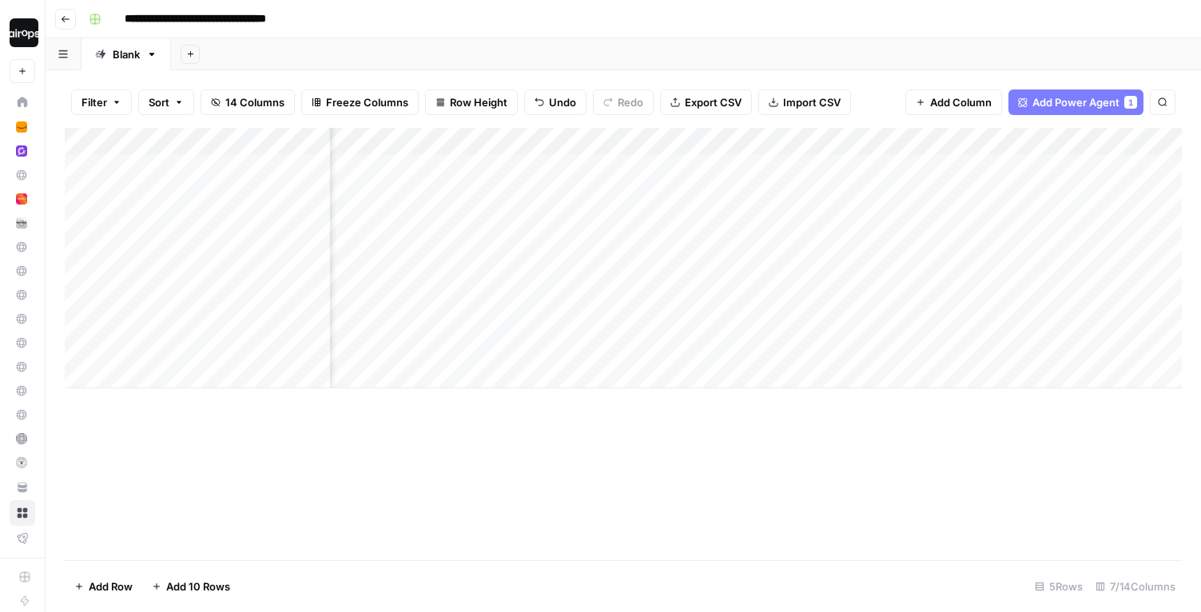
click at [1105, 248] on div "Add Column" at bounding box center [623, 258] width 1117 height 261
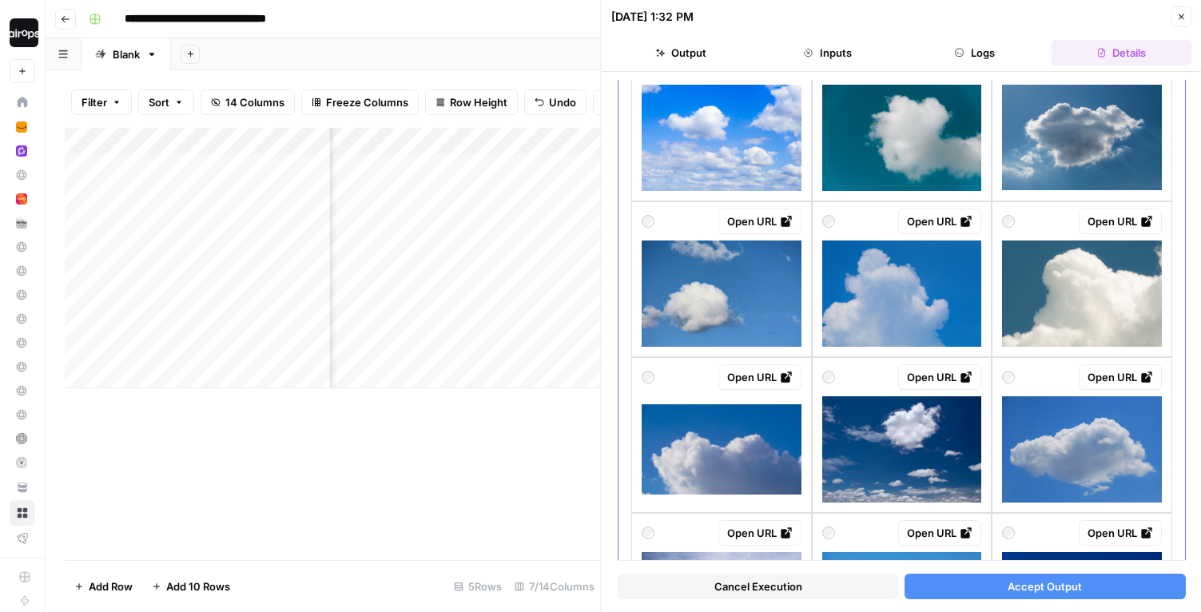
scroll to position [519, 0]
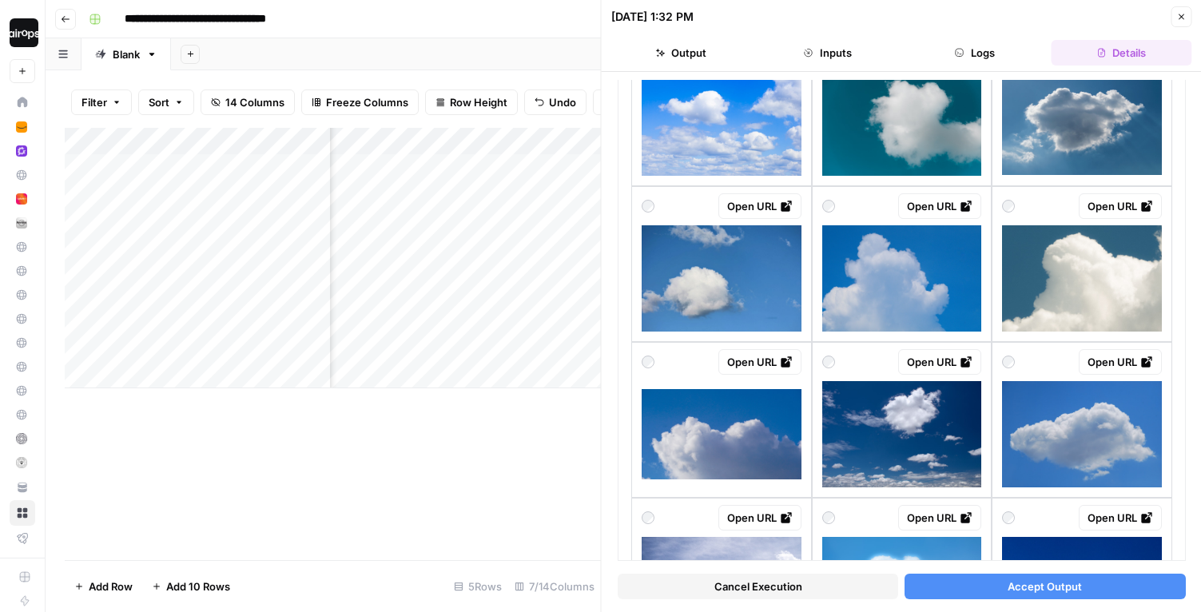
click at [1179, 13] on icon "button" at bounding box center [1181, 17] width 10 height 10
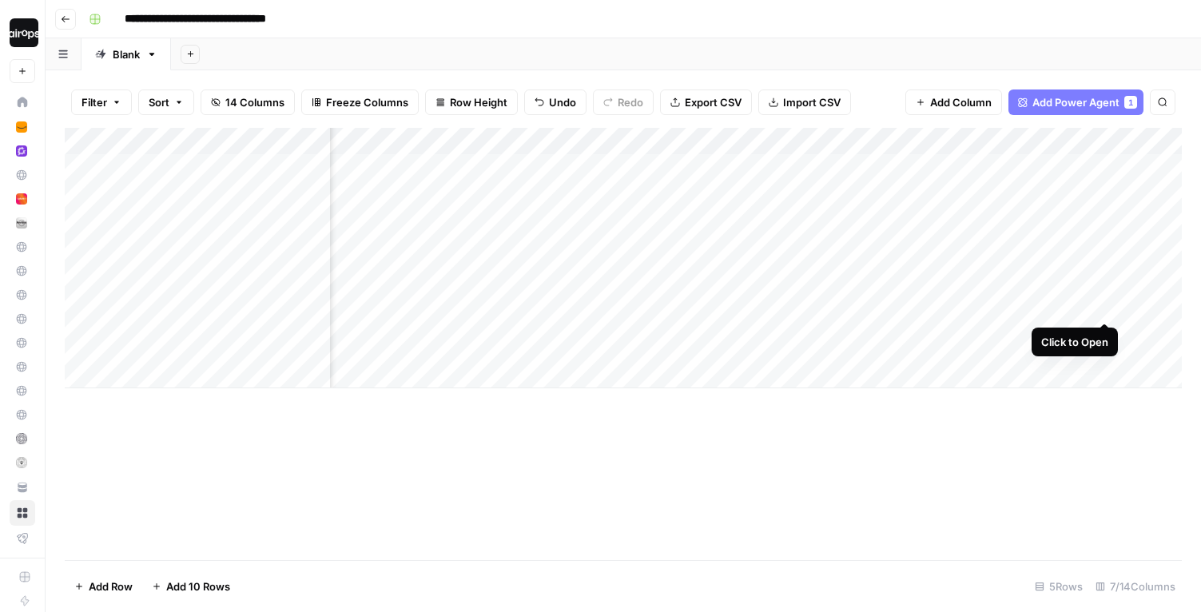
click at [1107, 289] on div "Add Column" at bounding box center [623, 258] width 1117 height 261
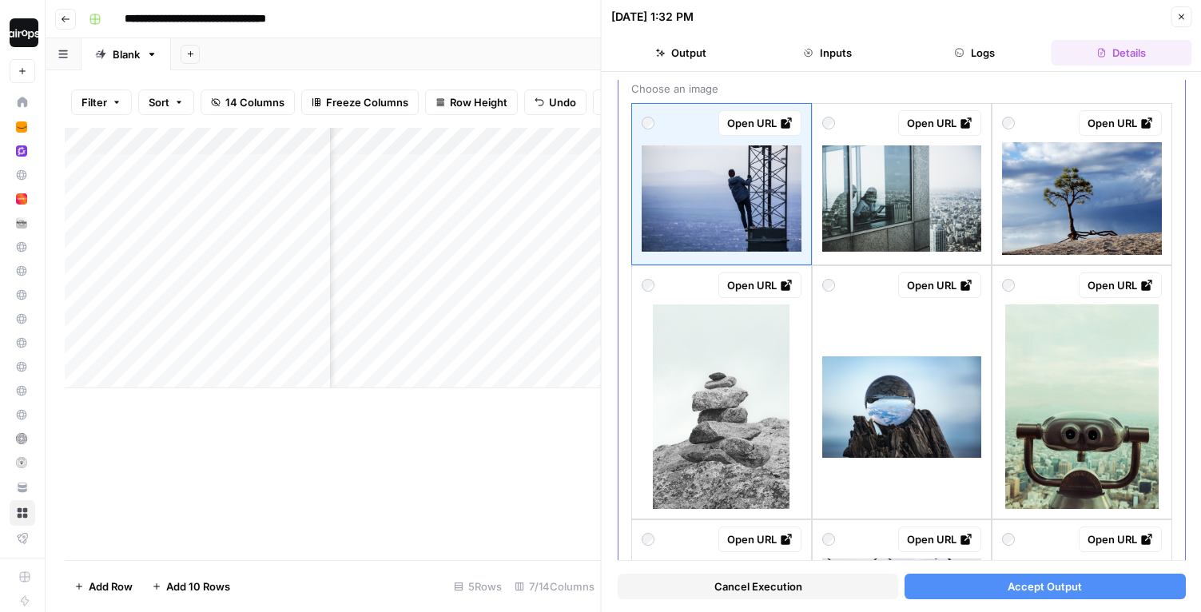
scroll to position [82, 0]
click at [1187, 19] on button "Close" at bounding box center [1181, 16] width 21 height 21
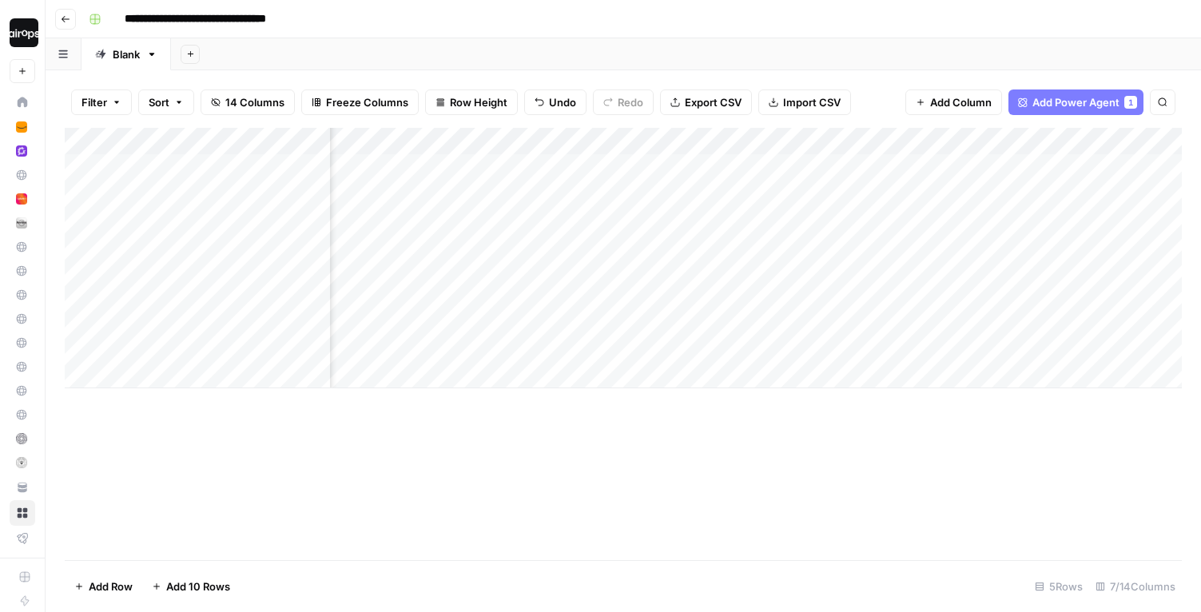
click at [826, 34] on header "**********" at bounding box center [624, 19] width 1156 height 38
click at [525, 44] on div "Add Sheet" at bounding box center [686, 54] width 1030 height 32
click at [568, 38] on div "Add Sheet" at bounding box center [686, 54] width 1030 height 32
click at [565, 25] on div "**********" at bounding box center [633, 19] width 1103 height 26
